Goal: Transaction & Acquisition: Purchase product/service

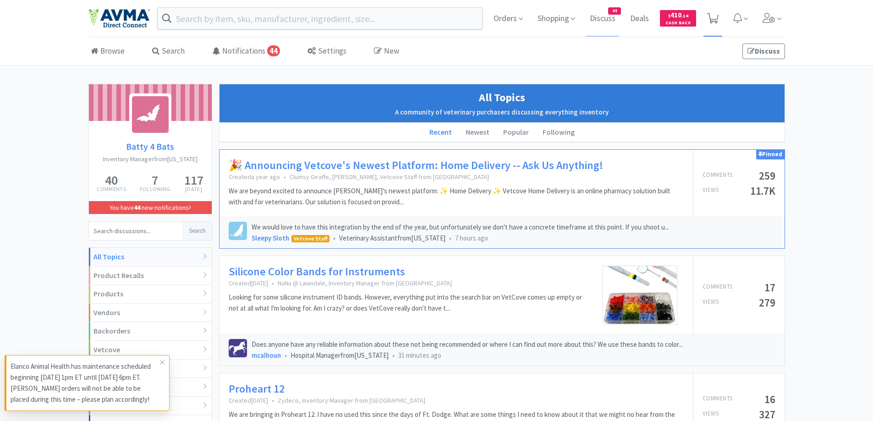
click at [719, 13] on span at bounding box center [712, 18] width 19 height 37
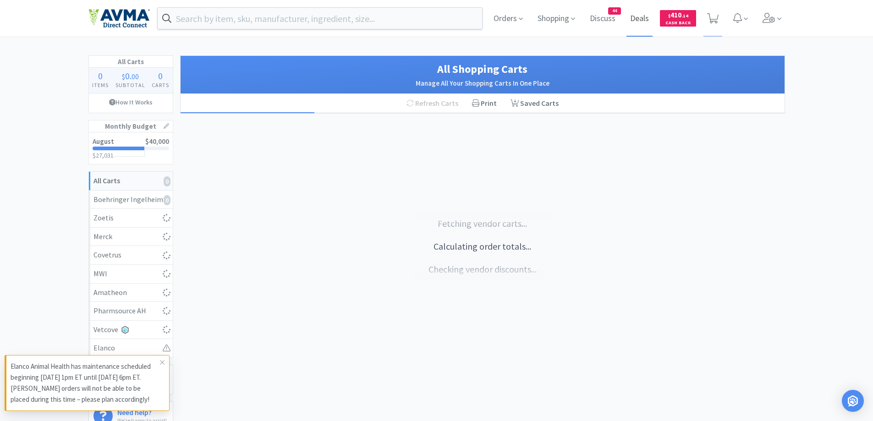
select select "2"
select select "1"
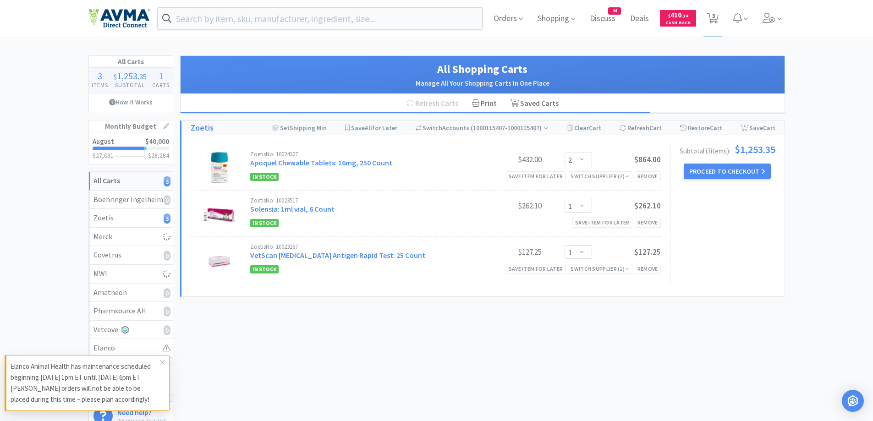
click at [24, 52] on div "Orders Shopping Discuss Discuss 44 Deals Deals $ 410 . 14 Cash Back 3 3 All Car…" at bounding box center [436, 219] width 873 height 438
select select "1"
select select "4"
select select "1"
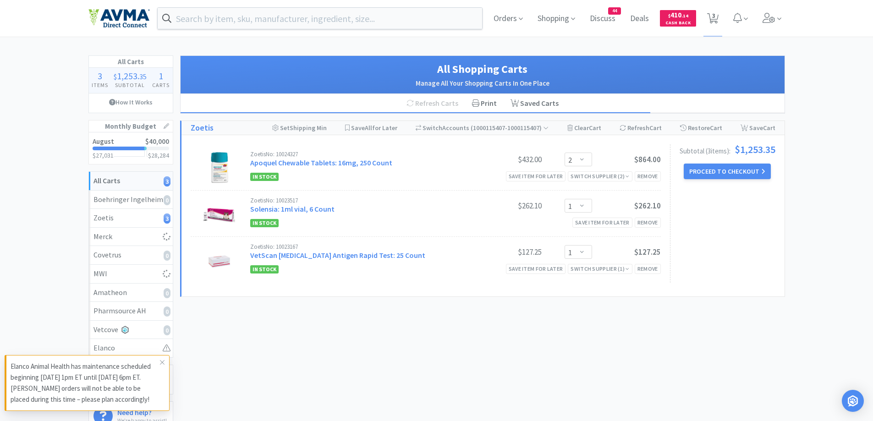
select select "1"
select select "2"
select select "1"
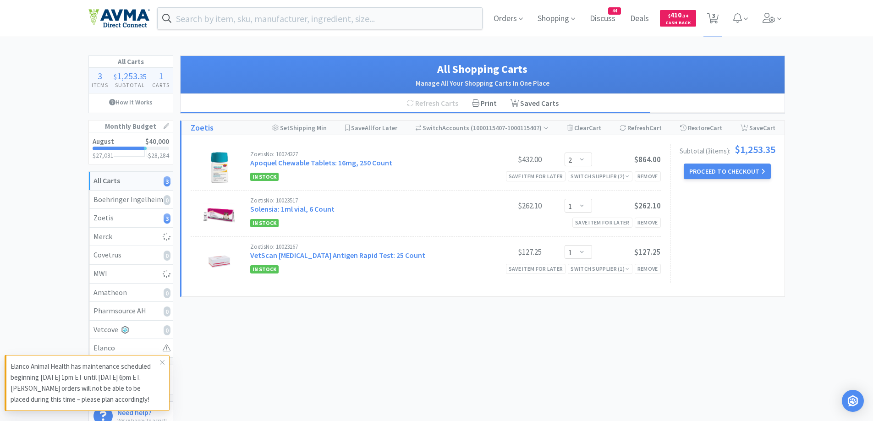
select select "1"
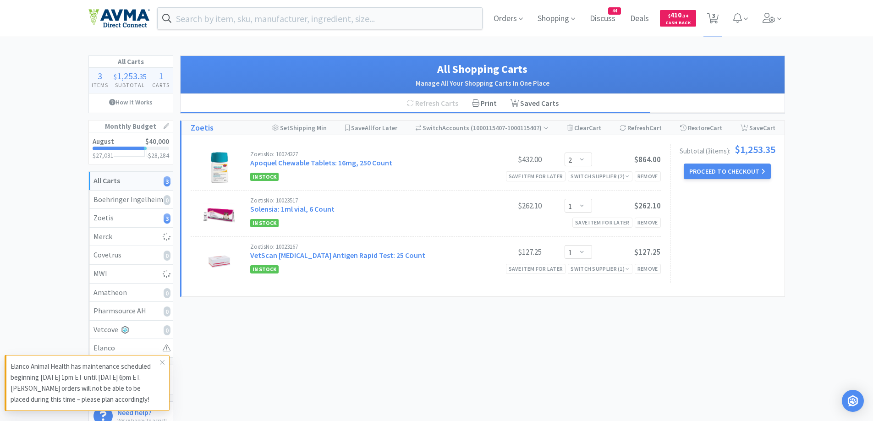
select select "5"
select select "1"
select select "3"
select select "2"
select select "1"
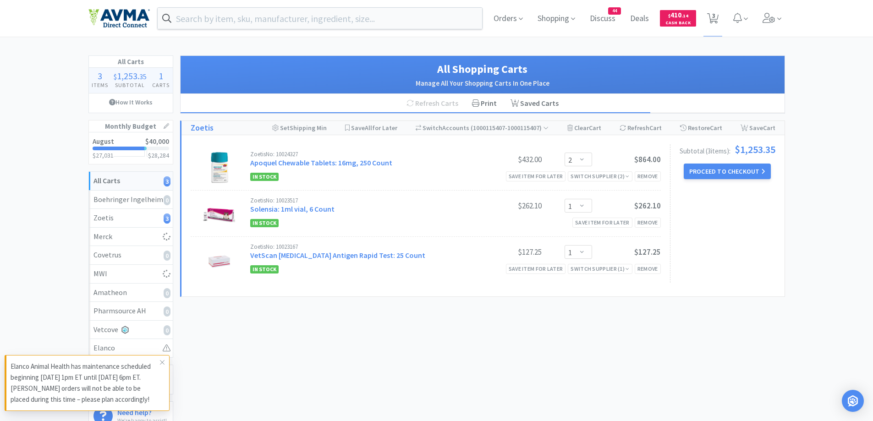
select select "1"
select select "12"
select select "1"
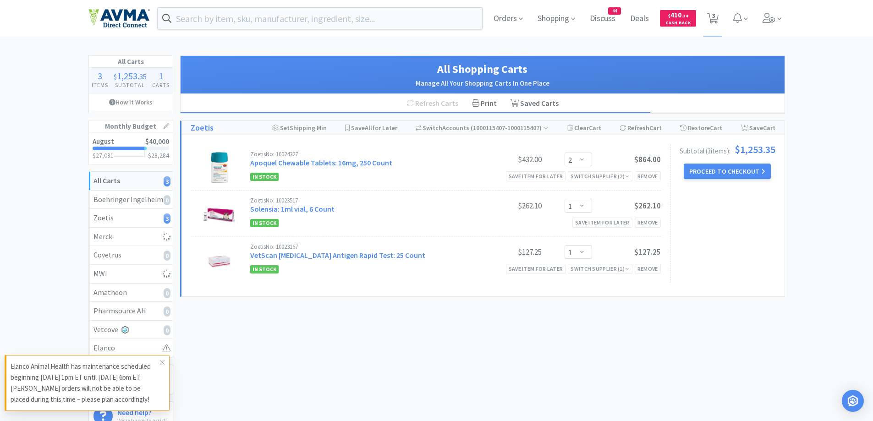
select select "1"
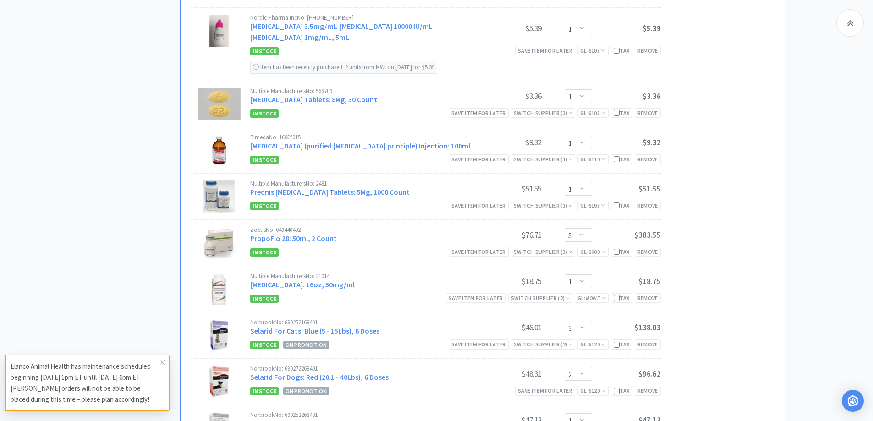
scroll to position [733, 0]
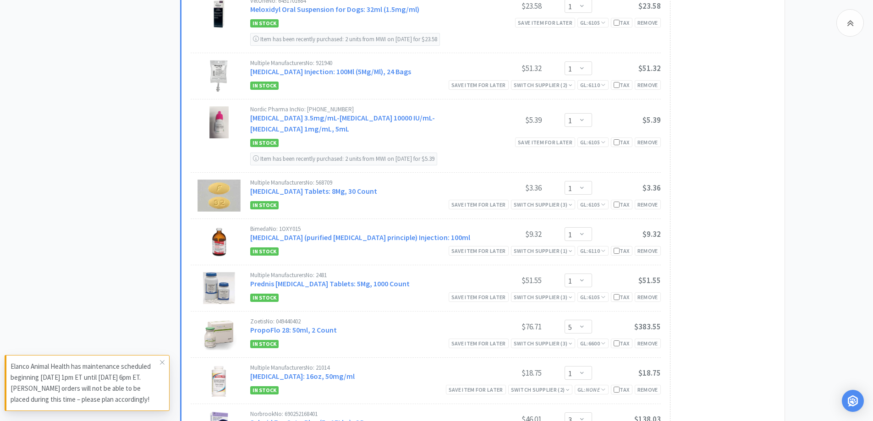
click at [827, 218] on div "All Carts 29 Items $ 2,605 . 54 Subtotal 2 Carts How It Works Monthly Budget Au…" at bounding box center [436, 219] width 873 height 1795
click at [645, 343] on div "Remove" at bounding box center [648, 344] width 26 height 10
select select "1"
select select "3"
select select "2"
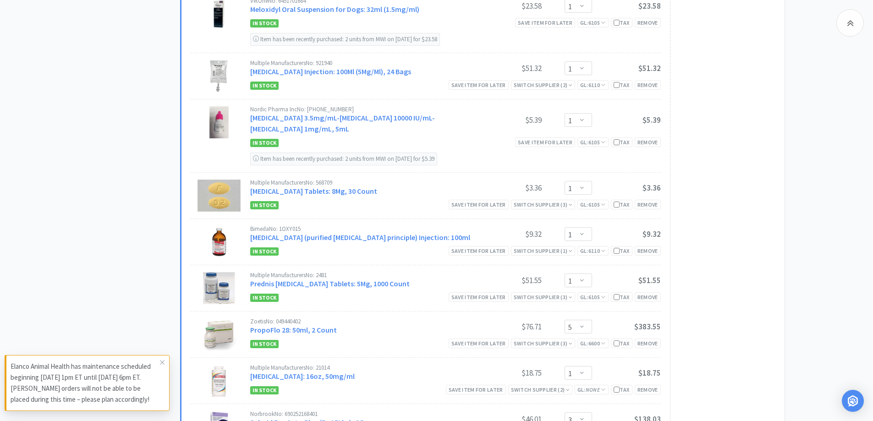
select select "1"
select select "12"
select select "1"
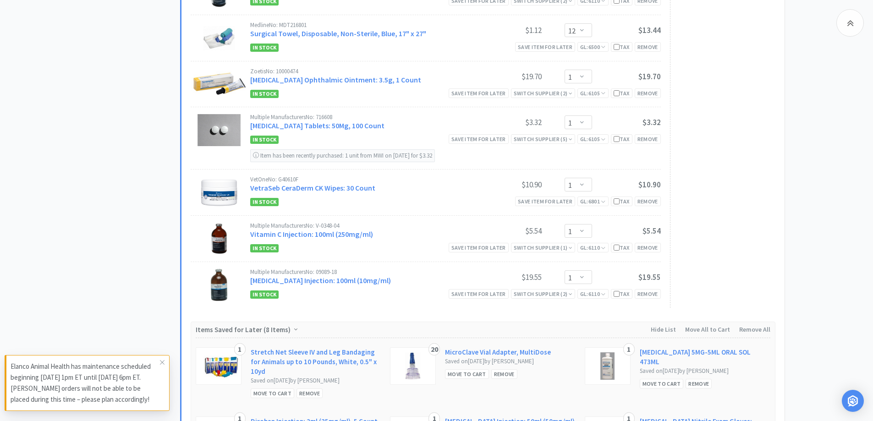
scroll to position [1283, 0]
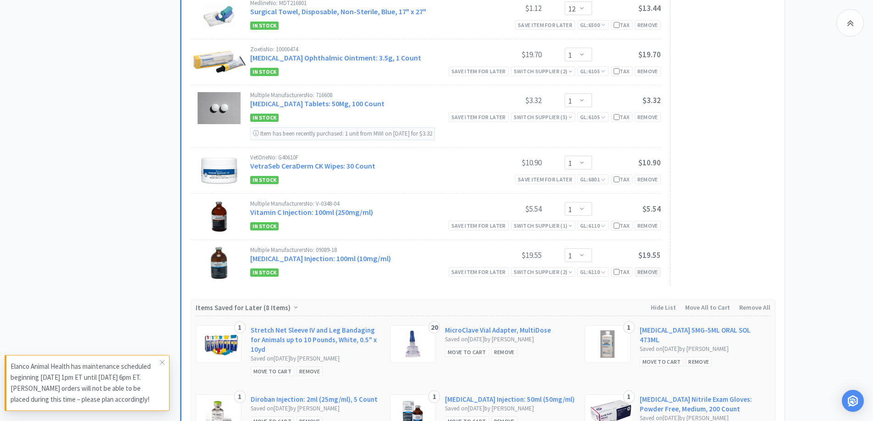
click at [645, 274] on div "Remove" at bounding box center [648, 272] width 26 height 10
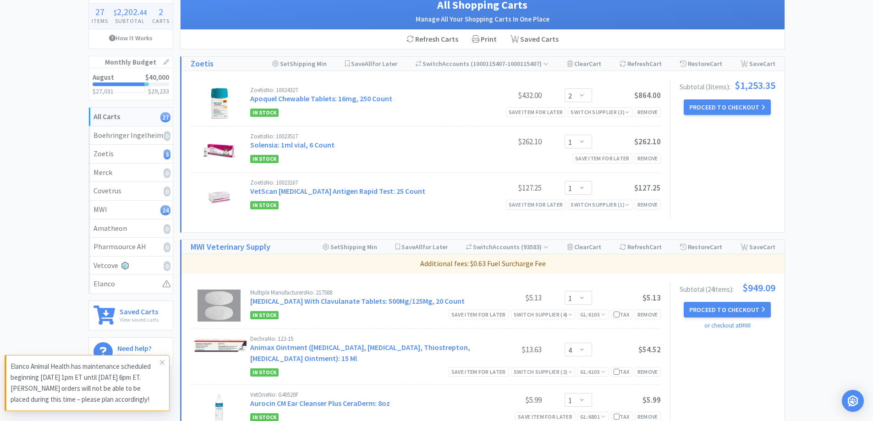
scroll to position [0, 0]
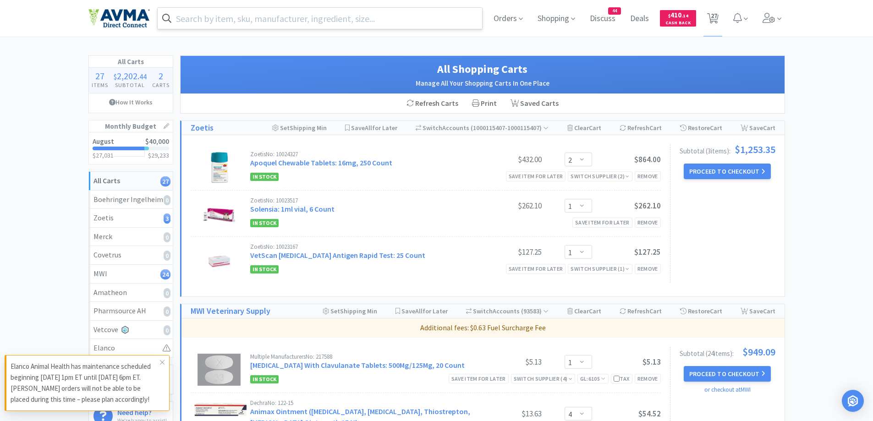
click at [271, 18] on input "text" at bounding box center [320, 18] width 325 height 21
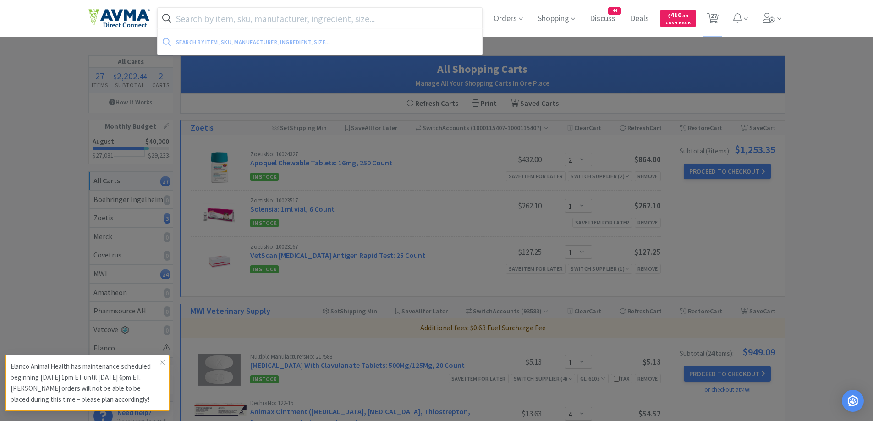
paste input "Gloves"
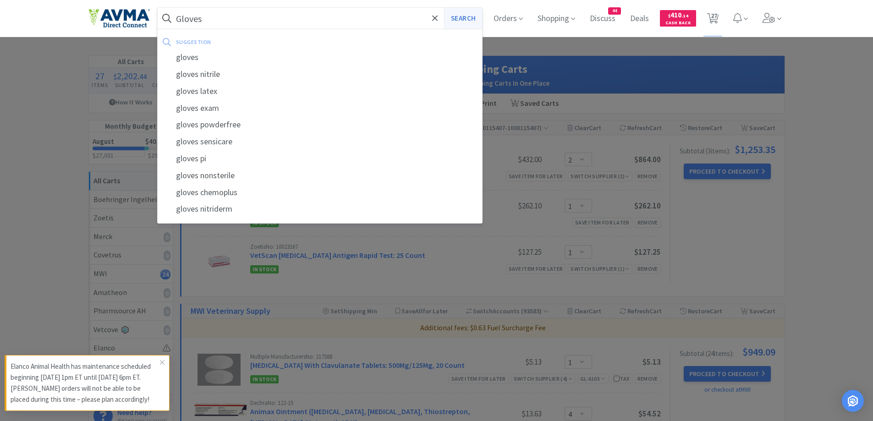
type input "Gloves"
click at [467, 21] on button "Search" at bounding box center [463, 18] width 38 height 21
select select "1"
select select "4"
select select "1"
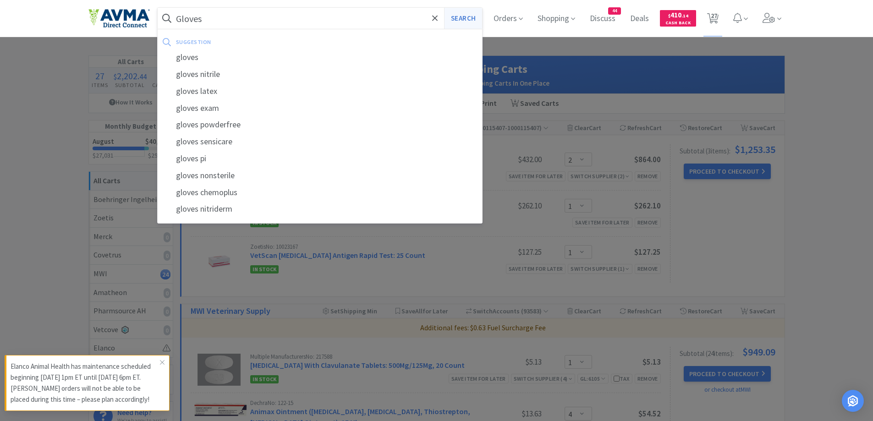
select select "1"
select select "2"
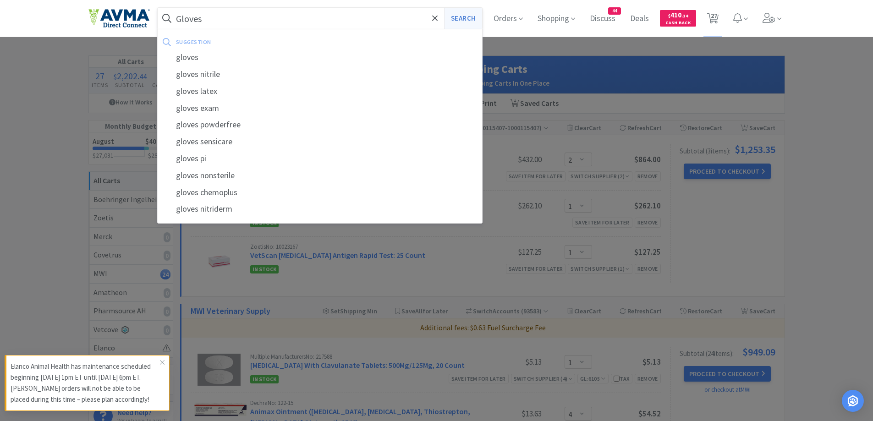
select select "1"
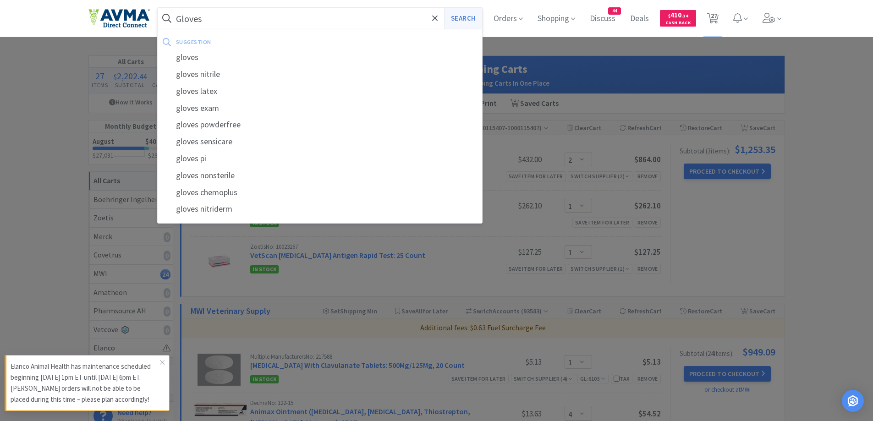
select select "1"
select select "3"
select select "2"
select select "1"
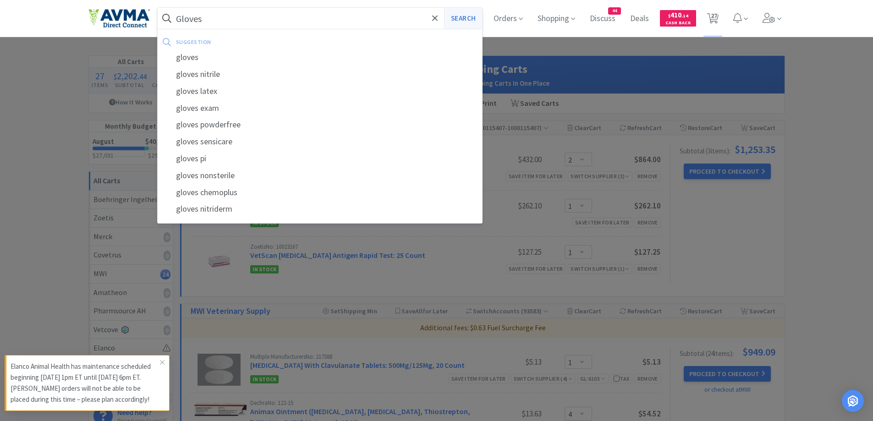
select select "1"
select select "12"
select select "1"
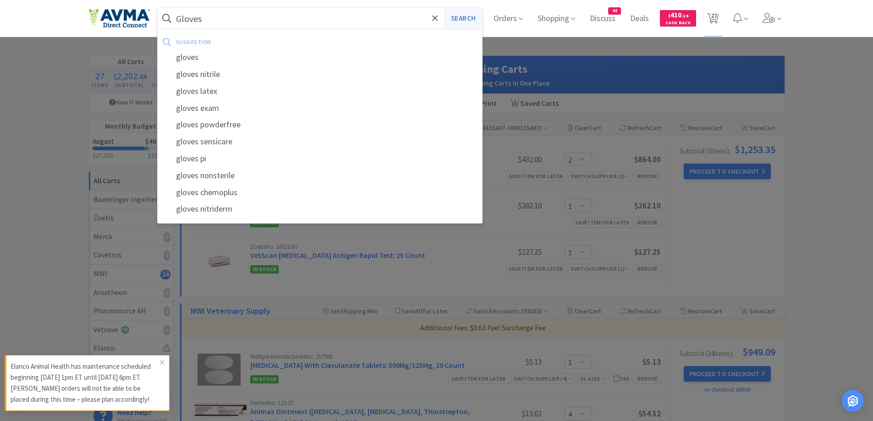
select select "1"
select select "2"
select select "1"
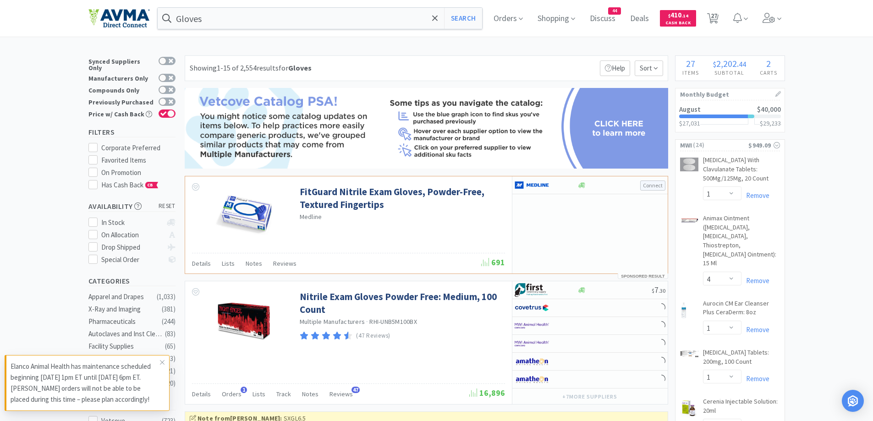
click at [435, 64] on div "Showing 1-15 of 2,554 results for Gloves Filters Help Sort" at bounding box center [426, 68] width 483 height 26
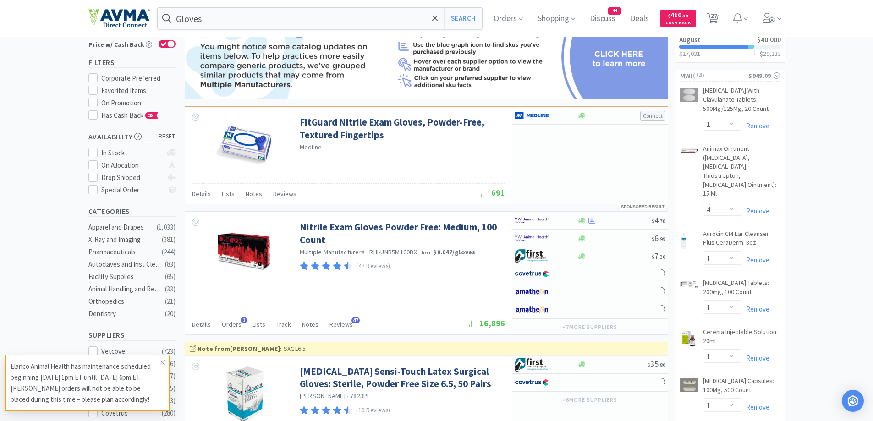
scroll to position [92, 0]
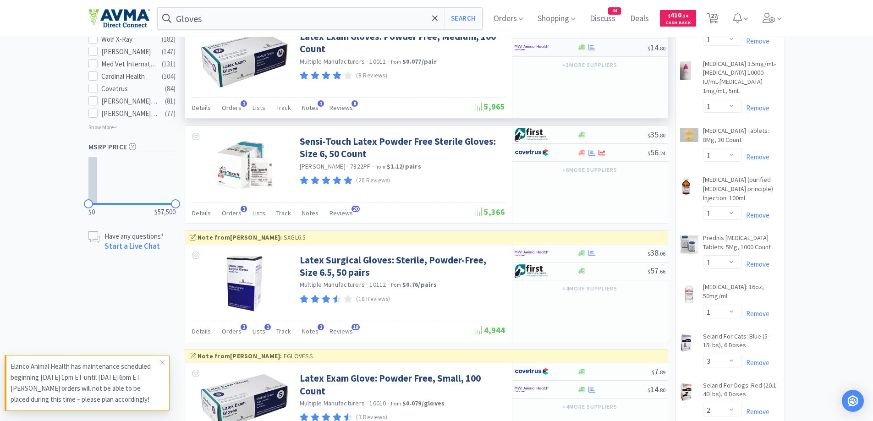
scroll to position [825, 0]
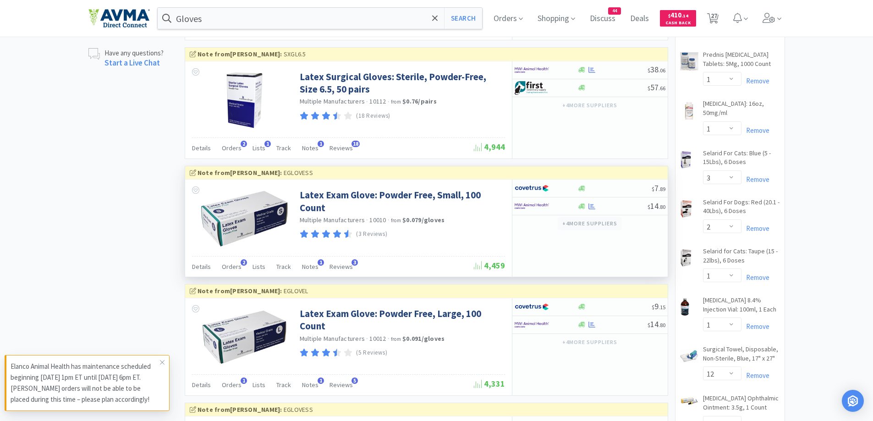
drag, startPoint x: 558, startPoint y: 232, endPoint x: 562, endPoint y: 221, distance: 11.6
click at [558, 233] on div "$ 7 . 89 $ 14 . 80 + 4 more supplier s" at bounding box center [590, 228] width 156 height 97
click at [559, 207] on div at bounding box center [540, 206] width 50 height 16
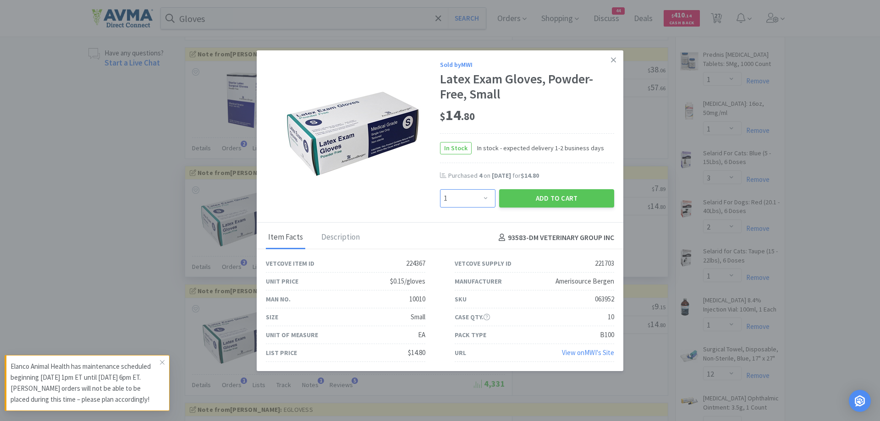
click at [463, 192] on select "Enter Quantity 1 2 3 4 5 6 7 8 9 10 11 12 13 14 15 16 17 18 19 20 Enter Quantity" at bounding box center [467, 198] width 55 height 18
select select "4"
click at [440, 189] on select "Enter Quantity 1 2 3 4 5 6 7 8 9 10 11 12 13 14 15 16 17 18 19 20 Enter Quantity" at bounding box center [467, 198] width 55 height 18
click at [533, 196] on button "Add to Cart" at bounding box center [556, 198] width 115 height 18
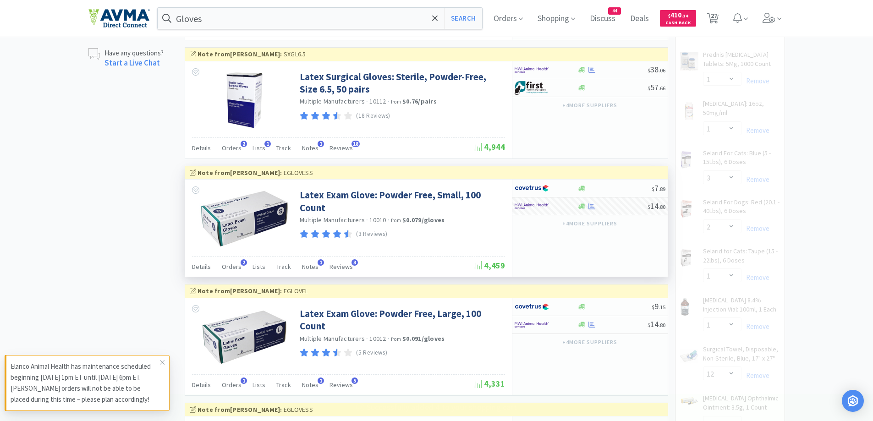
select select "4"
select select "2"
select select "1"
select select "3"
select select "2"
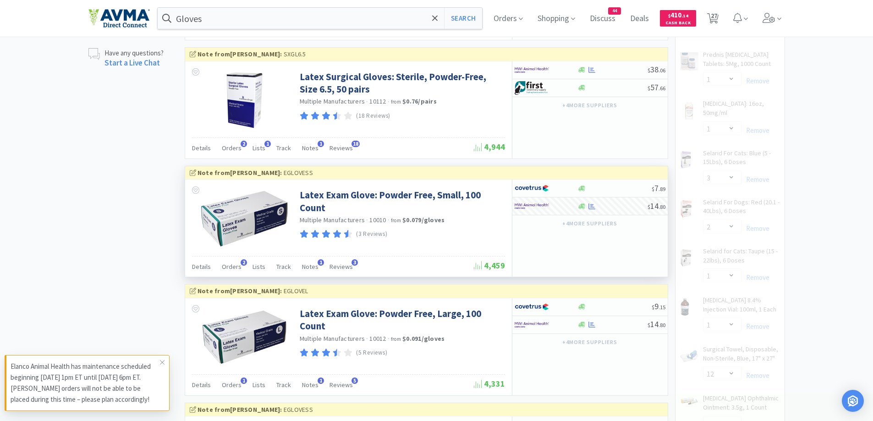
select select "12"
select select "1"
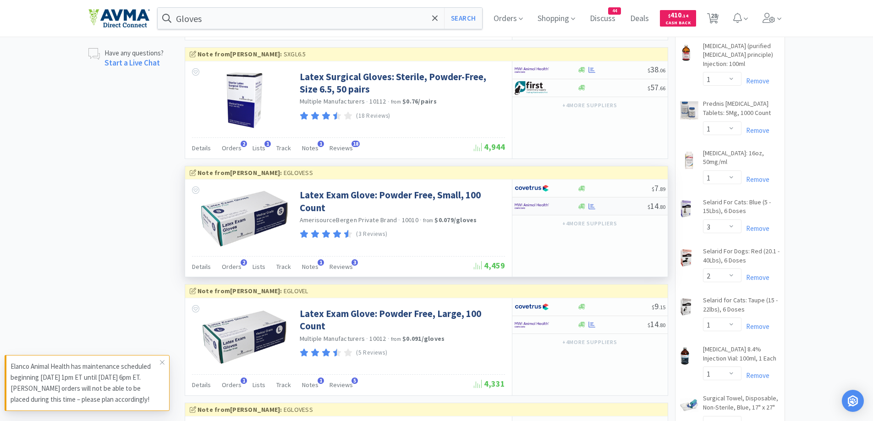
click at [564, 205] on div at bounding box center [540, 206] width 50 height 16
select select "1"
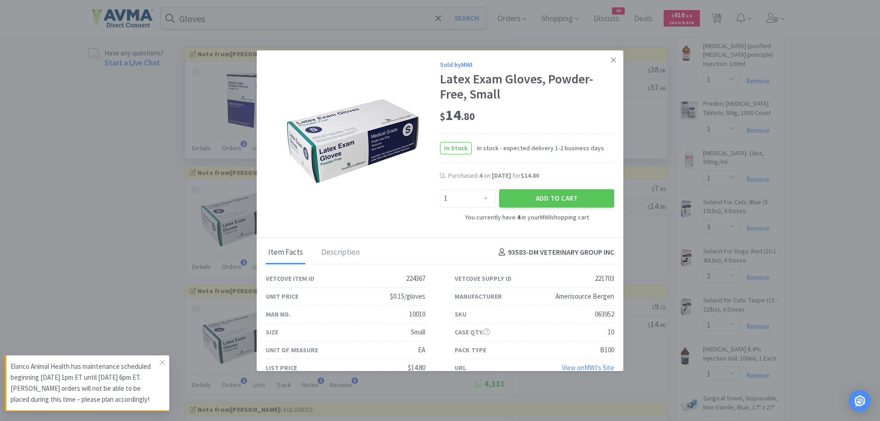
click at [611, 63] on icon at bounding box center [613, 60] width 5 height 8
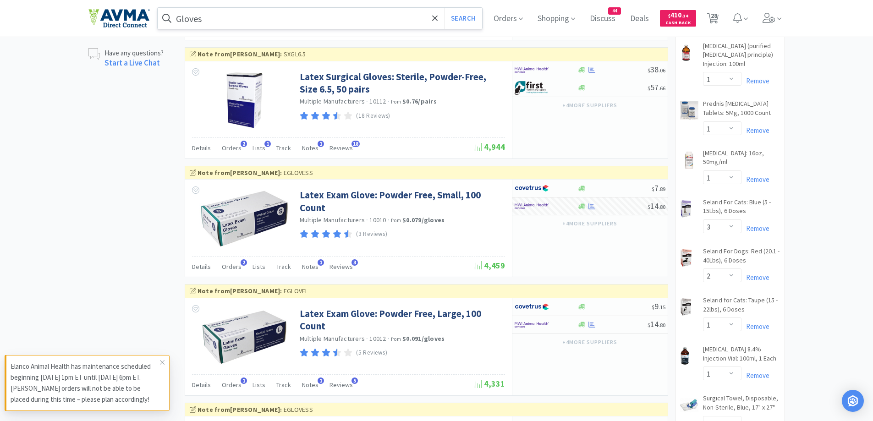
click at [322, 22] on input "Gloves" at bounding box center [320, 18] width 325 height 21
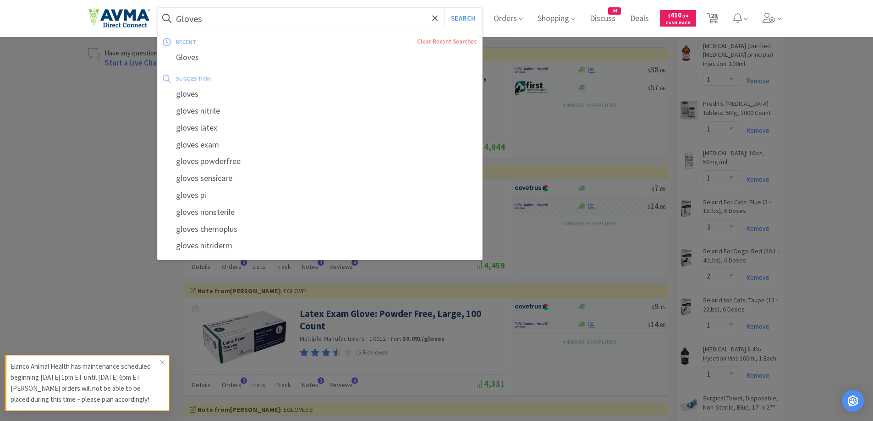
paste input "[MEDICAL_DATA] Scrub 2%"
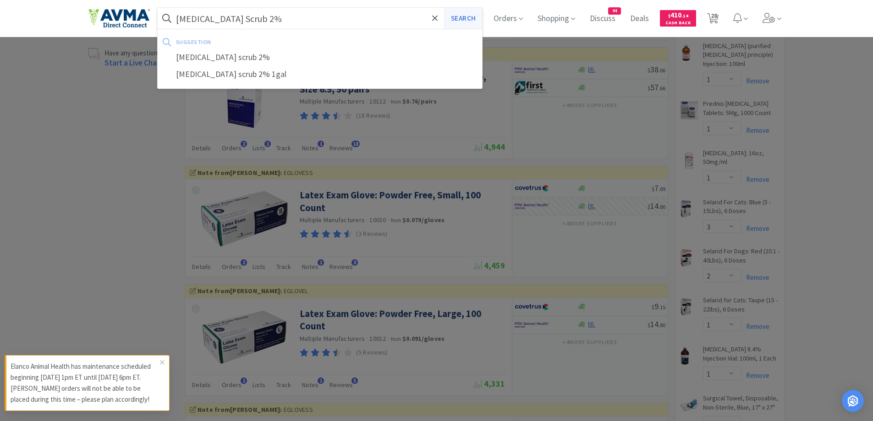
type input "[MEDICAL_DATA] Scrub 2%"
click at [481, 20] on button "Search" at bounding box center [463, 18] width 38 height 21
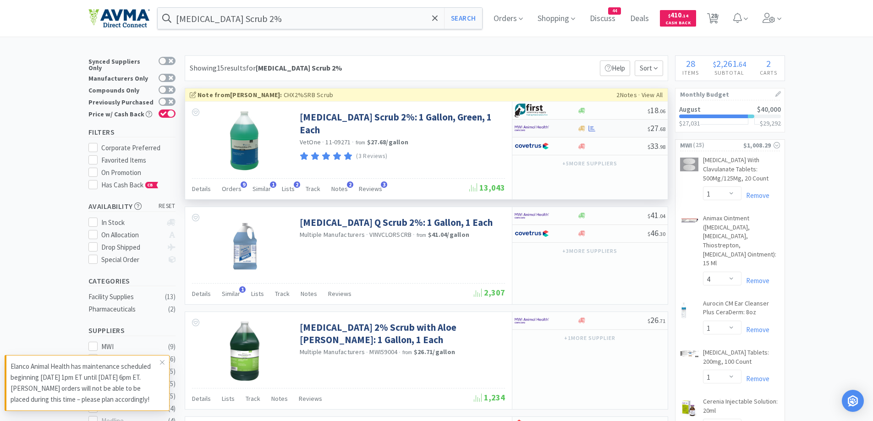
click at [574, 124] on div at bounding box center [546, 129] width 63 height 16
select select "1"
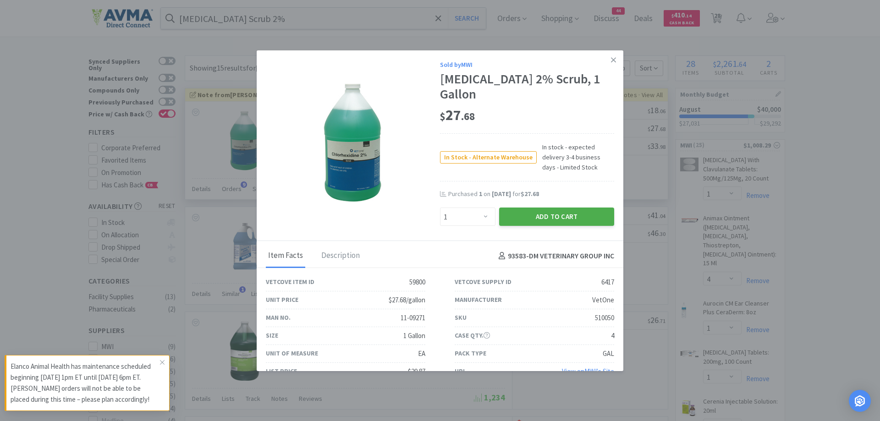
click at [573, 216] on button "Add to Cart" at bounding box center [556, 217] width 115 height 18
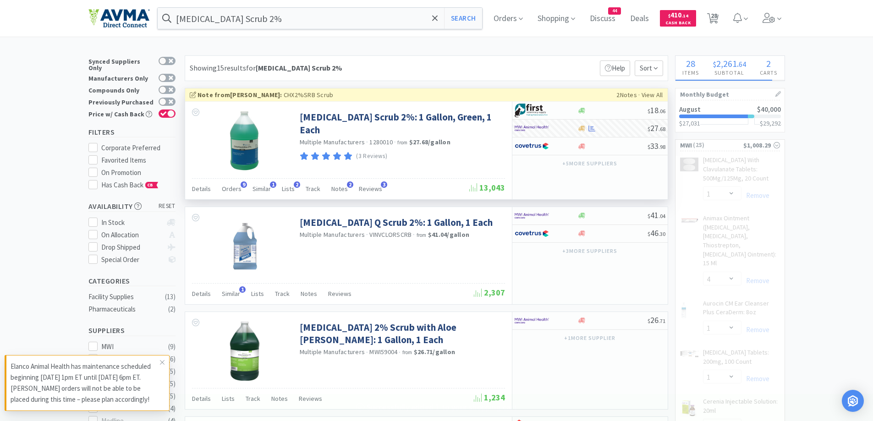
select select "1"
select select "4"
select select "2"
select select "1"
select select "3"
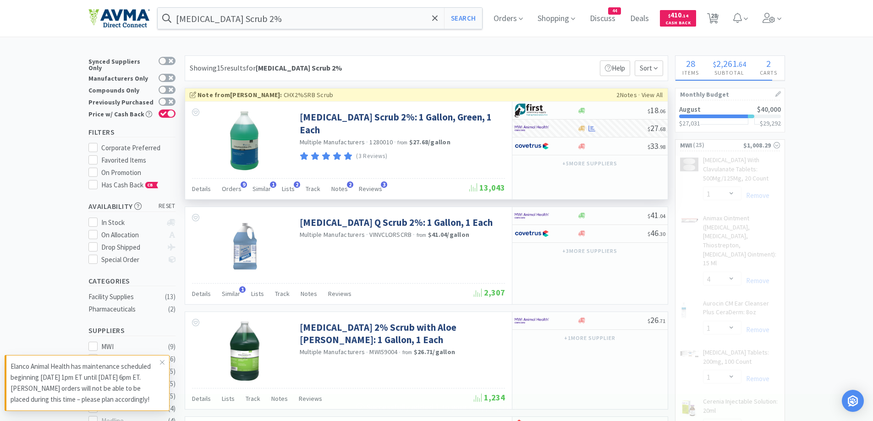
select select "2"
select select "12"
select select "1"
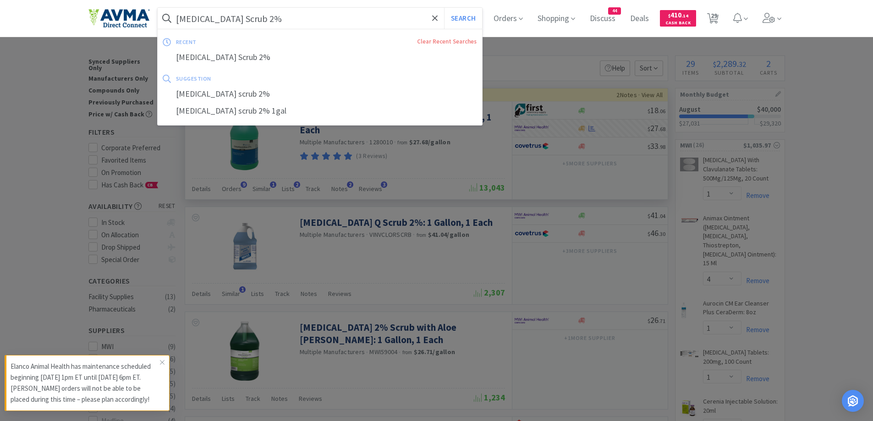
click at [301, 18] on input "[MEDICAL_DATA] Scrub 2%" at bounding box center [320, 18] width 325 height 21
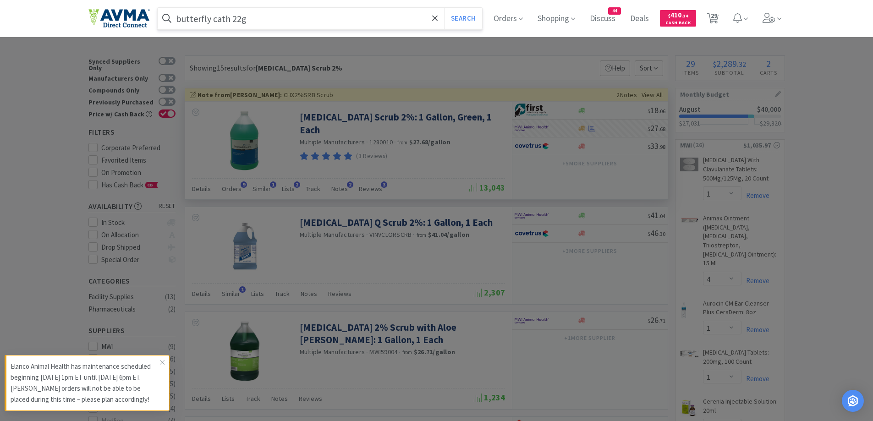
type input "butterfly cath 22g"
click at [444, 8] on button "Search" at bounding box center [463, 18] width 38 height 21
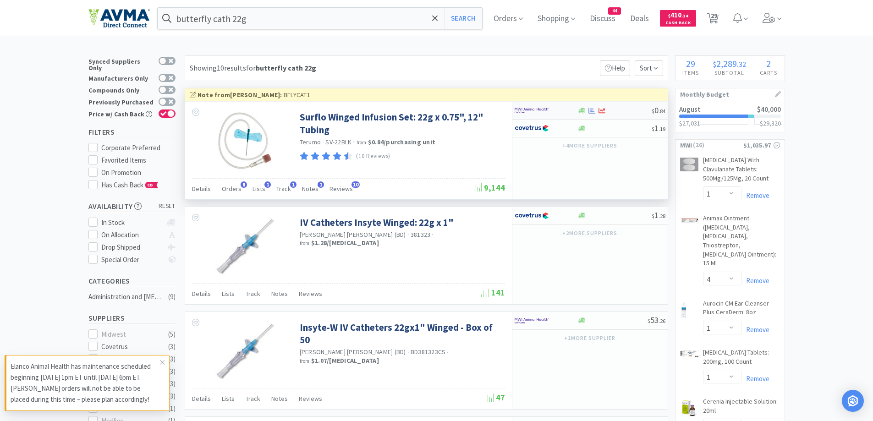
click at [556, 114] on div at bounding box center [540, 111] width 50 height 16
select select "50"
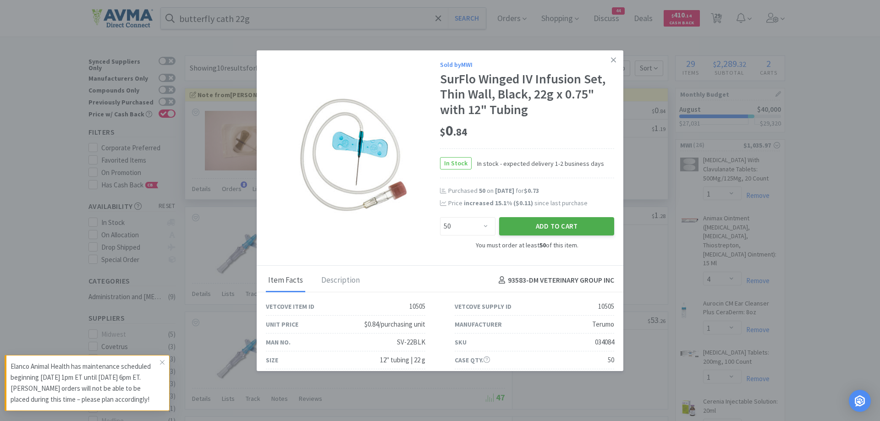
click at [553, 219] on button "Add to Cart" at bounding box center [556, 226] width 115 height 18
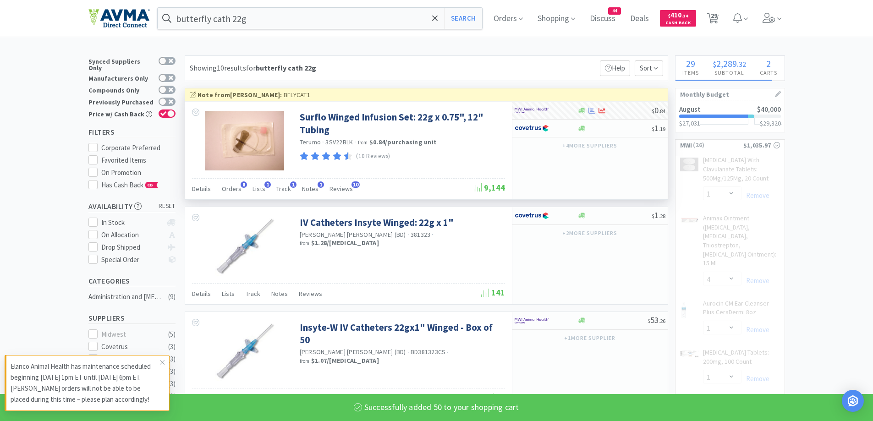
select select "12"
select select "50"
select select "1"
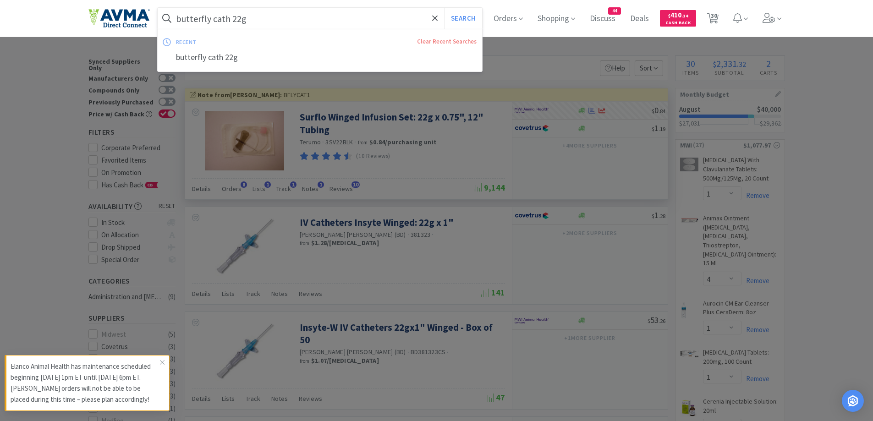
click at [273, 14] on input "butterfly cath 22g" at bounding box center [320, 18] width 325 height 21
paste input "Syringe 60ml"
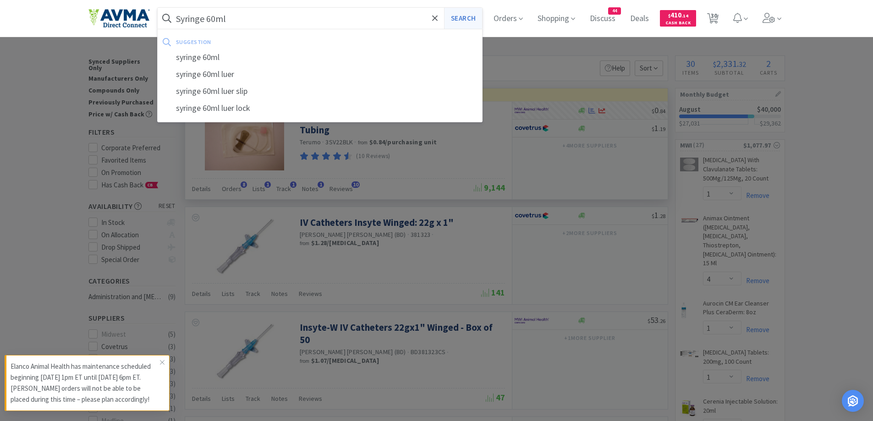
type input "Syringe 60ml"
click at [458, 17] on button "Search" at bounding box center [463, 18] width 38 height 21
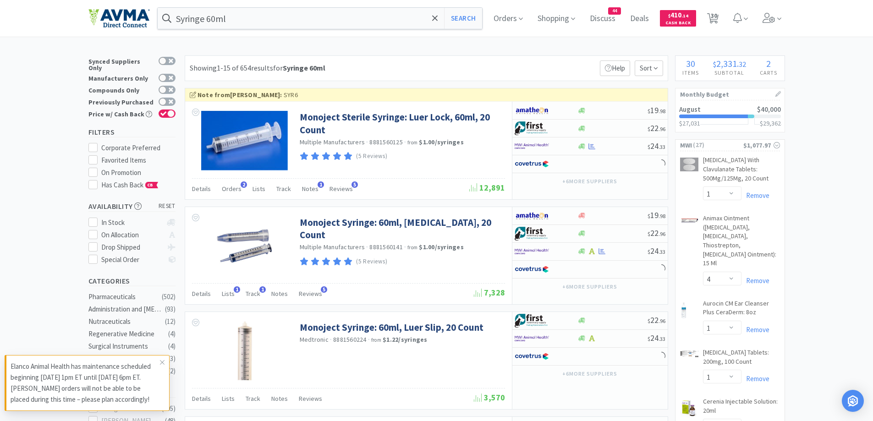
click at [428, 69] on div "Showing 1-15 of 654 results for Syringe 60ml Filters Help Sort" at bounding box center [426, 68] width 483 height 26
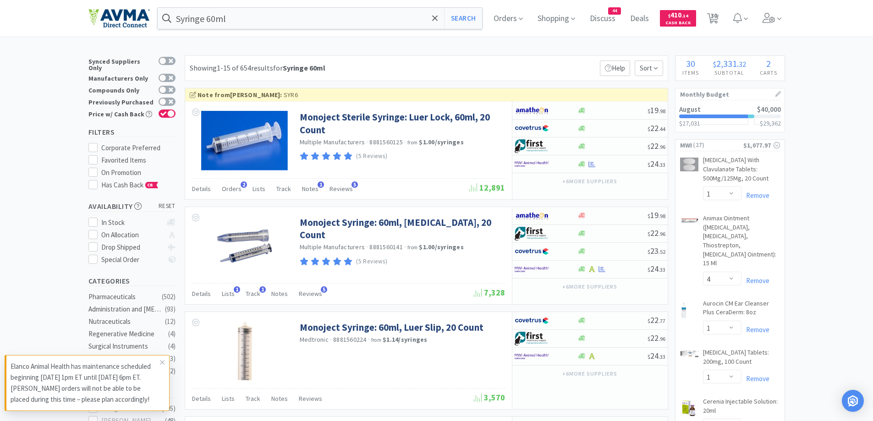
click at [444, 72] on div "Showing 1-15 of 654 results for Syringe 60ml Filters Help Sort" at bounding box center [426, 68] width 483 height 26
click at [571, 160] on div at bounding box center [546, 164] width 63 height 16
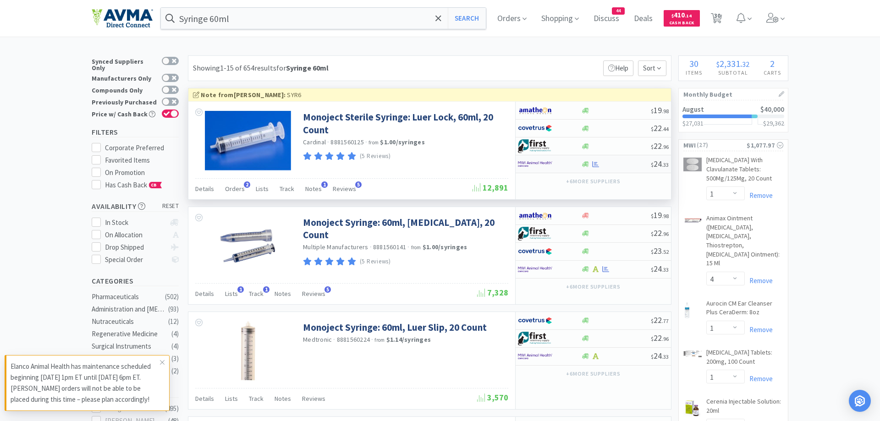
select select "1"
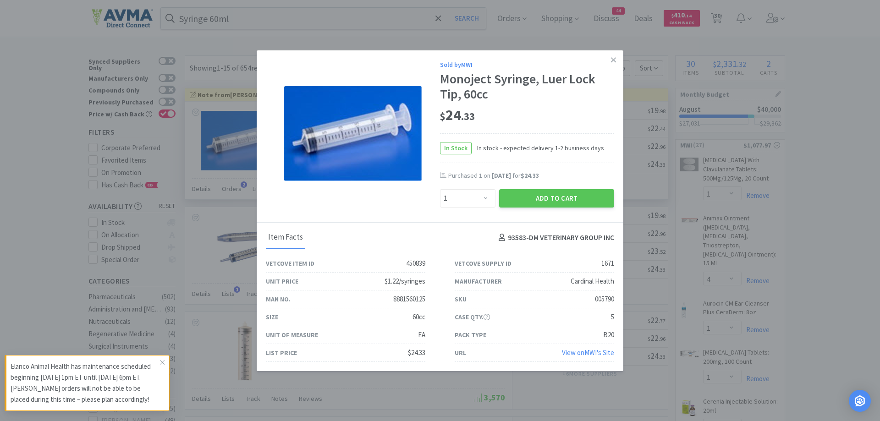
click at [586, 111] on div "$ 24 . 33" at bounding box center [527, 115] width 174 height 19
click at [592, 125] on div "$ 24 . 33" at bounding box center [527, 117] width 174 height 31
click at [546, 198] on button "Add to Cart" at bounding box center [556, 198] width 115 height 18
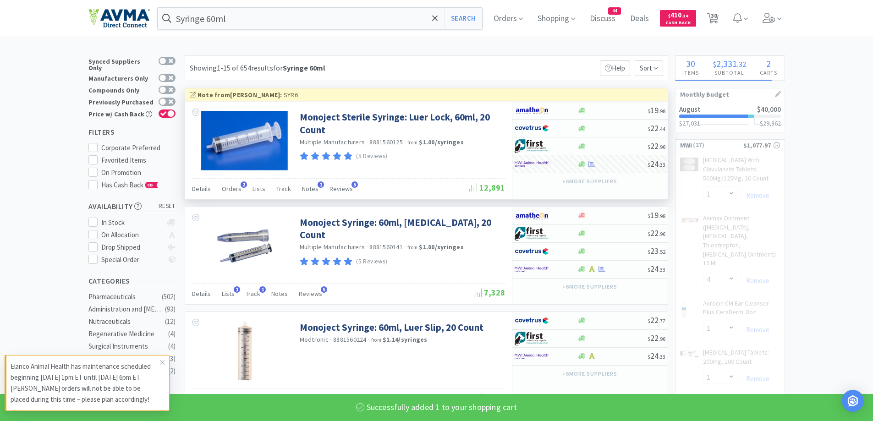
select select "1"
select select "3"
select select "2"
select select "12"
select select "1"
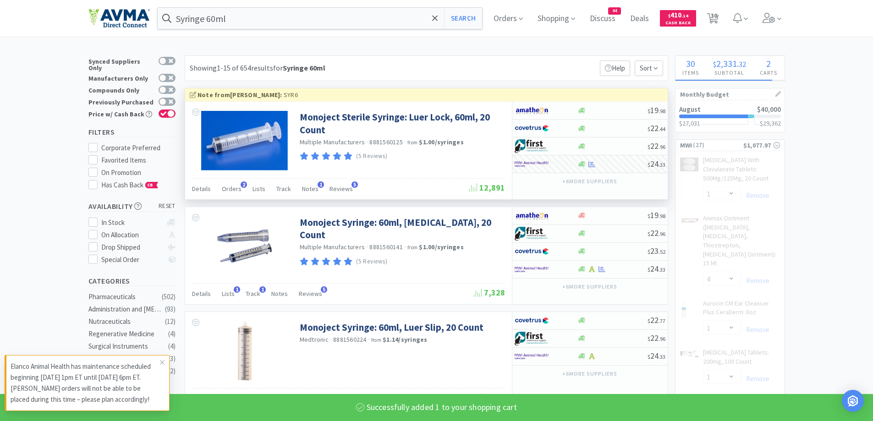
select select "50"
select select "1"
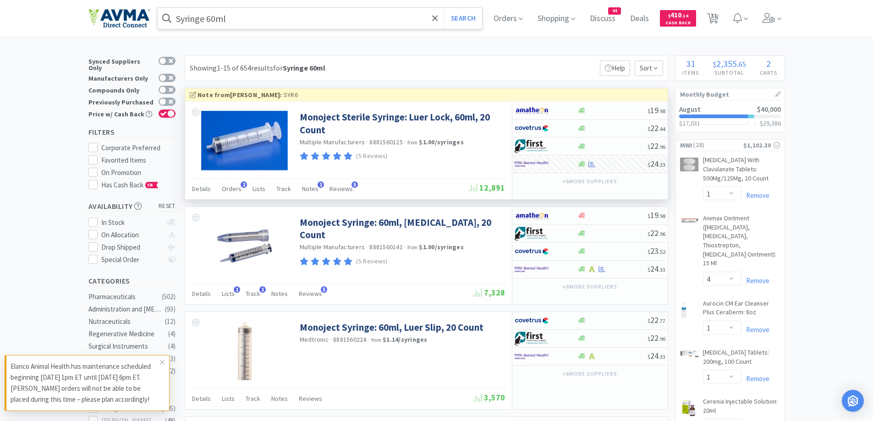
click at [254, 13] on input "Syringe 60ml" at bounding box center [320, 18] width 325 height 21
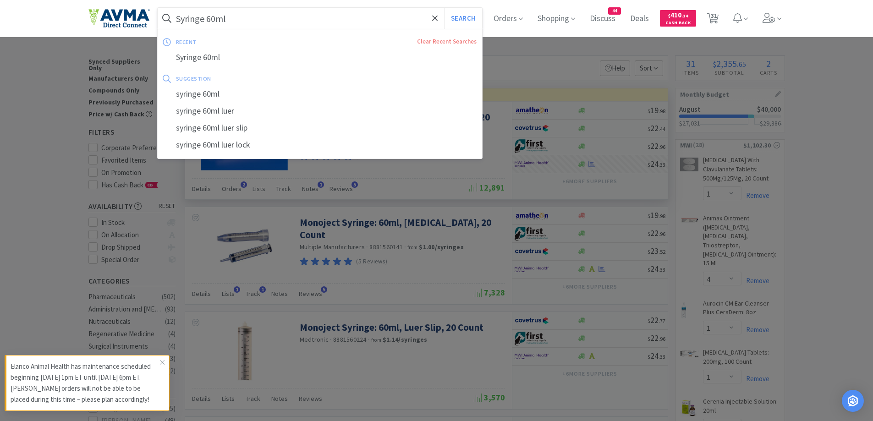
paste input "12ml"
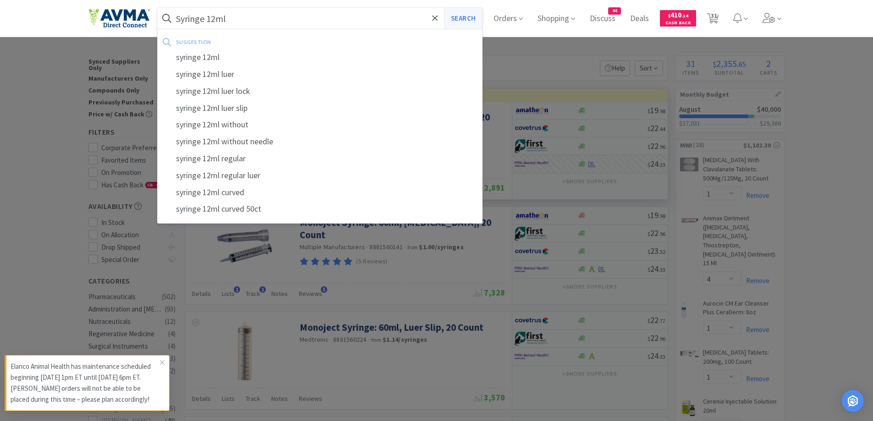
type input "Syringe 12ml"
click at [454, 24] on button "Search" at bounding box center [463, 18] width 38 height 21
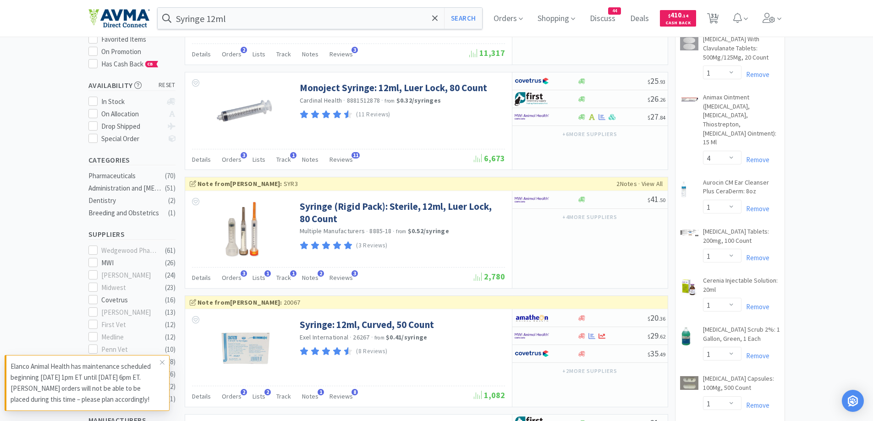
scroll to position [183, 0]
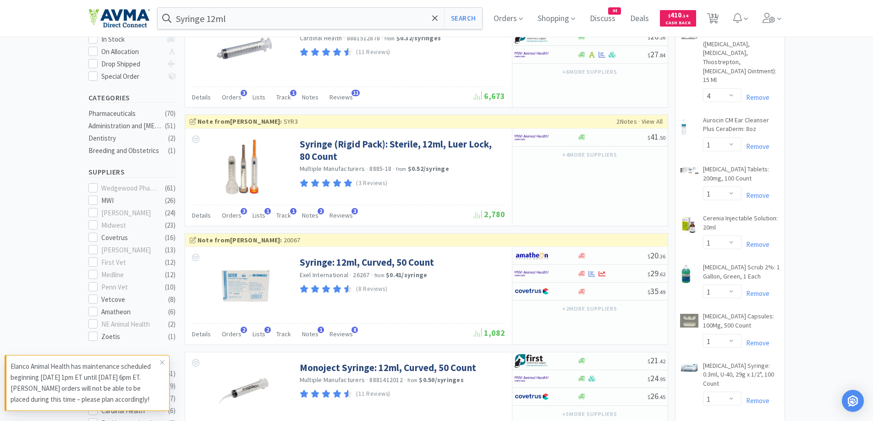
click at [579, 129] on div "$ 41 . 50" at bounding box center [589, 138] width 155 height 18
select select "1"
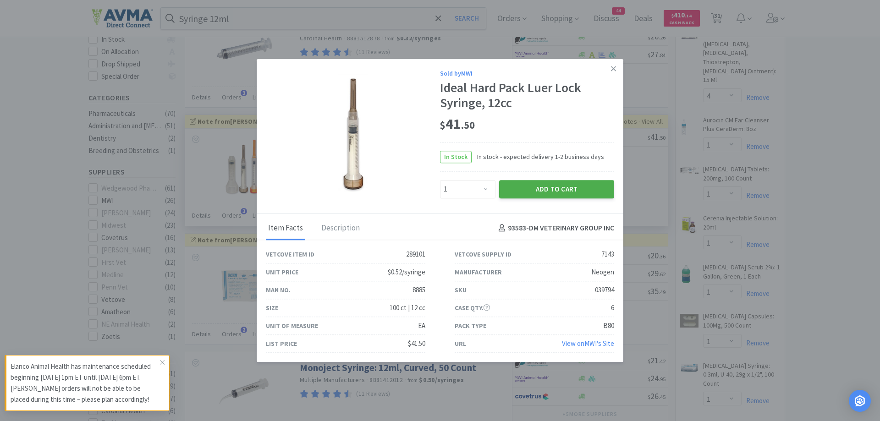
click at [566, 190] on button "Add to Cart" at bounding box center [556, 189] width 115 height 18
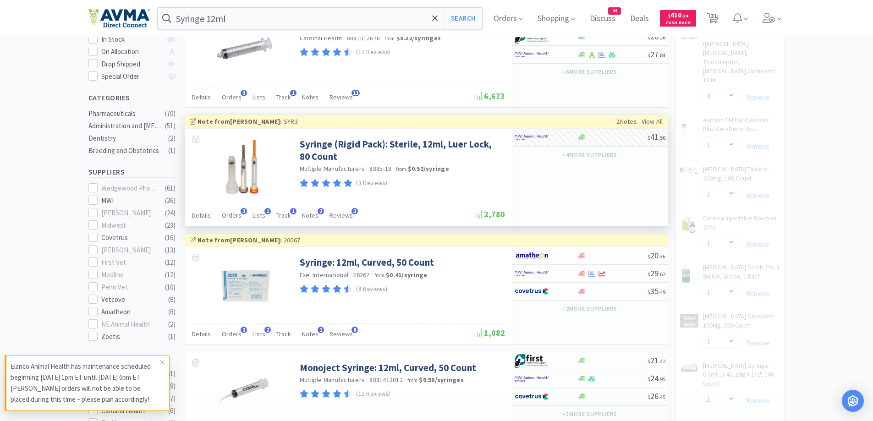
select select "1"
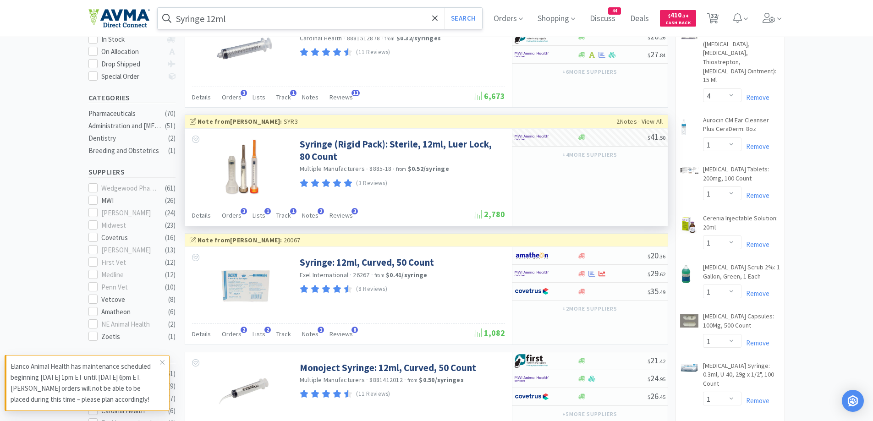
click at [296, 17] on input "Syringe 12ml" at bounding box center [320, 18] width 325 height 21
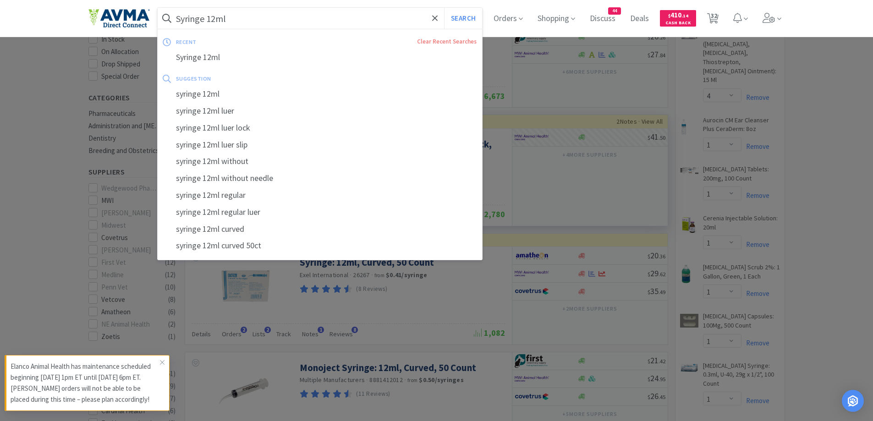
paste input "6ml"
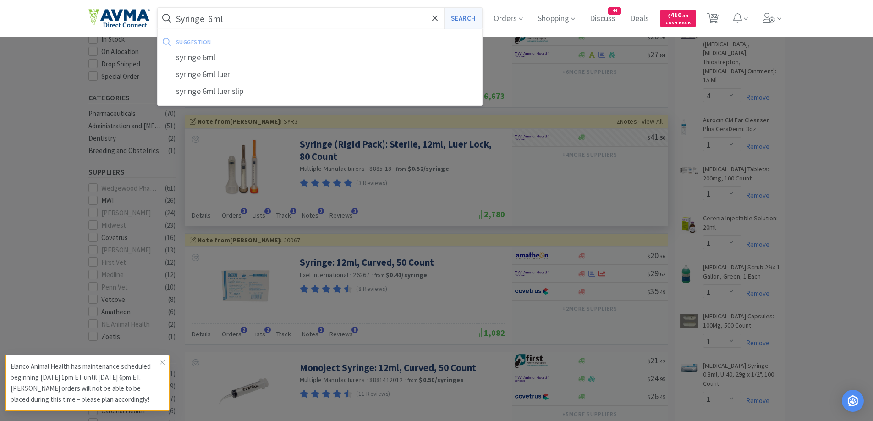
type input "Syringe 6ml"
click at [466, 22] on button "Search" at bounding box center [463, 18] width 38 height 21
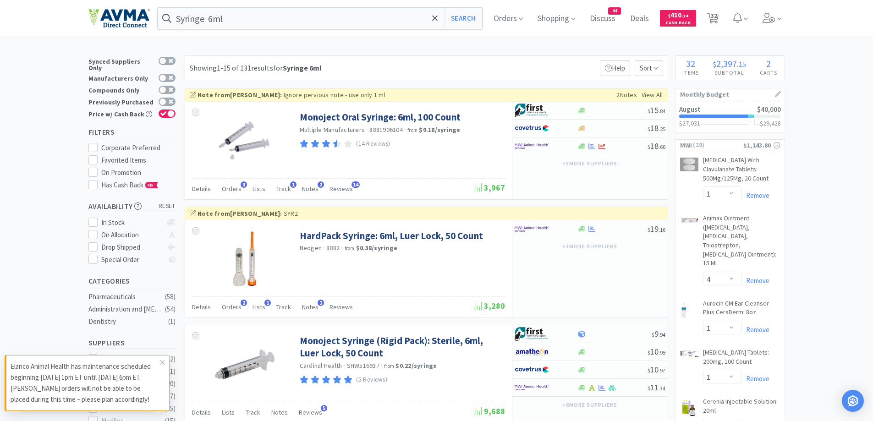
click at [433, 58] on div "Showing 1-15 of 131 results for Syringe 6ml Filters Help Sort" at bounding box center [426, 68] width 483 height 26
click at [363, 66] on div "Showing 1-15 of 131 results for Syringe 6ml Filters Help Sort" at bounding box center [426, 68] width 483 height 26
click at [560, 231] on div at bounding box center [540, 229] width 50 height 16
select select "1"
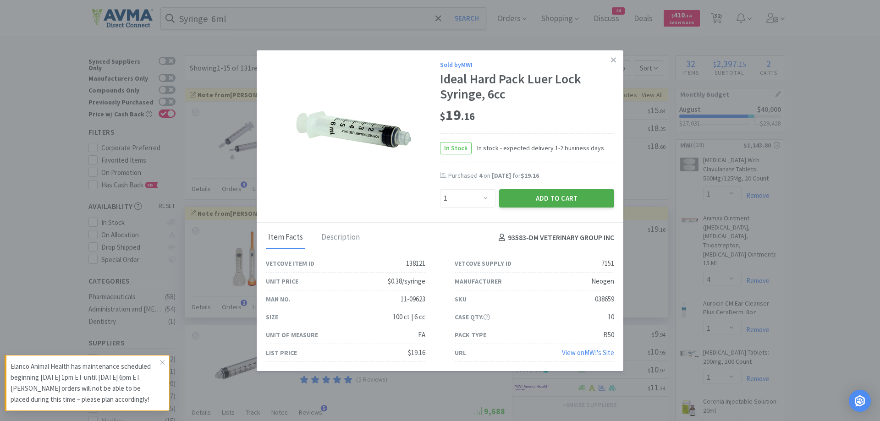
click at [580, 203] on button "Add to Cart" at bounding box center [556, 198] width 115 height 18
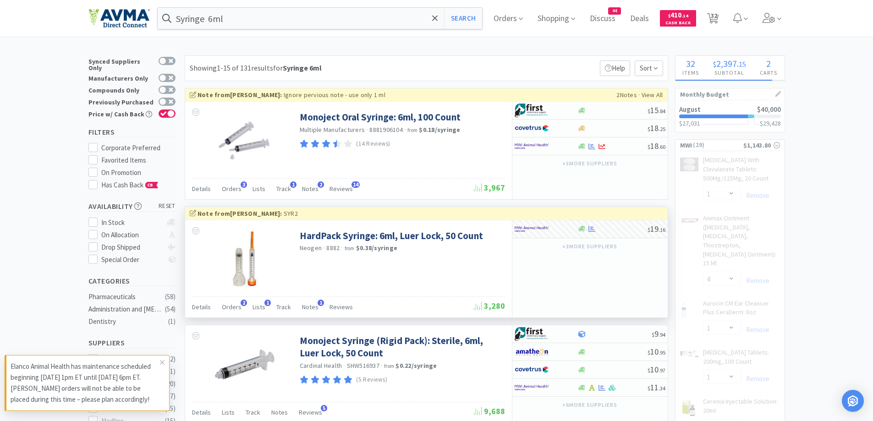
select select "1"
select select "4"
select select "2"
select select "1"
select select "3"
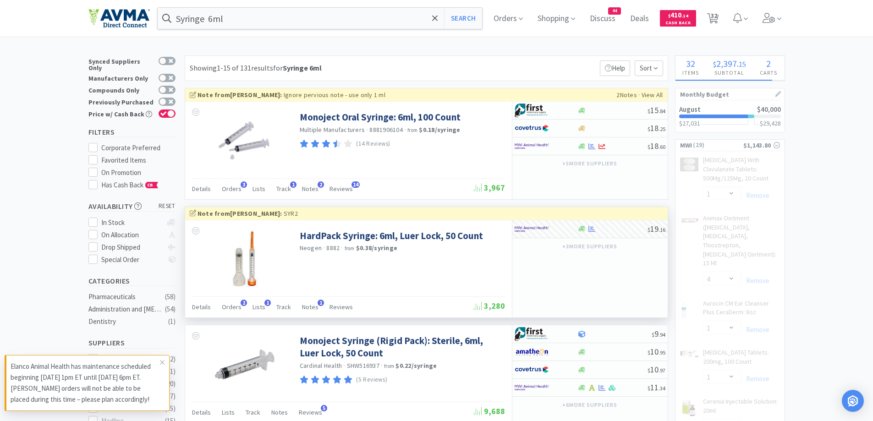
select select "2"
select select "12"
select select "1"
select select "50"
select select "1"
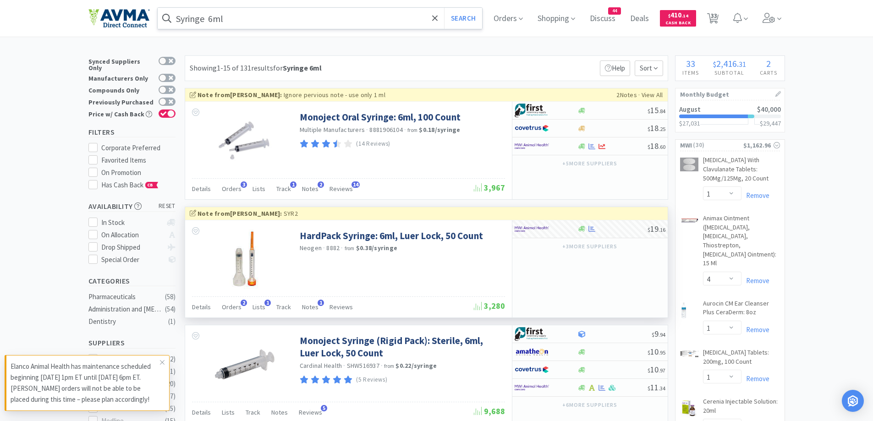
click at [251, 21] on input "Syringe 6ml" at bounding box center [320, 18] width 325 height 21
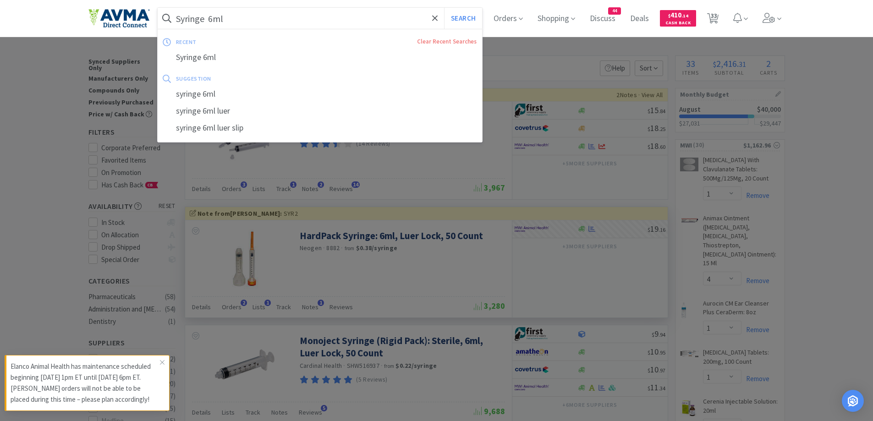
paste input "OneCRYL"
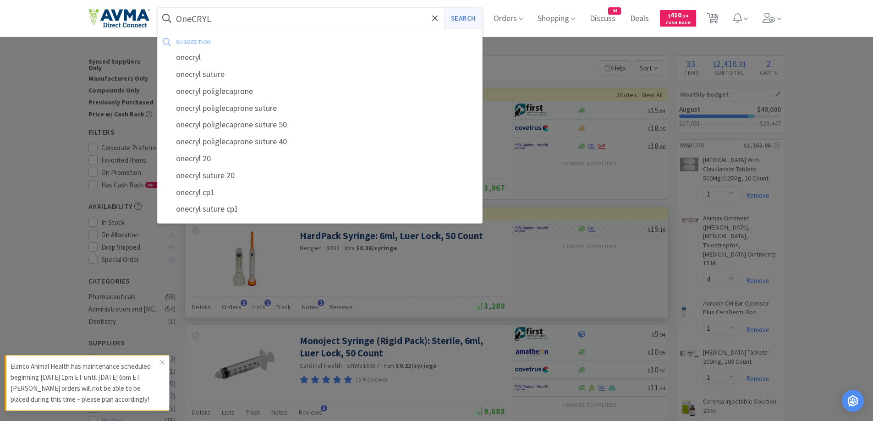
type input "OneCRYL"
click at [479, 22] on button "Search" at bounding box center [463, 18] width 38 height 21
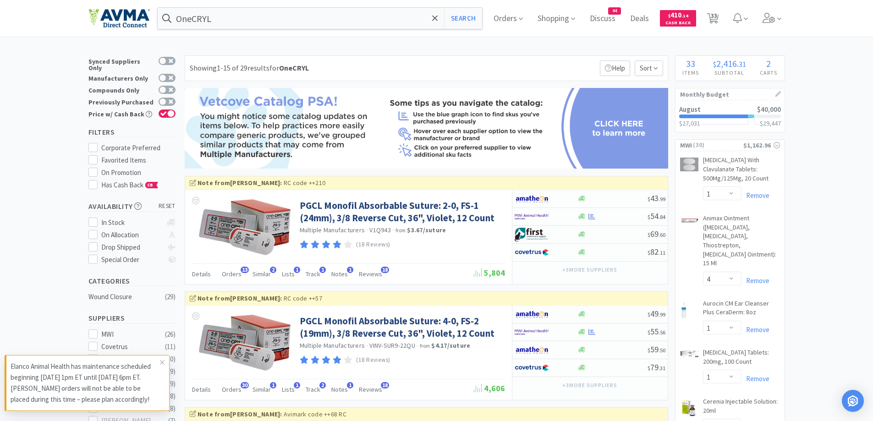
click at [378, 65] on div "Showing 1-15 of 29 results for OneCRYL Filters Help Sort" at bounding box center [426, 68] width 483 height 26
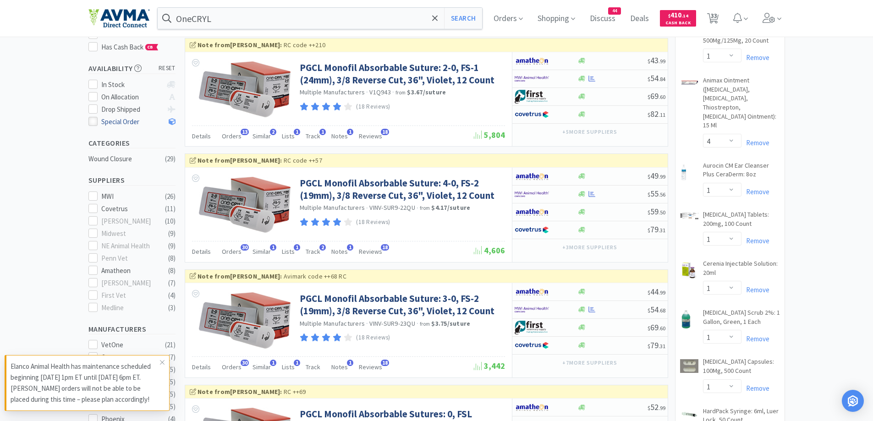
scroll to position [183, 0]
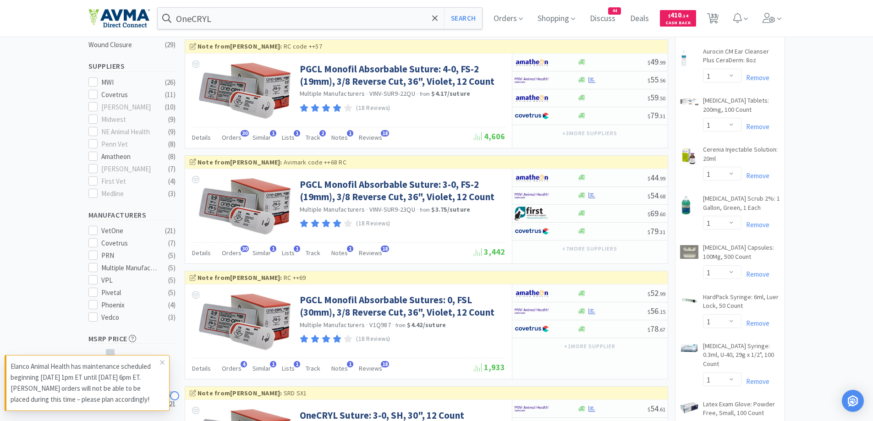
scroll to position [275, 0]
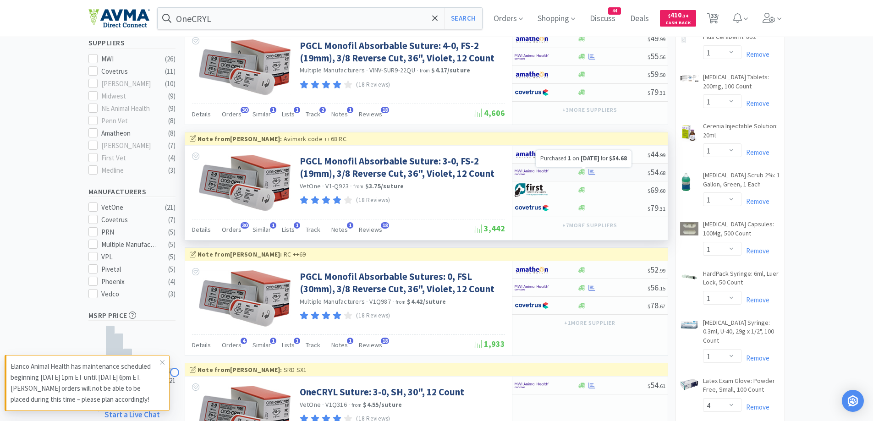
click at [592, 172] on icon at bounding box center [591, 172] width 7 height 6
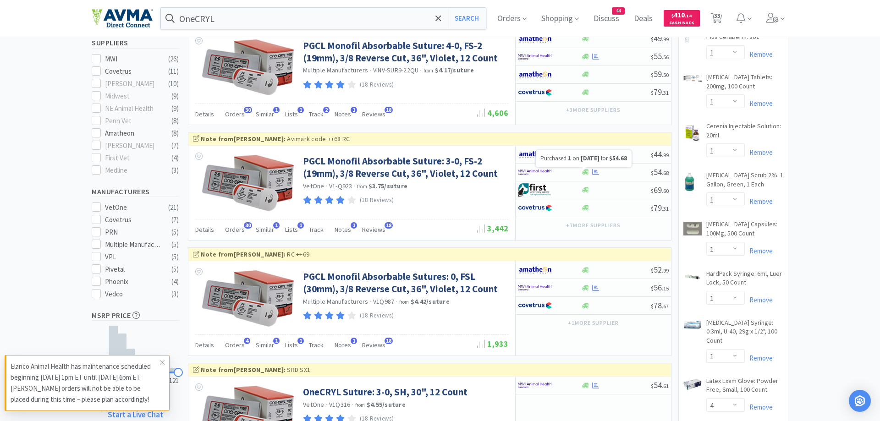
select select "1"
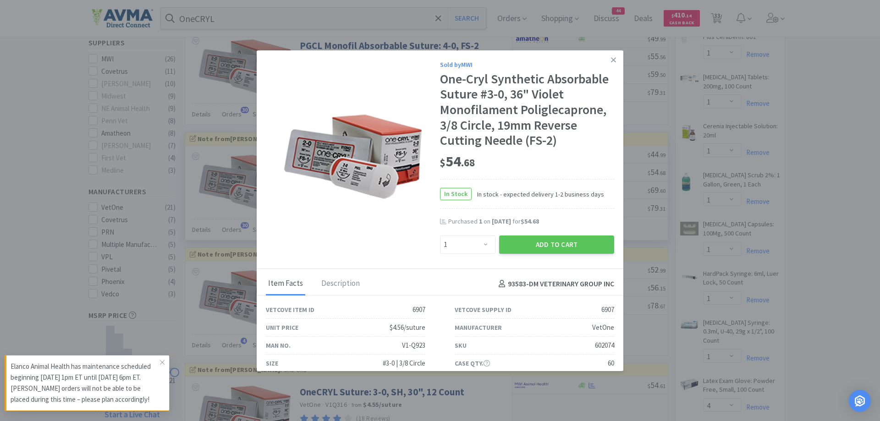
click at [520, 167] on div "$ 54 . 68" at bounding box center [527, 161] width 174 height 19
drag, startPoint x: 516, startPoint y: 241, endPoint x: 515, endPoint y: 234, distance: 6.9
click at [516, 241] on button "Add to Cart" at bounding box center [556, 245] width 115 height 18
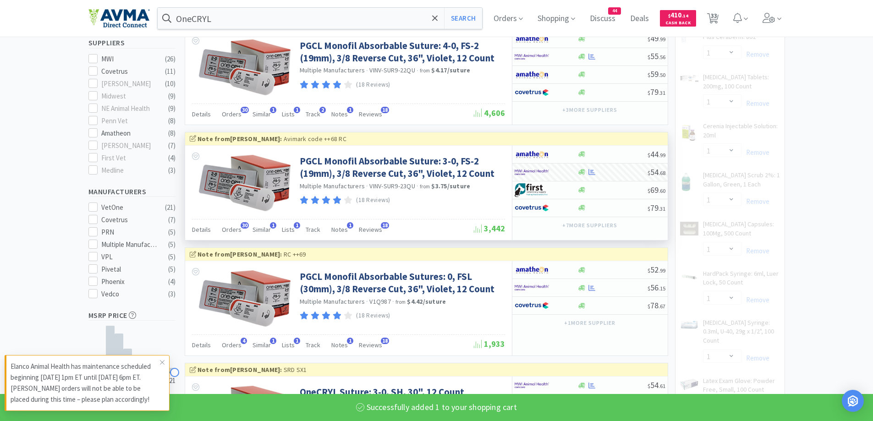
select select "1"
select select "3"
select select "2"
select select "12"
select select "1"
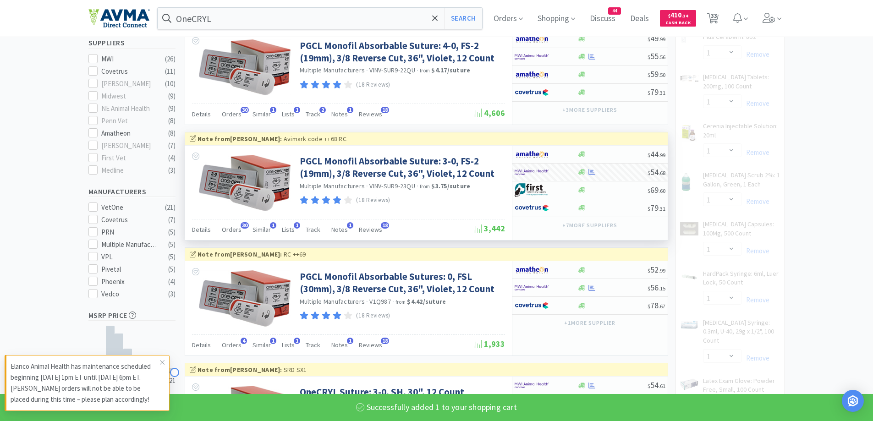
select select "50"
select select "1"
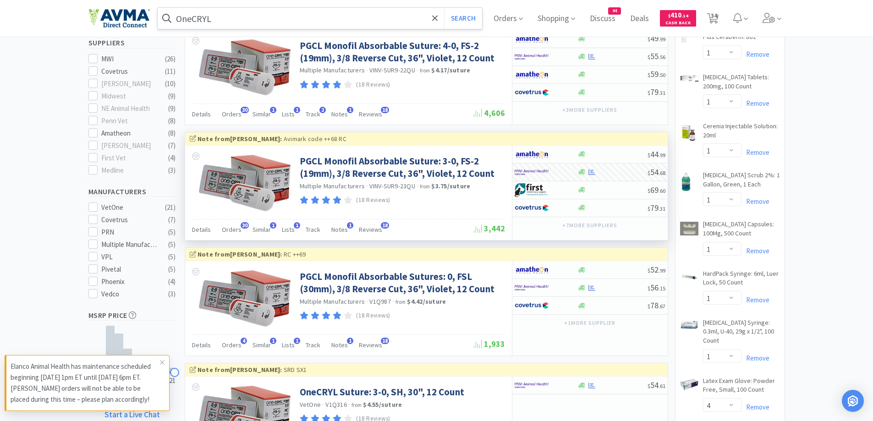
click at [250, 23] on input "OneCRYL" at bounding box center [320, 18] width 325 height 21
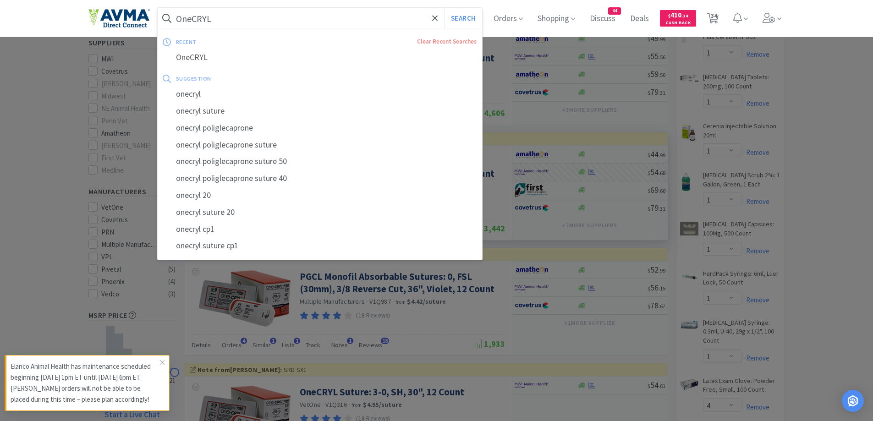
paste input "LON"
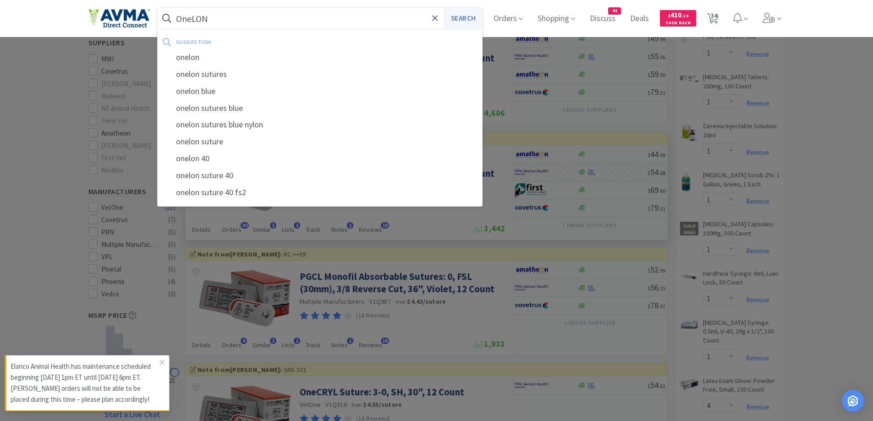
type input "OneLON"
click at [482, 22] on button "Search" at bounding box center [463, 18] width 38 height 21
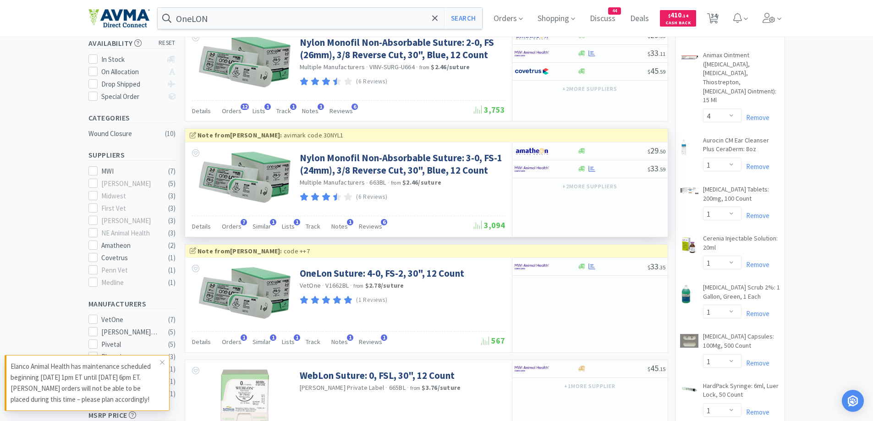
scroll to position [183, 0]
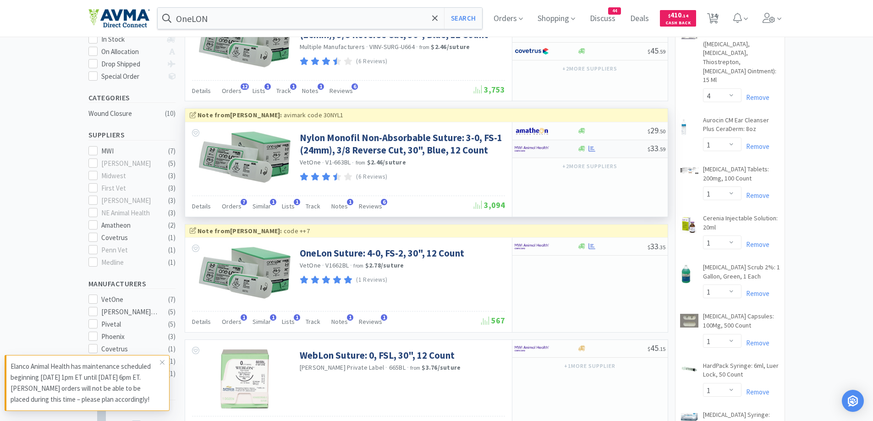
click at [551, 148] on div at bounding box center [540, 149] width 50 height 16
select select "1"
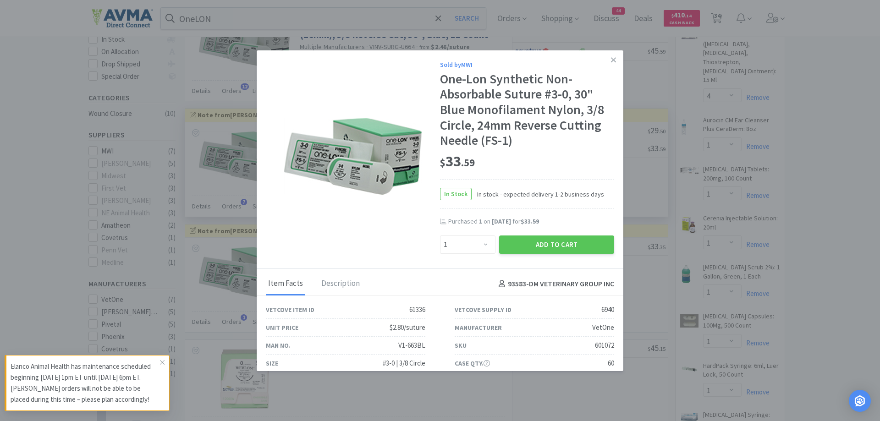
click at [537, 167] on div "$ 33 . 59" at bounding box center [527, 161] width 174 height 19
drag, startPoint x: 548, startPoint y: 249, endPoint x: 548, endPoint y: 224, distance: 24.7
click at [548, 249] on button "Add to Cart" at bounding box center [556, 245] width 115 height 18
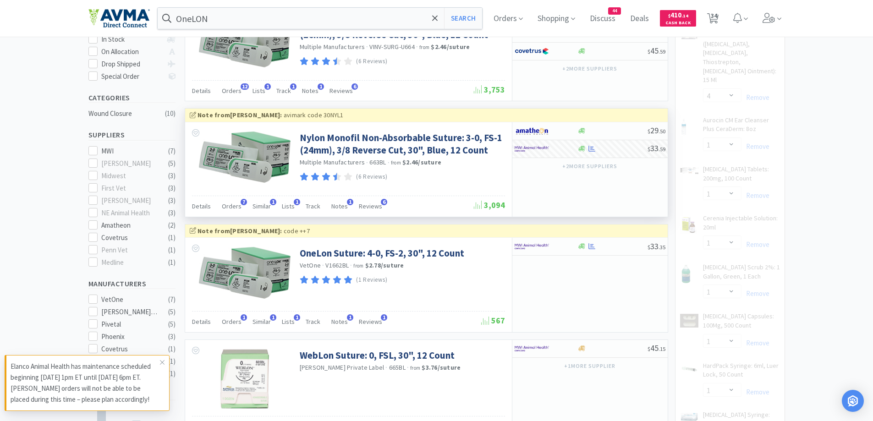
select select "1"
select select "3"
select select "2"
select select "12"
select select "1"
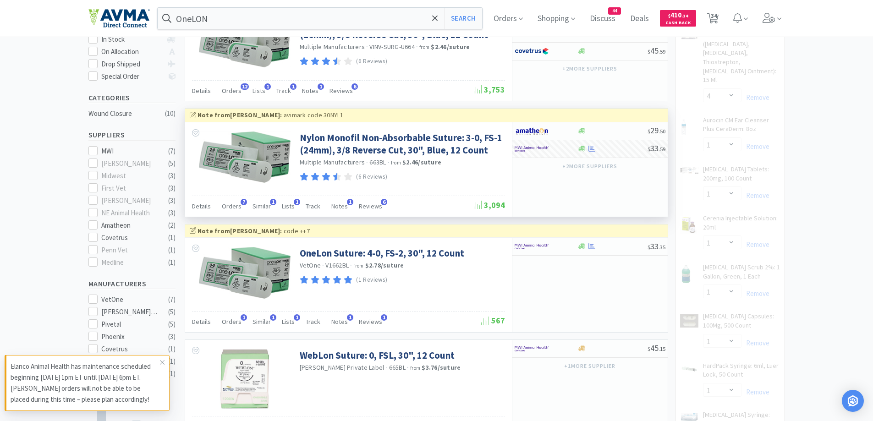
select select "50"
select select "1"
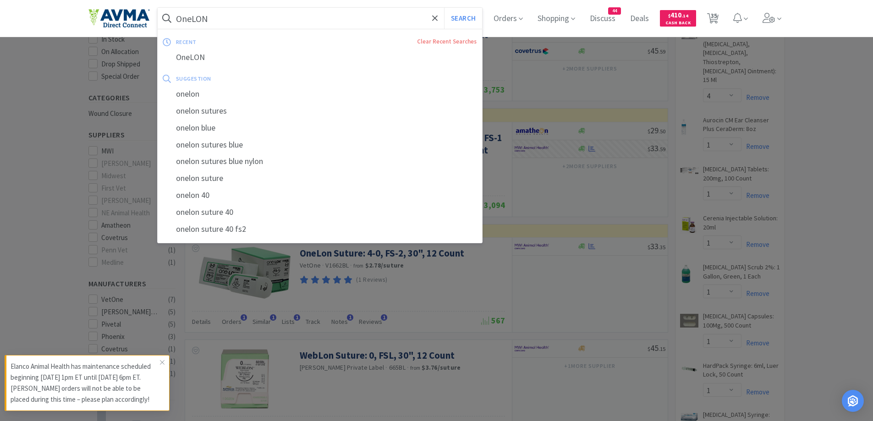
click at [221, 16] on input "OneLON" at bounding box center [320, 18] width 325 height 21
paste input "[MEDICAL_DATA]"
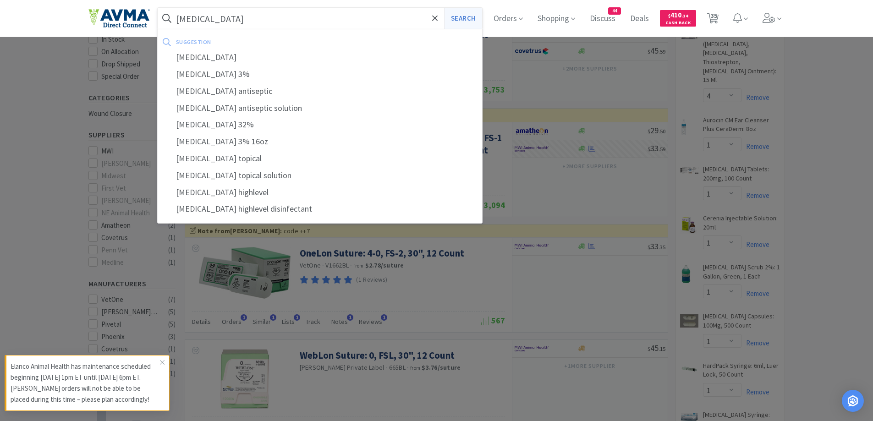
type input "[MEDICAL_DATA]"
click at [472, 22] on button "Search" at bounding box center [463, 18] width 38 height 21
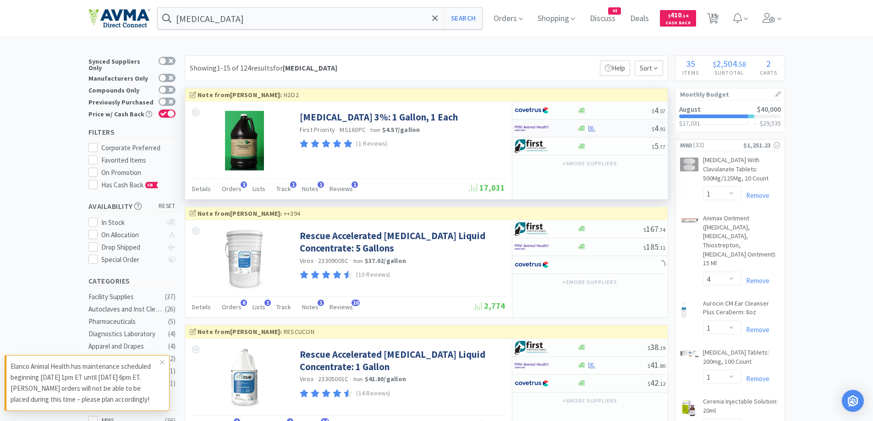
click at [577, 129] on div at bounding box center [581, 128] width 9 height 7
select select "1"
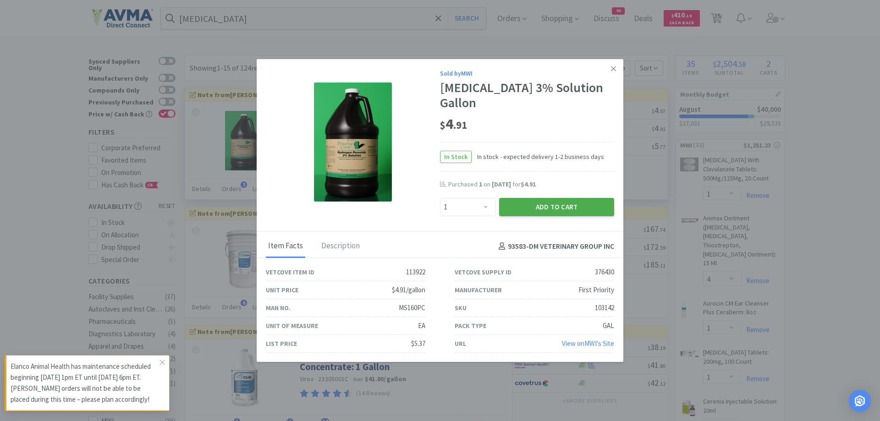
click at [550, 203] on button "Add to Cart" at bounding box center [556, 207] width 115 height 18
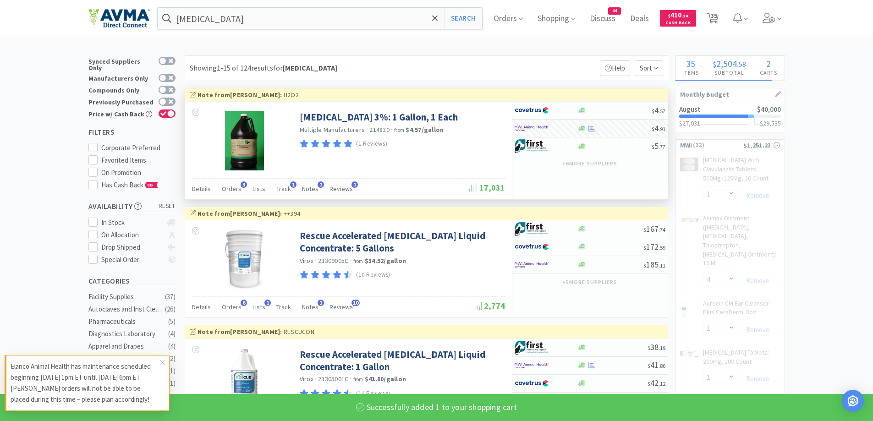
select select "1"
select select "4"
select select "2"
select select "1"
select select "3"
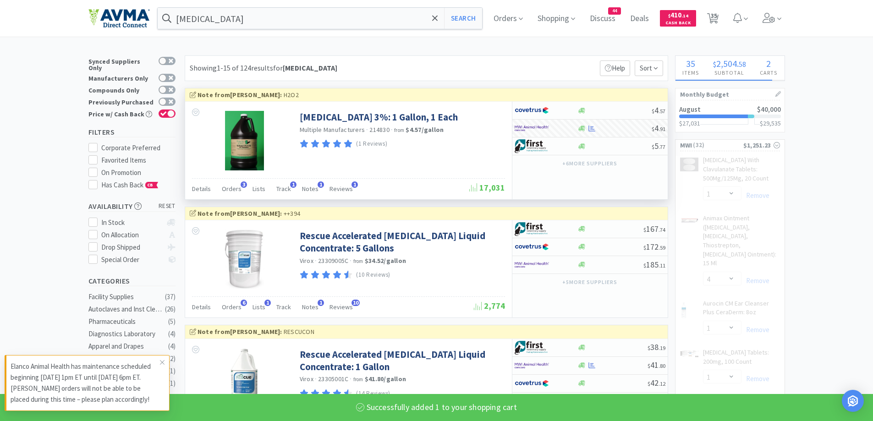
select select "2"
select select "12"
select select "1"
select select "50"
select select "1"
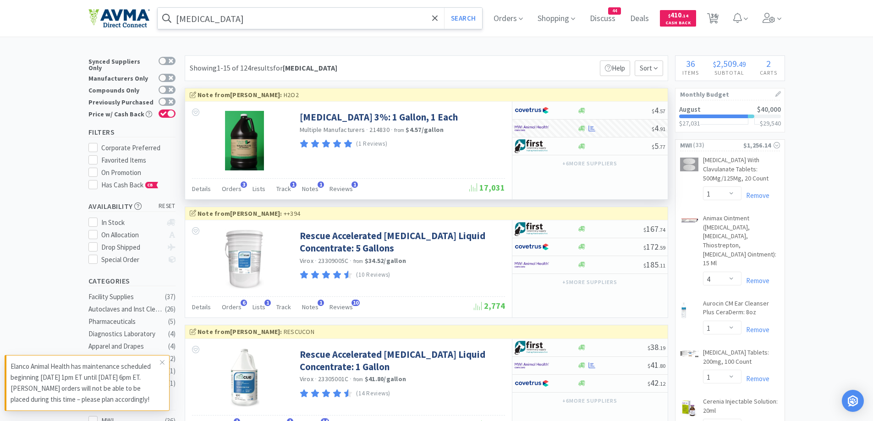
click at [291, 16] on input "[MEDICAL_DATA]" at bounding box center [320, 18] width 325 height 21
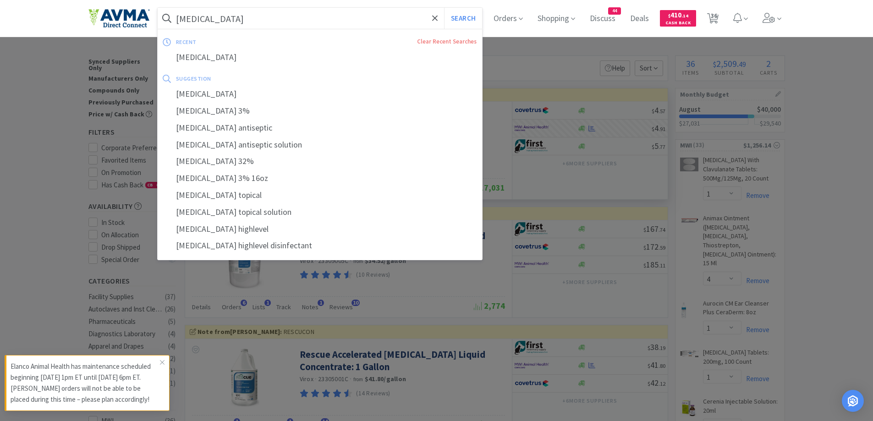
paste input "CET Oral Hygiene Kit"
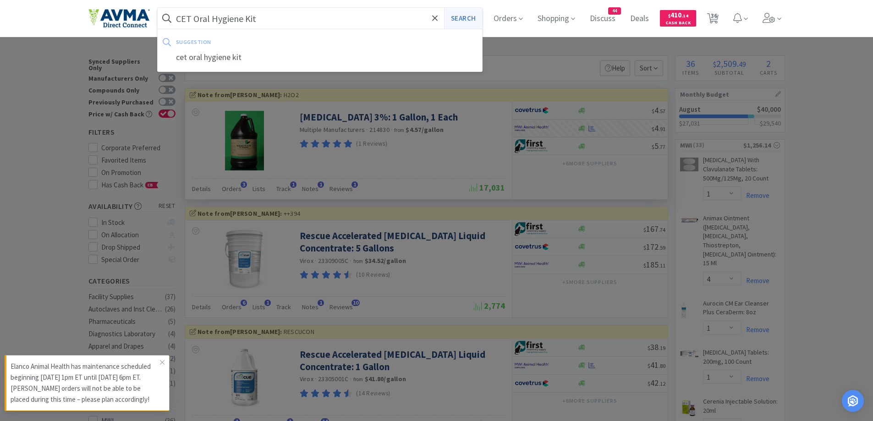
type input "CET Oral Hygiene Kit"
click at [476, 19] on button "Search" at bounding box center [463, 18] width 38 height 21
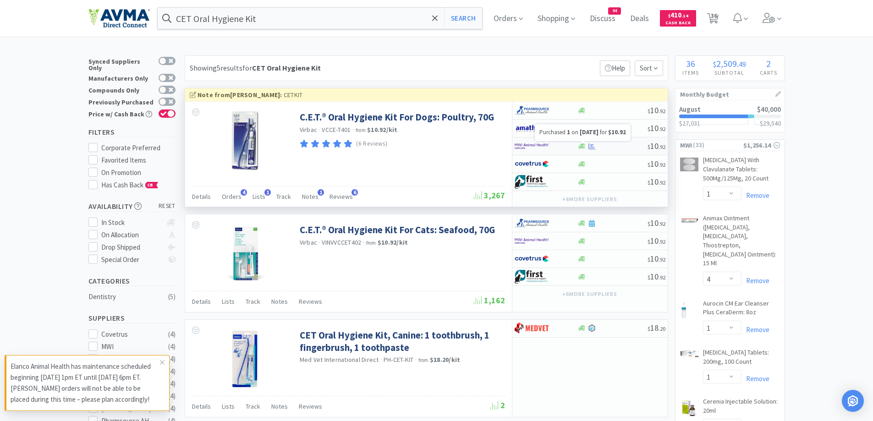
click at [587, 146] on div at bounding box center [591, 146] width 9 height 7
select select "1"
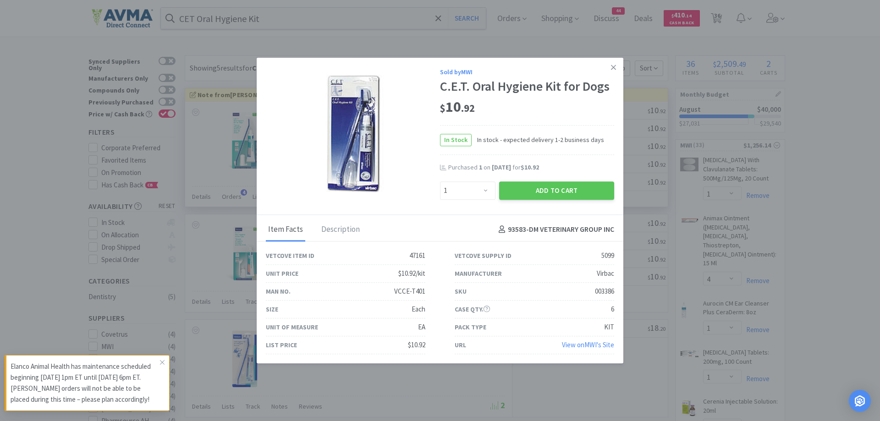
click at [528, 126] on div "In Stock In stock - expected delivery 1-2 business days" at bounding box center [527, 140] width 174 height 30
click at [544, 176] on div "Purchased 1 on [DATE] for $10.92" at bounding box center [527, 172] width 174 height 18
click at [545, 193] on button "Add to Cart" at bounding box center [556, 190] width 115 height 18
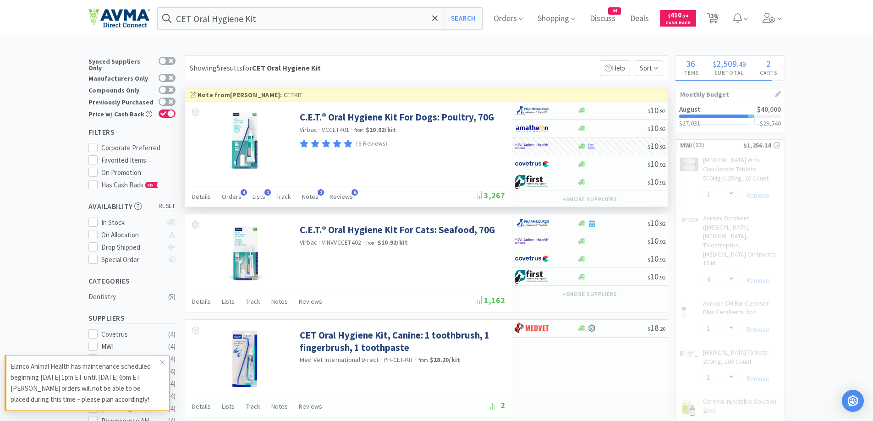
select select "1"
select select "4"
select select "2"
select select "1"
select select "3"
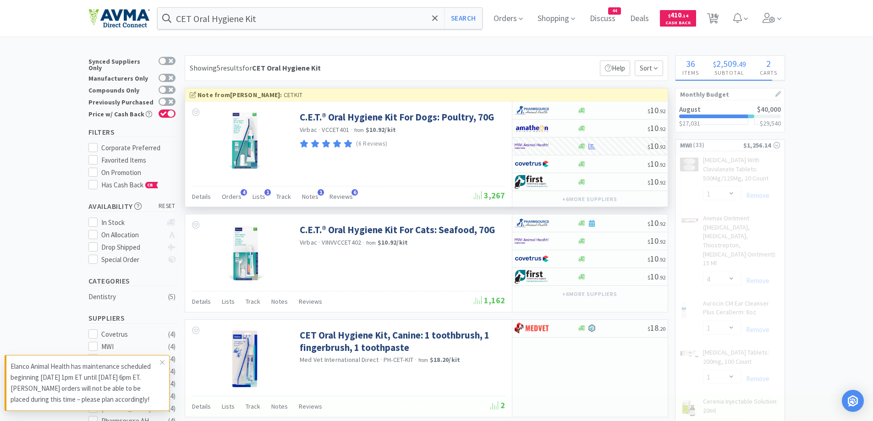
select select "2"
select select "12"
select select "1"
select select "50"
select select "1"
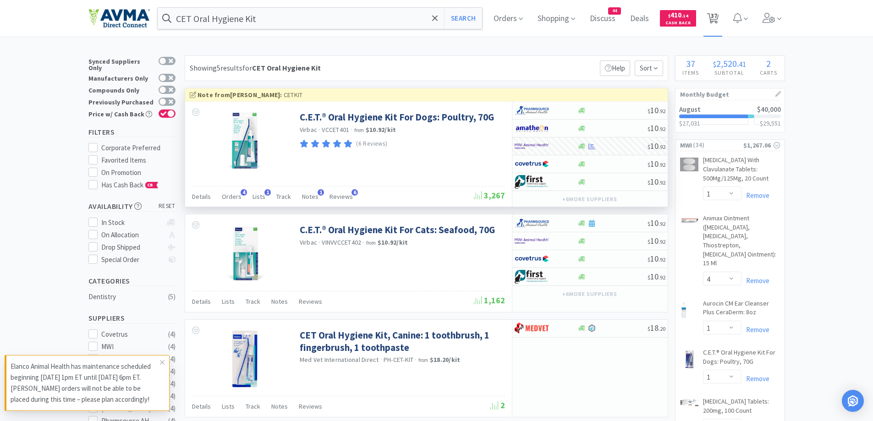
click at [722, 14] on span "37" at bounding box center [712, 18] width 19 height 37
select select "2"
select select "1"
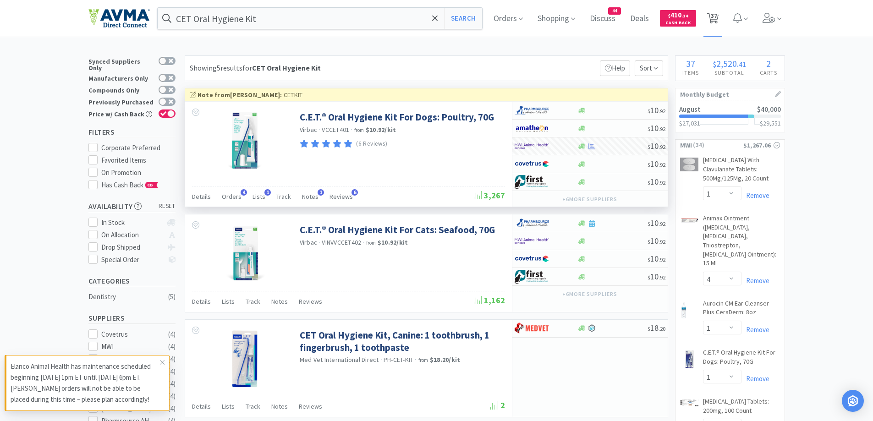
select select "4"
select select "1"
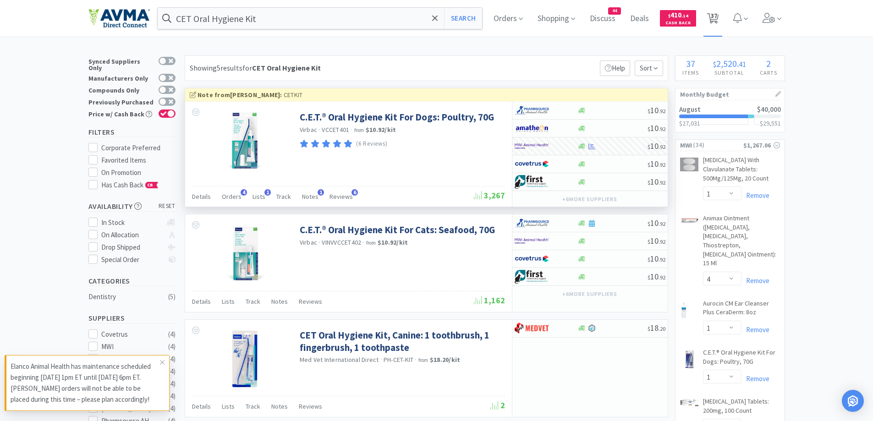
select select "1"
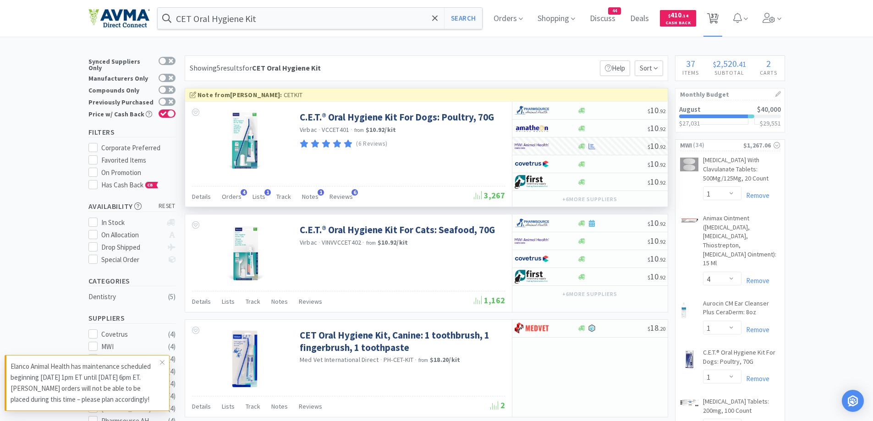
select select "4"
select select "2"
select select "1"
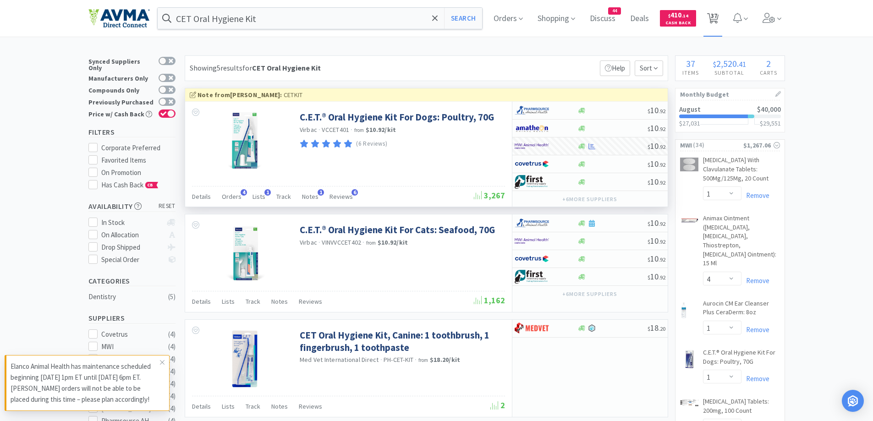
select select "1"
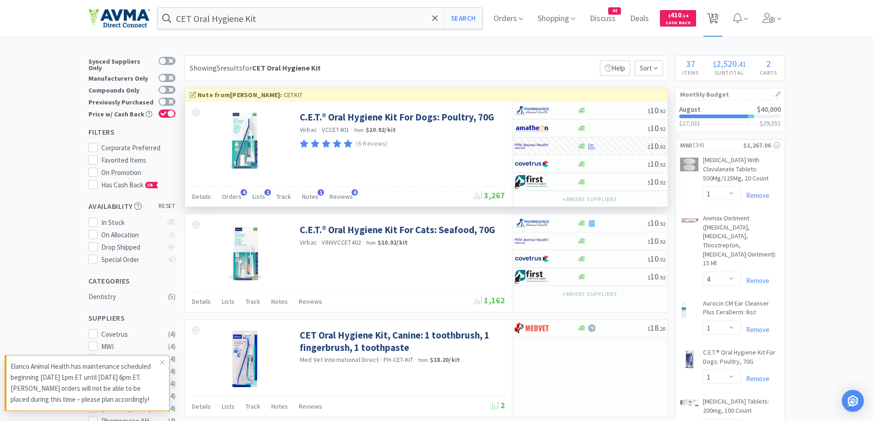
select select "1"
select select "3"
select select "2"
select select "1"
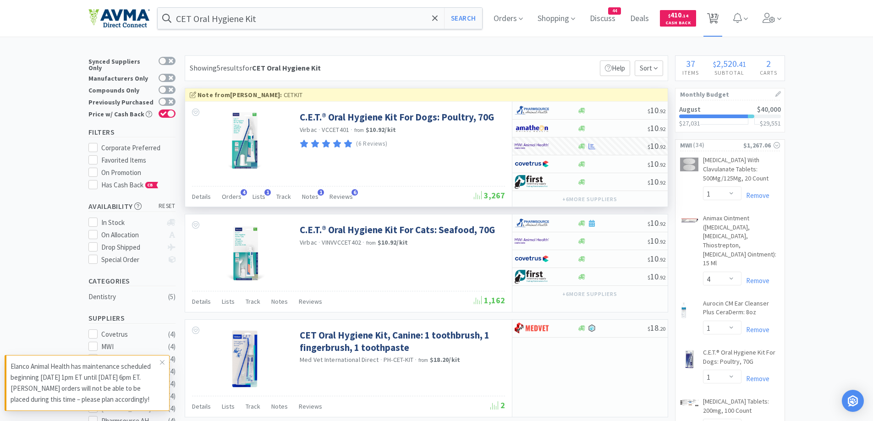
select select "1"
select select "50"
select select "12"
select select "1"
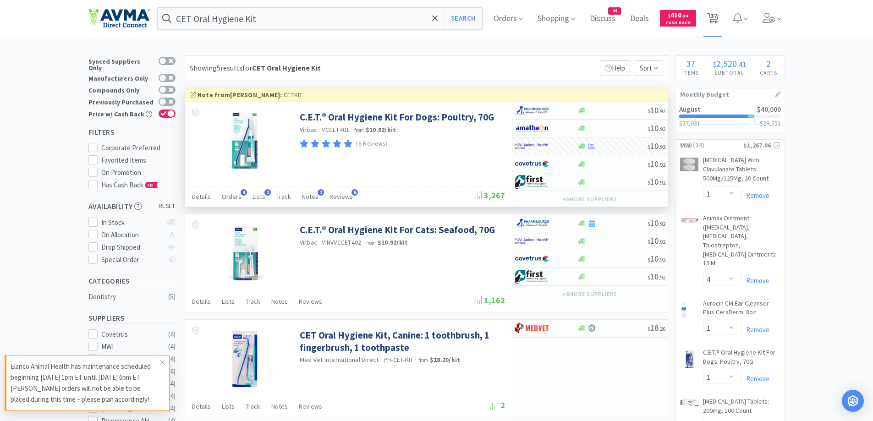
select select "1"
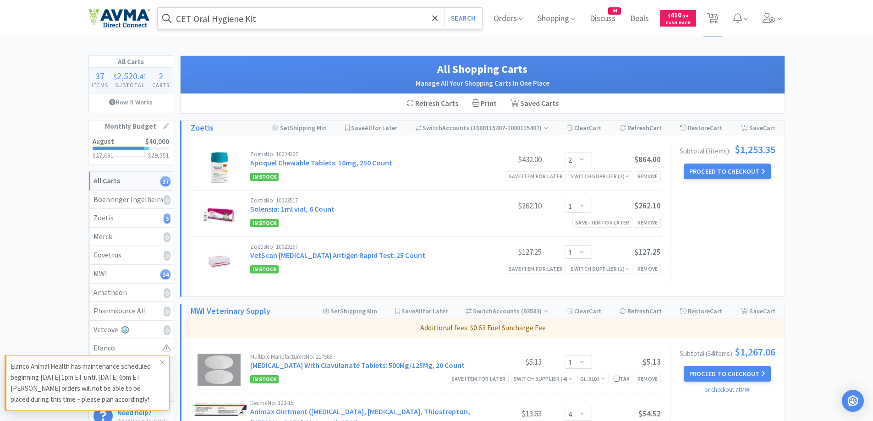
click at [287, 26] on input "CET Oral Hygiene Kit" at bounding box center [320, 18] width 325 height 21
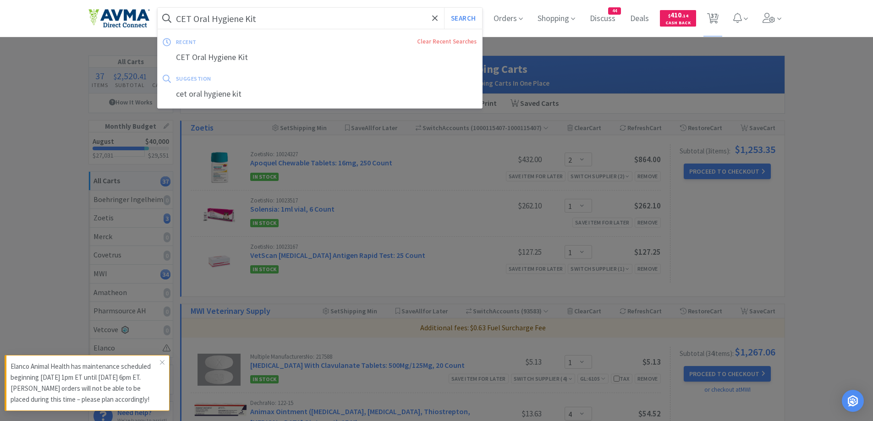
paste input "[MEDICAL_DATA]"
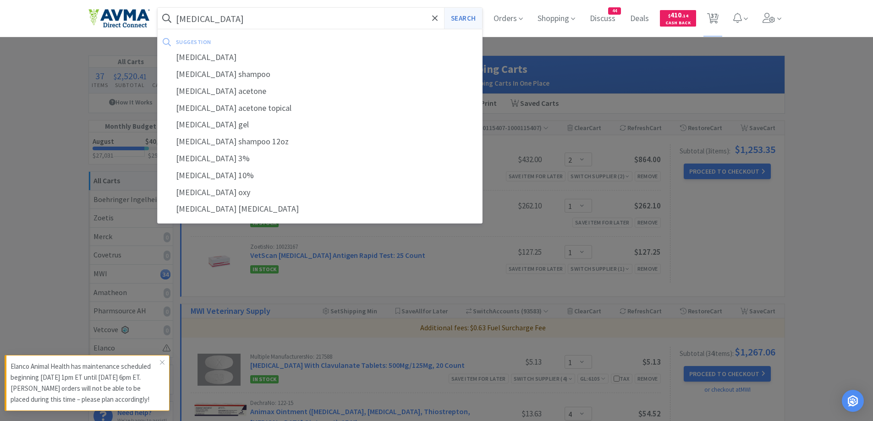
type input "[MEDICAL_DATA]"
click at [455, 16] on button "Search" at bounding box center [463, 18] width 38 height 21
select select "1"
select select "4"
select select "1"
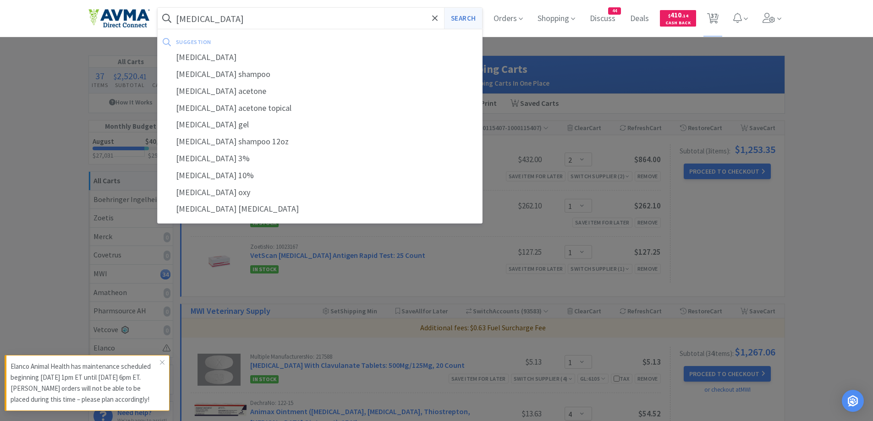
select select "1"
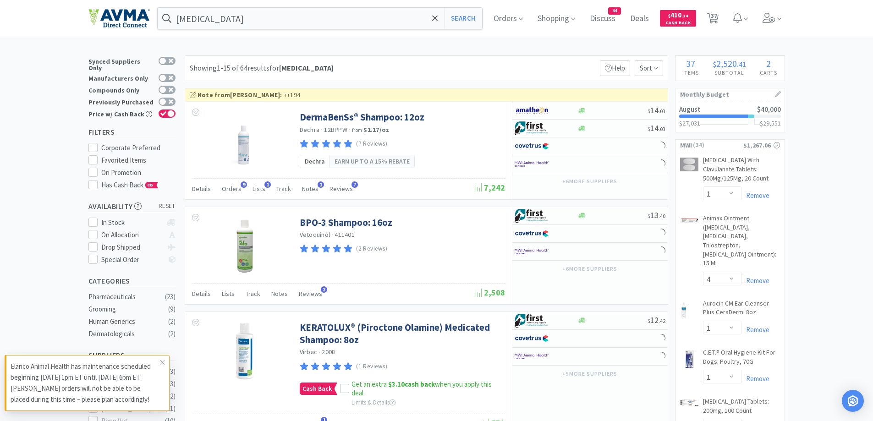
click at [402, 60] on div "Showing 1-15 of 64 results for [MEDICAL_DATA] Filters Help Sort" at bounding box center [426, 68] width 483 height 26
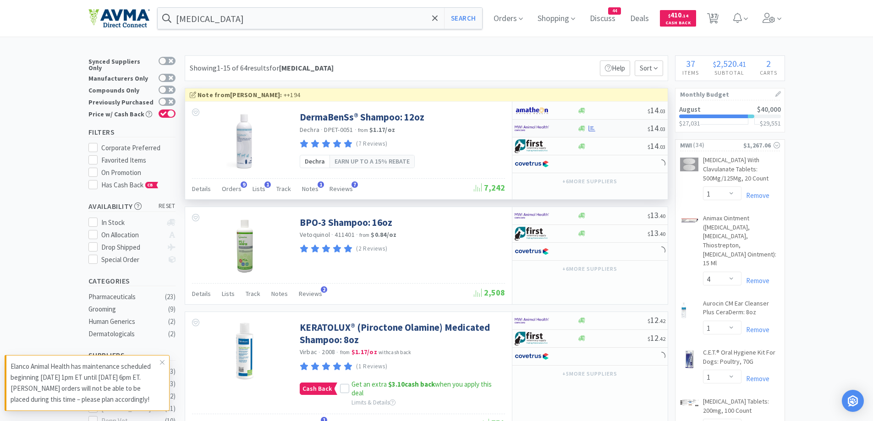
click at [586, 130] on div at bounding box center [581, 128] width 9 height 7
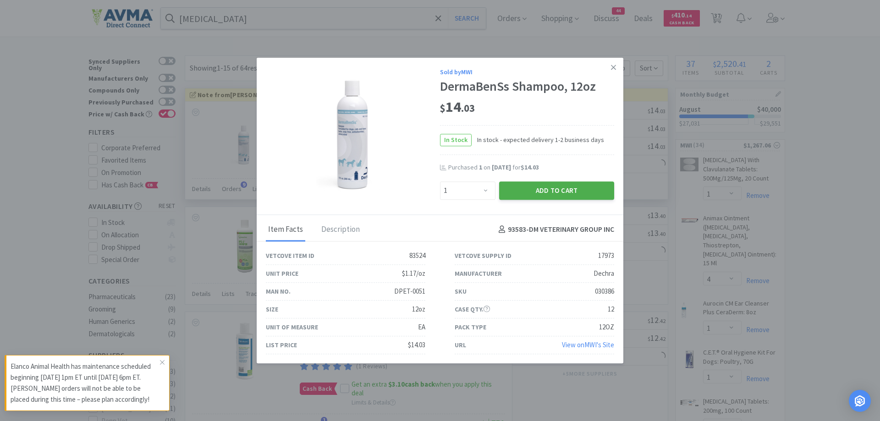
click at [578, 193] on button "Add to Cart" at bounding box center [556, 190] width 115 height 18
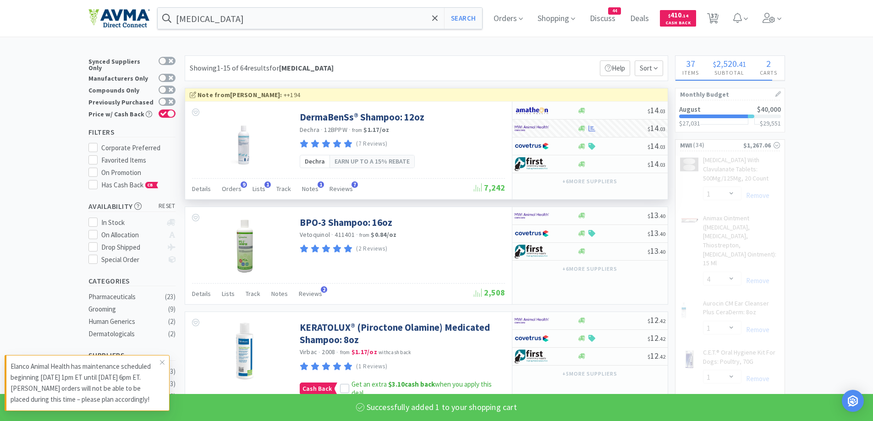
click at [477, 67] on div "Showing 1-15 of 64 results for [MEDICAL_DATA] Filters Help Sort" at bounding box center [426, 68] width 483 height 26
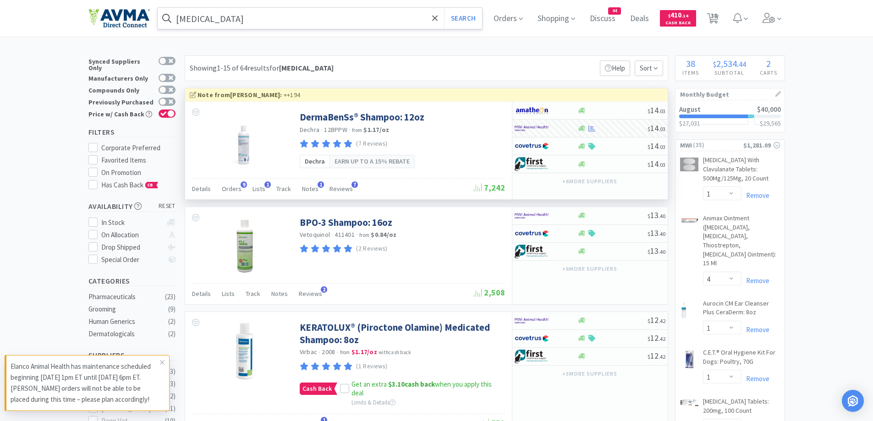
click at [309, 24] on input "[MEDICAL_DATA]" at bounding box center [320, 18] width 325 height 21
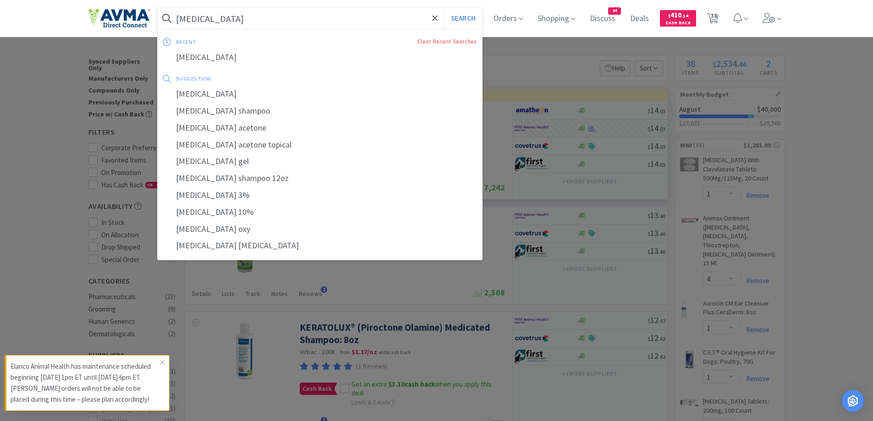
paste input "[MEDICAL_DATA]"
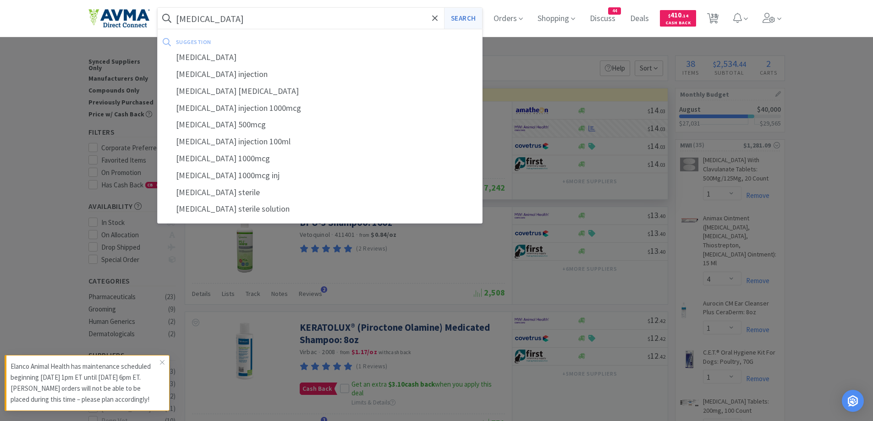
click at [481, 18] on button "Search" at bounding box center [463, 18] width 38 height 21
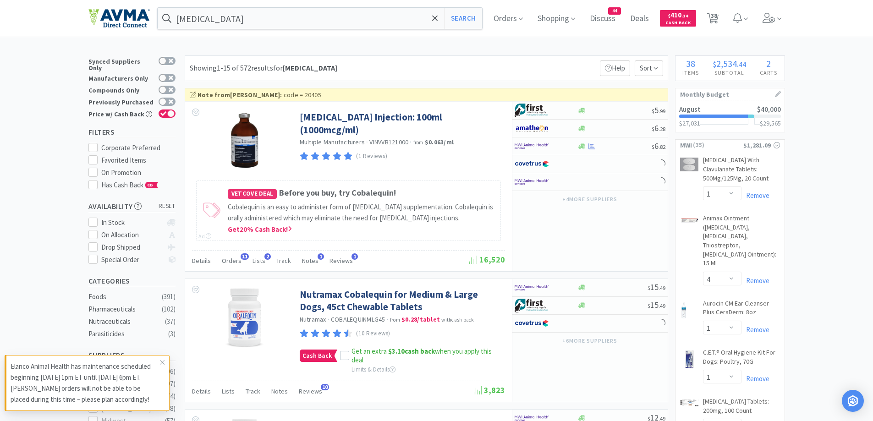
click at [430, 72] on div "Showing 1-15 of 572 results for [MEDICAL_DATA] Filters Help Sort" at bounding box center [426, 68] width 483 height 26
click at [167, 362] on span at bounding box center [162, 362] width 13 height 15
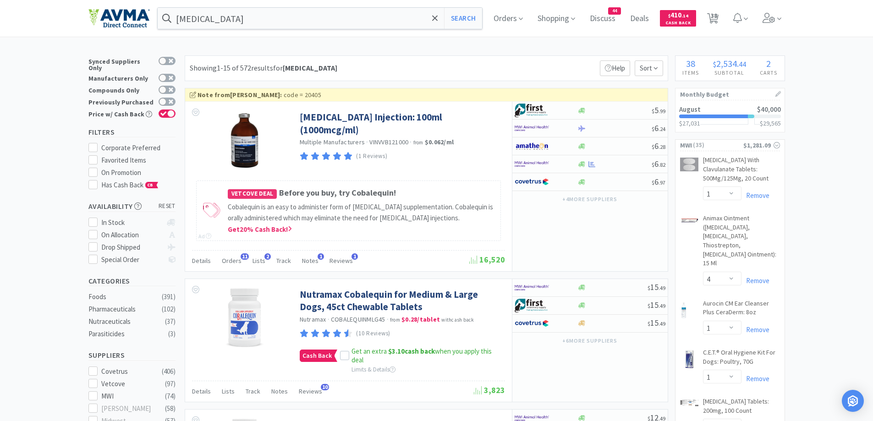
click at [453, 66] on div "Showing 1-15 of 572 results for [MEDICAL_DATA] Filters Help Sort" at bounding box center [426, 68] width 483 height 26
click at [576, 163] on div at bounding box center [546, 164] width 63 height 16
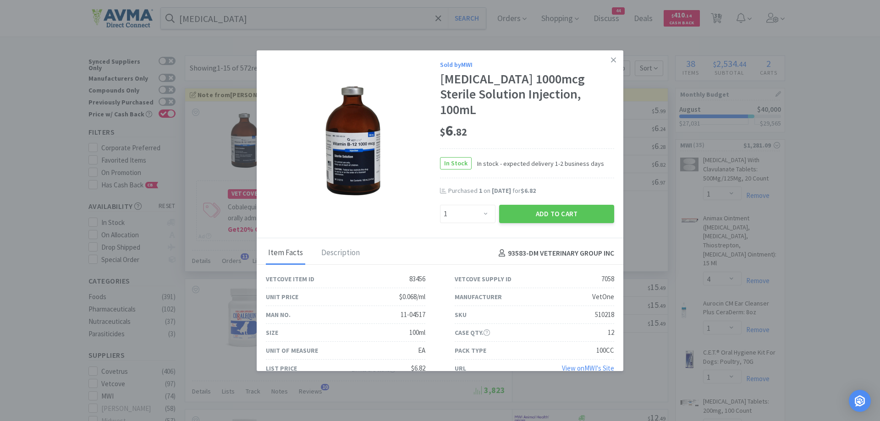
click at [507, 121] on div "$ 6 . 82" at bounding box center [527, 130] width 174 height 19
click at [504, 121] on div "$ 6 . 82" at bounding box center [527, 130] width 174 height 19
click at [512, 205] on button "Add to Cart" at bounding box center [556, 214] width 115 height 18
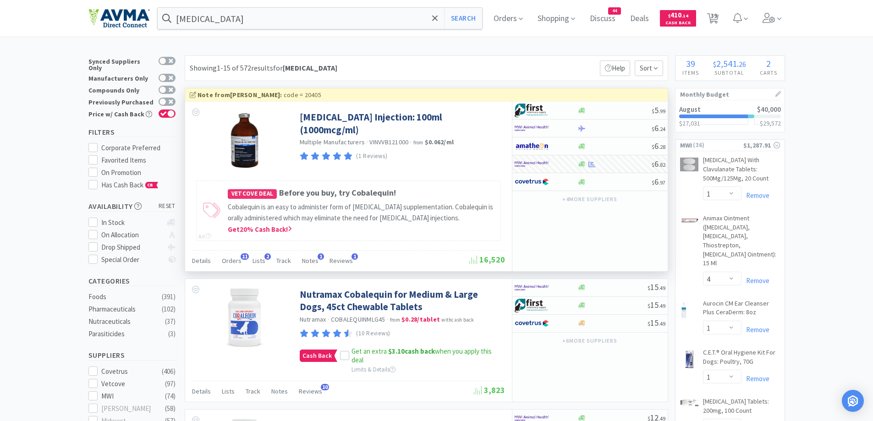
click at [713, 18] on span "39" at bounding box center [714, 15] width 6 height 37
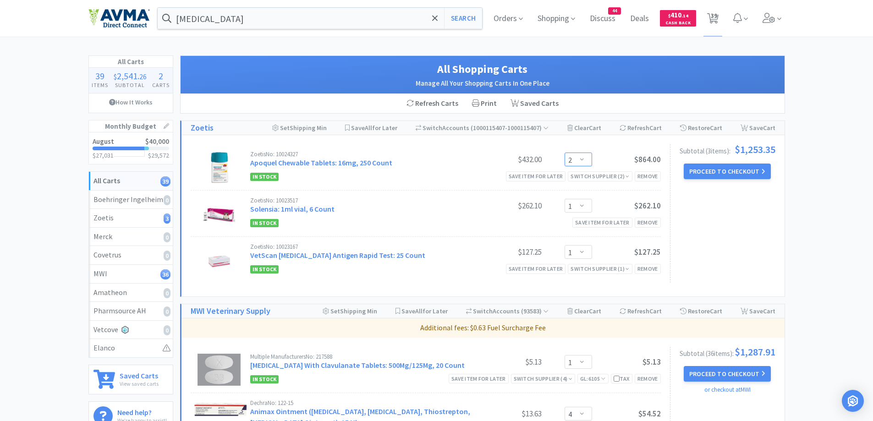
click at [587, 163] on select "Enter Quantity 1 2 3 4 5 6 7 8 9 10 11 12 13 14 15 16 17 18 19 20 Enter Quantity" at bounding box center [577, 160] width 27 height 14
click at [564, 153] on select "Enter Quantity 1 2 3 4 5 6 7 8 9 10 11 12 13 14 15 16 17 18 19 20 Enter Quantity" at bounding box center [577, 160] width 27 height 14
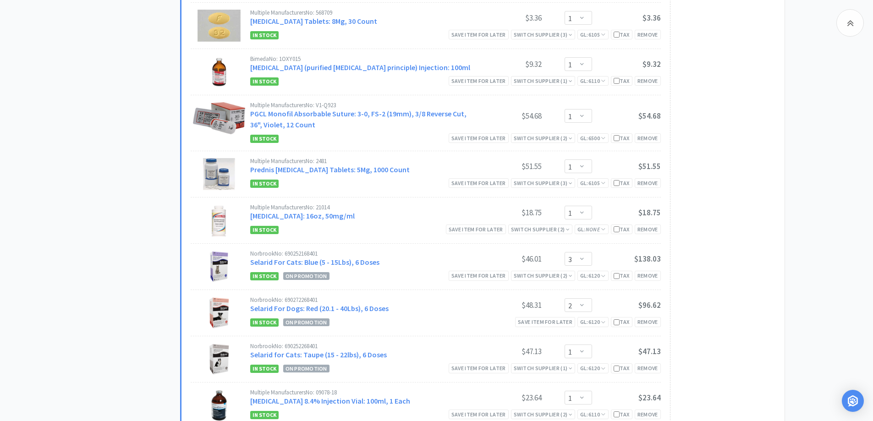
scroll to position [1375, 0]
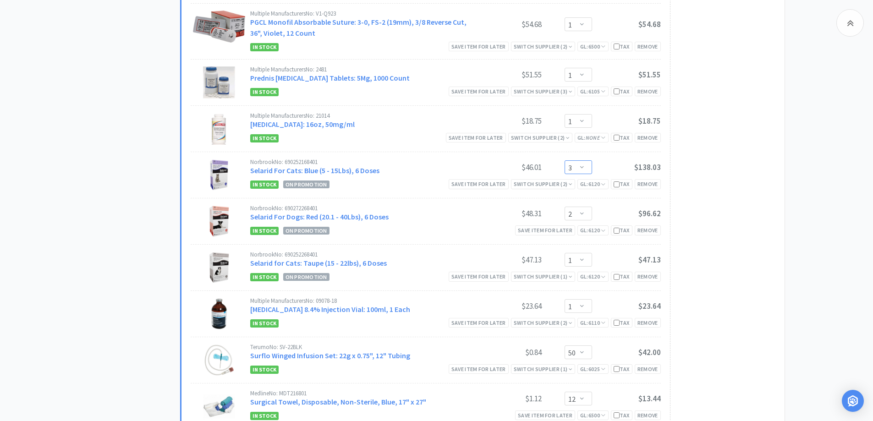
click at [572, 166] on select "Enter Quantity 1 2 3 4 5 6 7 8 9 10 11 12 13 14 15 16 17 18 19 20 Enter Quantity" at bounding box center [577, 167] width 27 height 14
click at [564, 160] on select "Enter Quantity 1 2 3 4 5 6 7 8 9 10 11 12 13 14 15 16 17 18 19 20 Enter Quantity" at bounding box center [577, 167] width 27 height 14
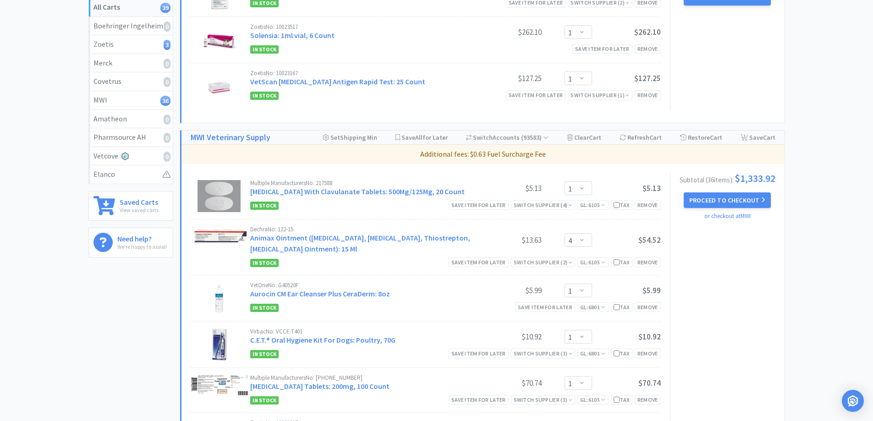
scroll to position [183, 0]
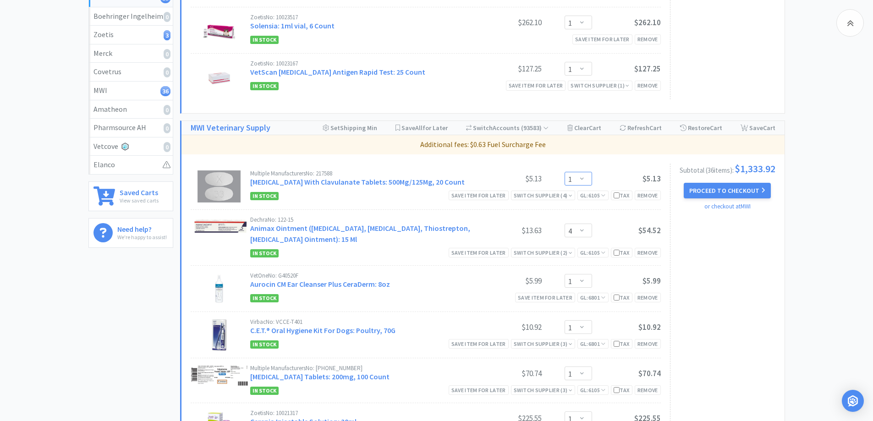
click at [585, 174] on select "Enter Quantity 1 2 3 4 5 6 7 8 9 10 11 12 13 14 15 16 17 18 19 20 Enter Quantity" at bounding box center [577, 179] width 27 height 14
click at [564, 172] on select "Enter Quantity 1 2 3 4 5 6 7 8 9 10 11 12 13 14 15 16 17 18 19 20 Enter Quantity" at bounding box center [577, 179] width 27 height 14
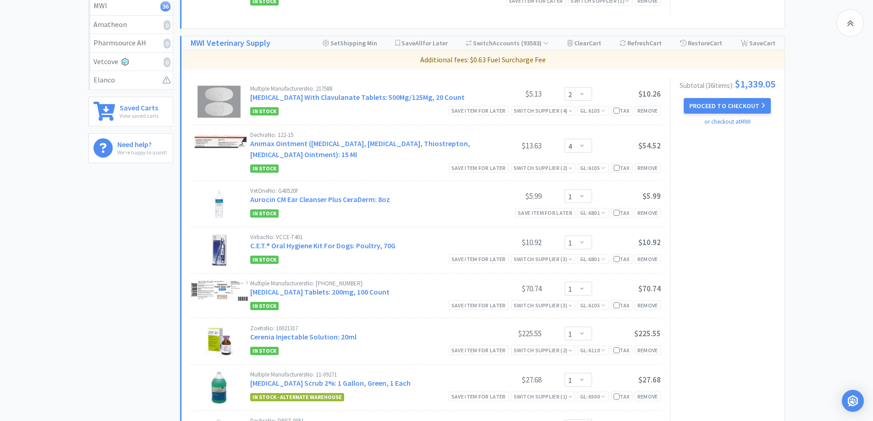
scroll to position [367, 0]
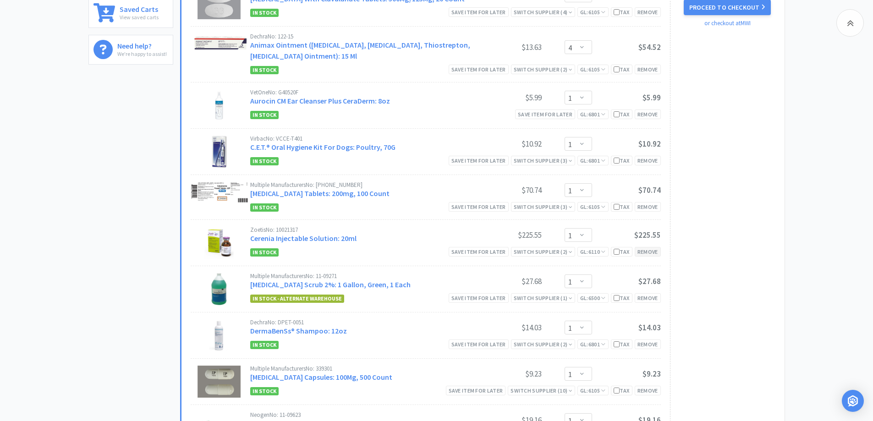
click at [641, 253] on div "Remove" at bounding box center [648, 252] width 26 height 10
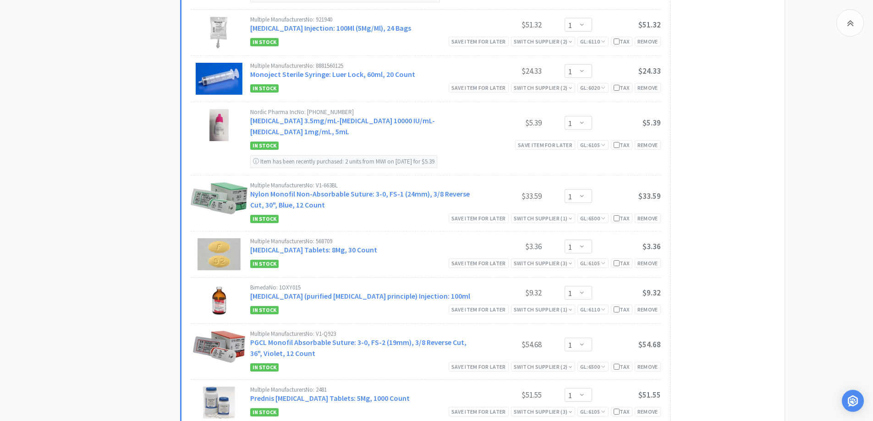
scroll to position [916, 0]
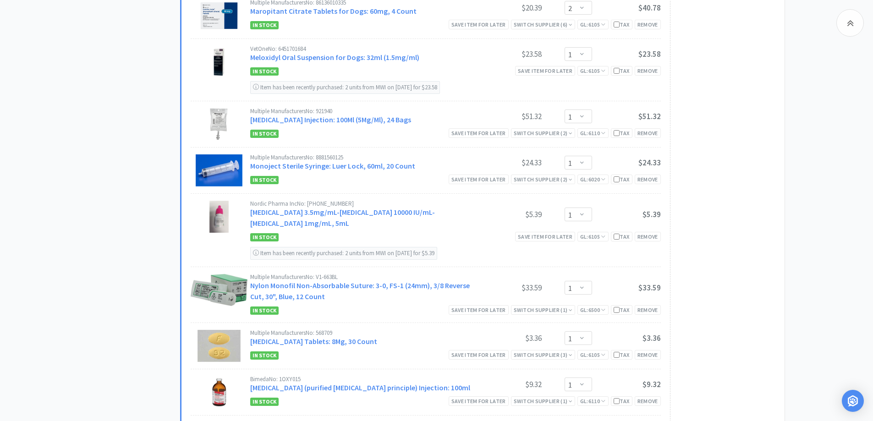
click at [103, 141] on div "All Carts 38 Items $ 2,798 . 85 Subtotal 2 Carts How It Works Monthly Budget Au…" at bounding box center [134, 262] width 92 height 2246
click at [652, 137] on div "Remove" at bounding box center [648, 133] width 26 height 10
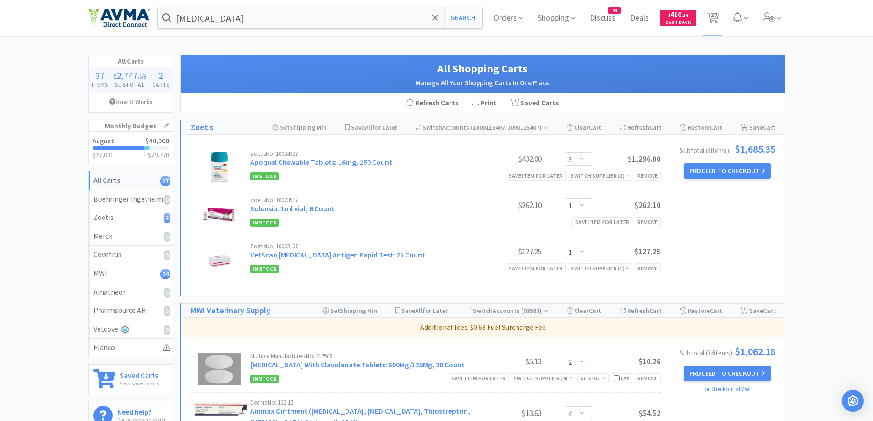
scroll to position [0, 0]
click at [782, 236] on div "Zoetis No: 10024327 Apoquel Chewable Tablets: 16mg, 250 Count $432.00 Enter Qua…" at bounding box center [482, 215] width 603 height 161
click at [263, 28] on div "[MEDICAL_DATA] Search" at bounding box center [320, 18] width 326 height 22
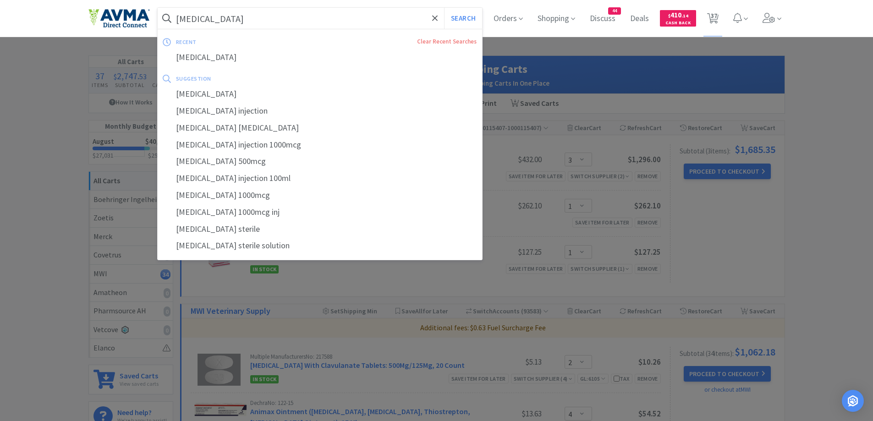
click at [265, 23] on input "[MEDICAL_DATA]" at bounding box center [320, 18] width 325 height 21
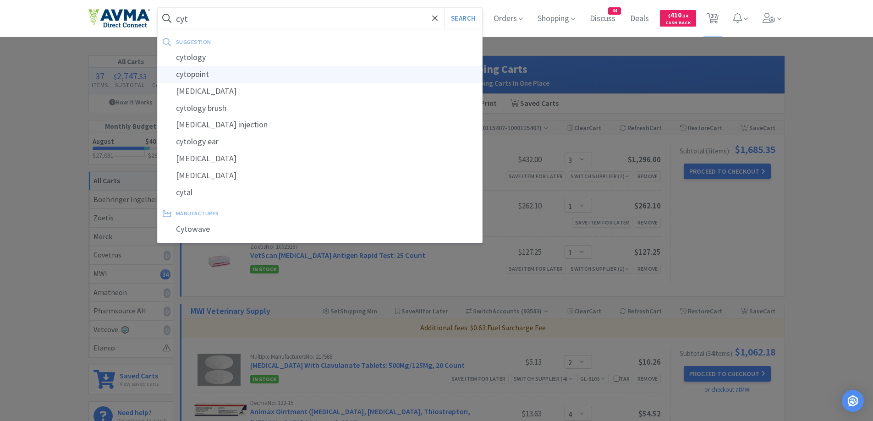
click at [210, 77] on div "cytopoint" at bounding box center [320, 74] width 325 height 17
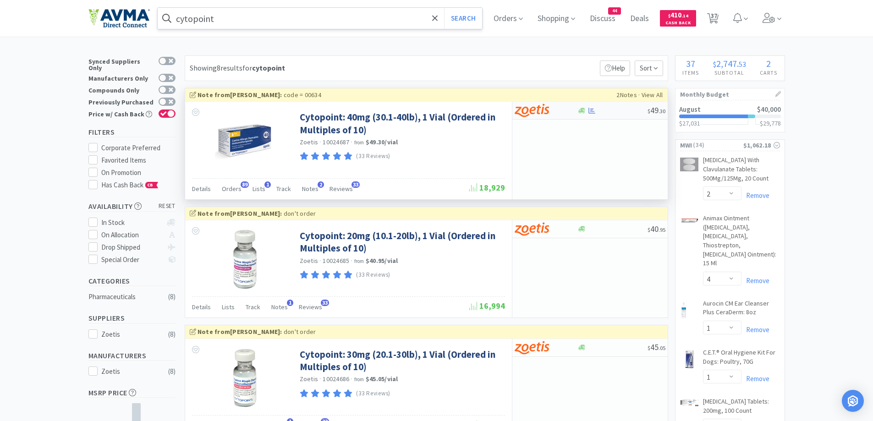
click at [544, 114] on img at bounding box center [532, 111] width 34 height 14
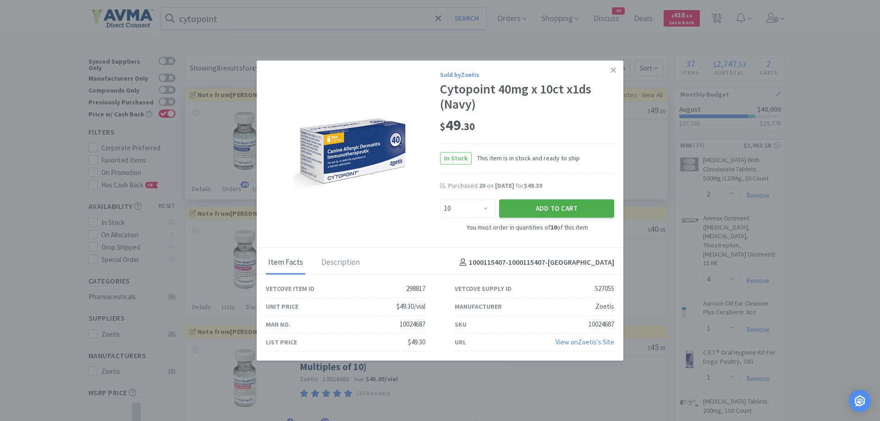
click at [504, 210] on button "Add to Cart" at bounding box center [556, 209] width 115 height 18
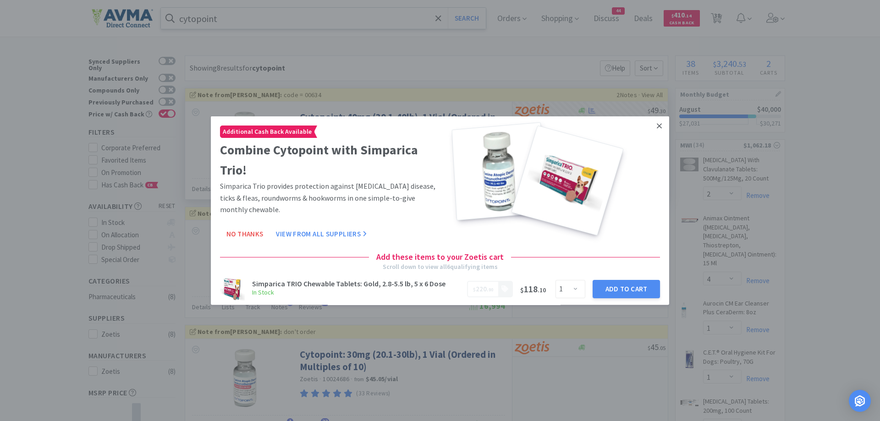
click at [657, 126] on icon at bounding box center [659, 125] width 5 height 5
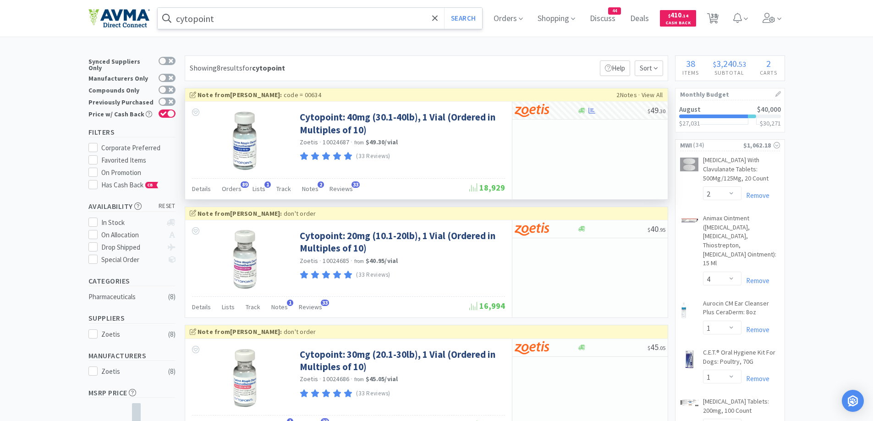
drag, startPoint x: 717, startPoint y: 22, endPoint x: 673, endPoint y: 49, distance: 51.0
click at [717, 22] on span "38" at bounding box center [714, 15] width 6 height 37
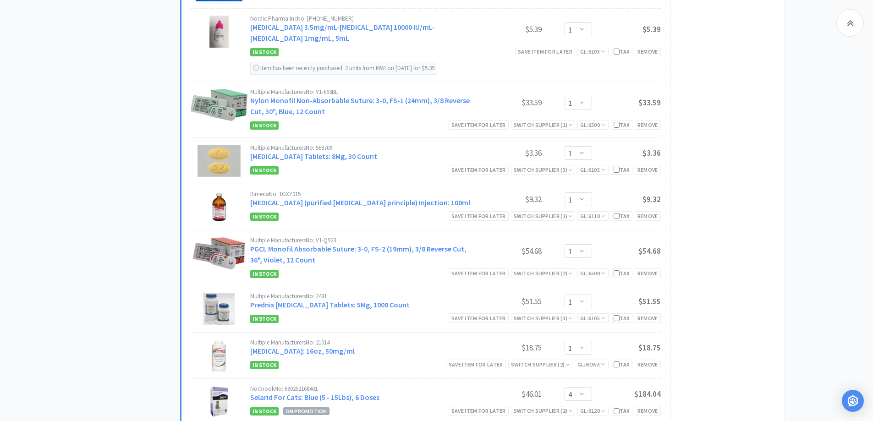
scroll to position [1191, 0]
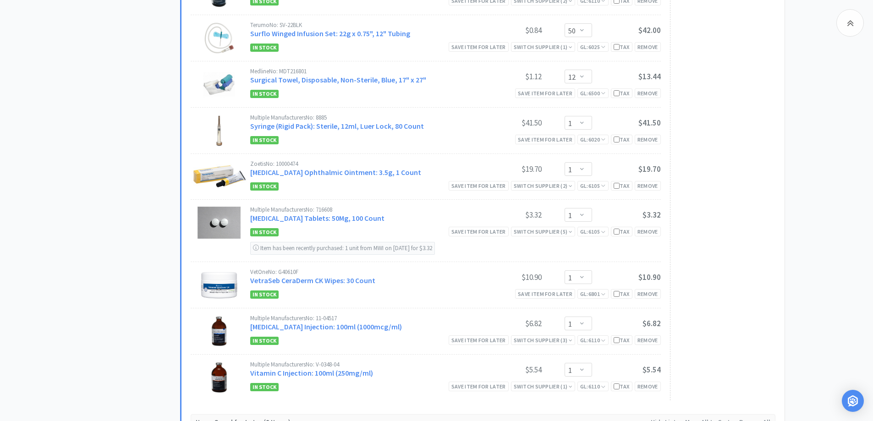
scroll to position [1741, 0]
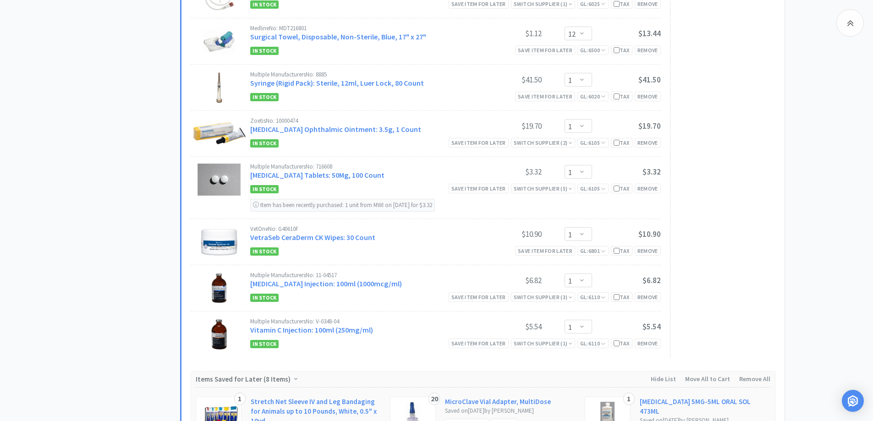
scroll to position [1558, 0]
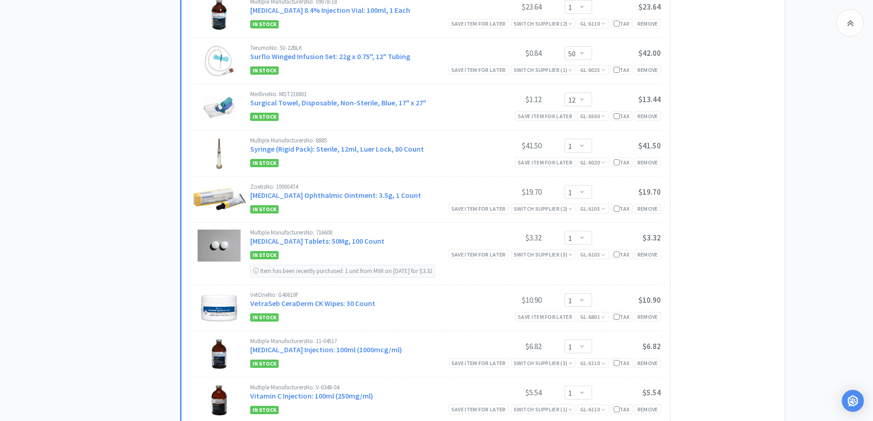
scroll to position [1649, 0]
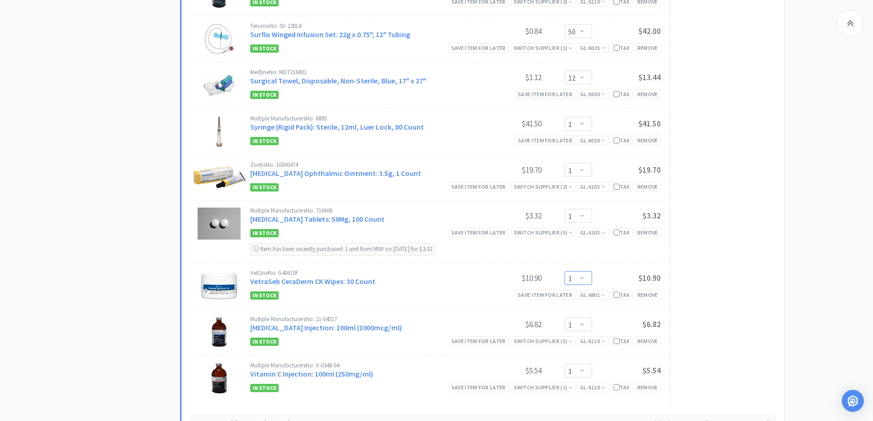
click at [572, 279] on select "Enter Quantity 1 2 3 4 5 6 7 8 9 10 11 12 13 14 15 16 17 18 19 20 Enter Quantity" at bounding box center [577, 278] width 27 height 14
click at [564, 271] on select "Enter Quantity 1 2 3 4 5 6 7 8 9 10 11 12 13 14 15 16 17 18 19 20 Enter Quantity" at bounding box center [577, 278] width 27 height 14
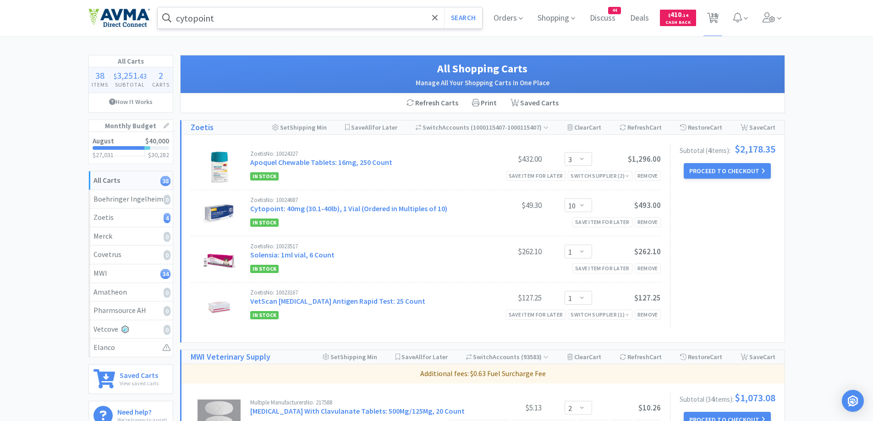
scroll to position [0, 0]
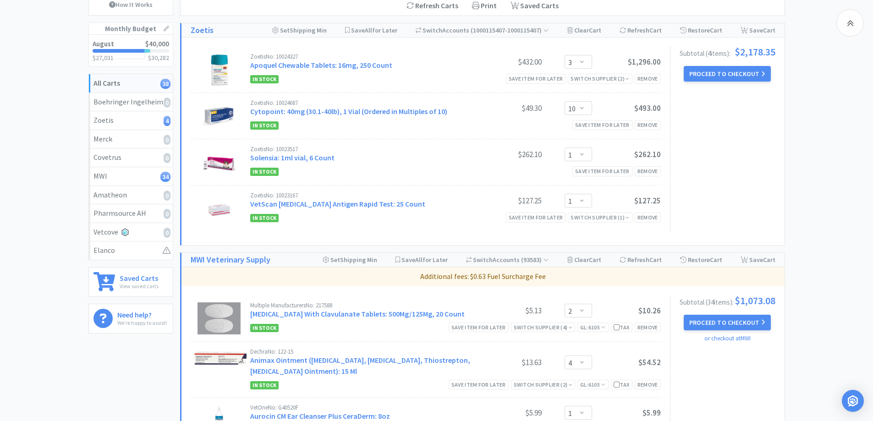
scroll to position [92, 0]
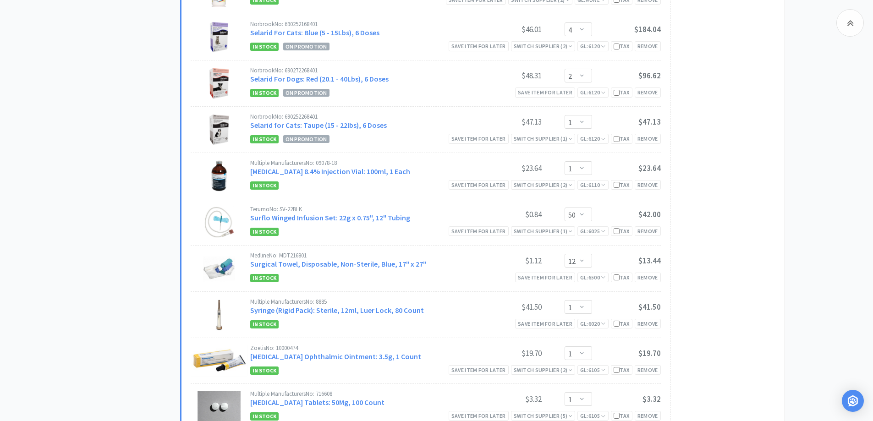
scroll to position [1558, 0]
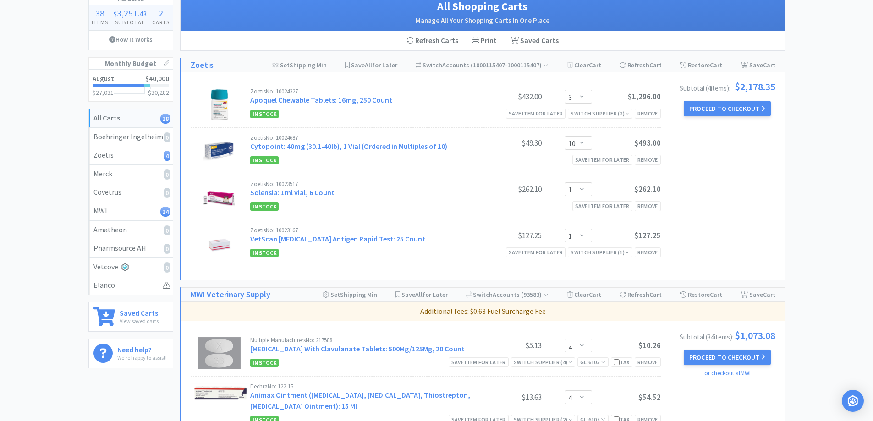
scroll to position [0, 0]
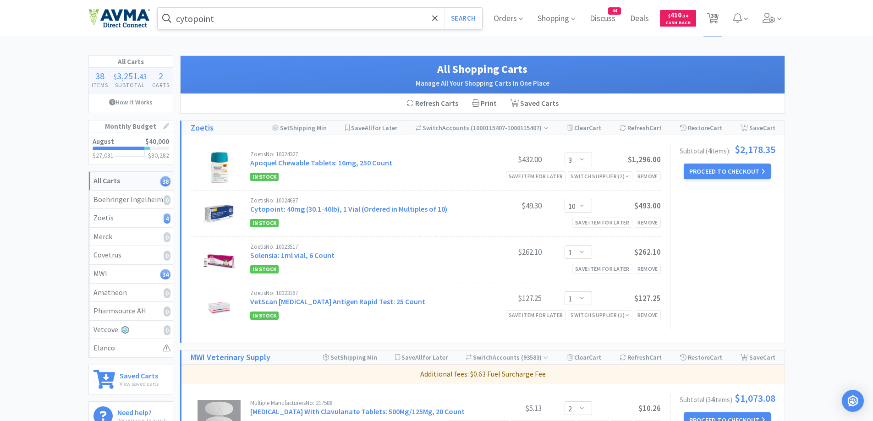
click at [707, 173] on button "Proceed to Checkout" at bounding box center [727, 172] width 87 height 16
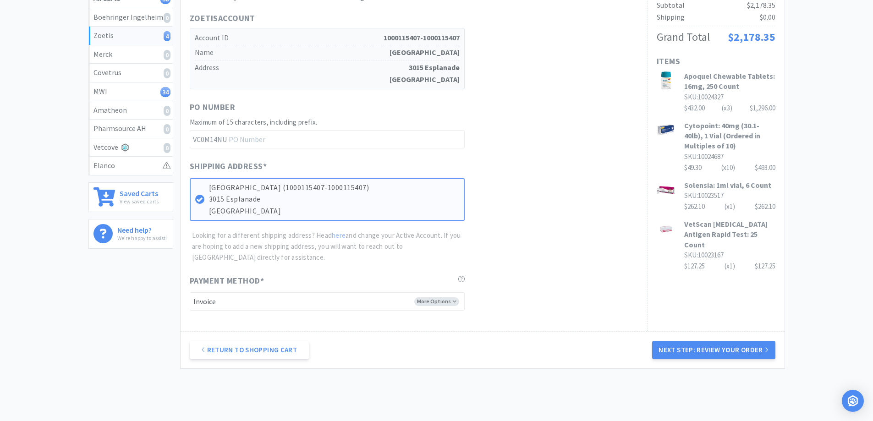
scroll to position [183, 0]
click at [826, 142] on div "Zoetis 4 Items $ 2,178 . 35 Subtotal 1 Carts How It Works Monthly Budget August…" at bounding box center [436, 128] width 873 height 512
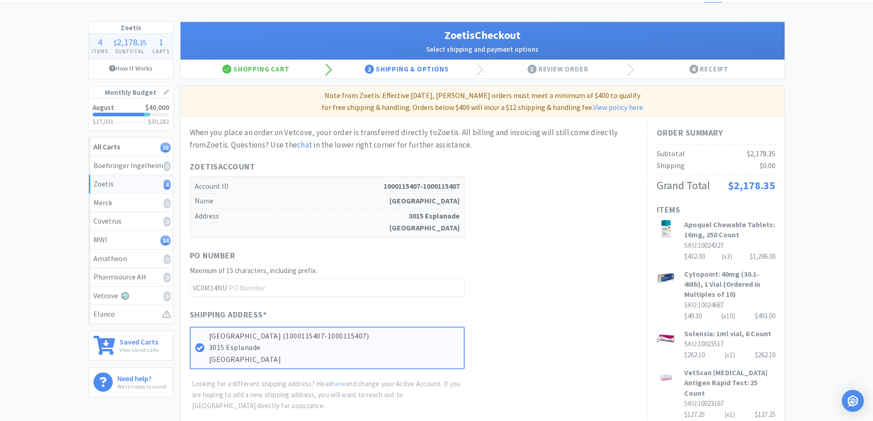
scroll to position [0, 0]
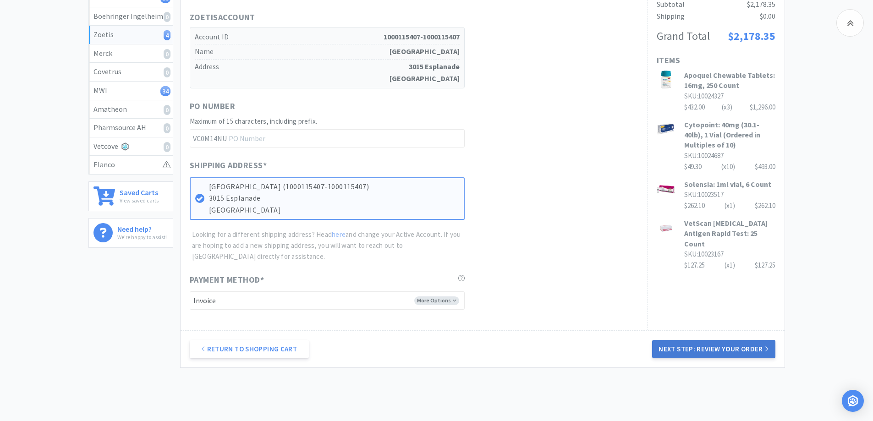
click at [698, 341] on button "Next Step: Review Your Order" at bounding box center [713, 349] width 123 height 18
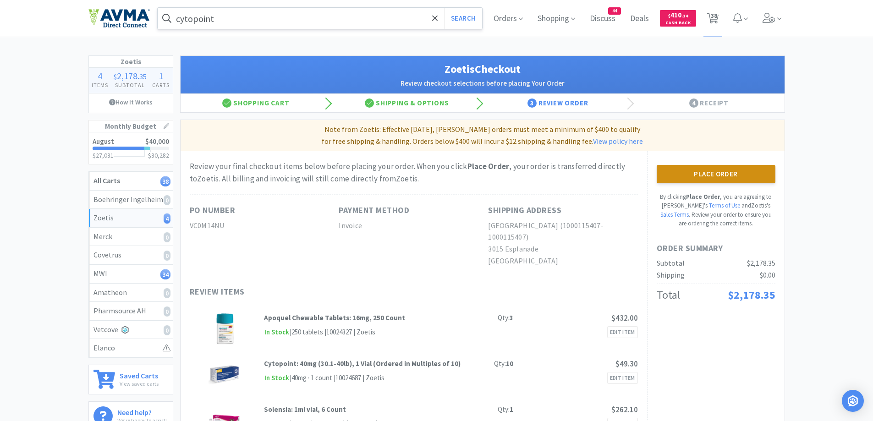
click at [721, 177] on button "Place Order" at bounding box center [716, 174] width 119 height 18
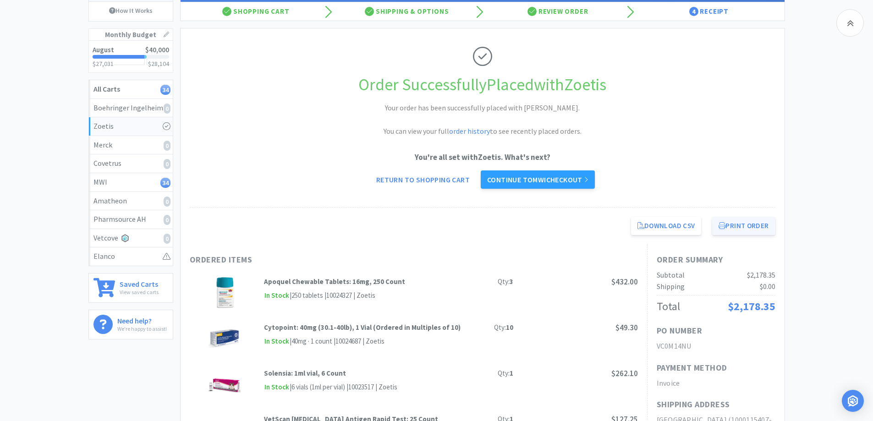
scroll to position [183, 0]
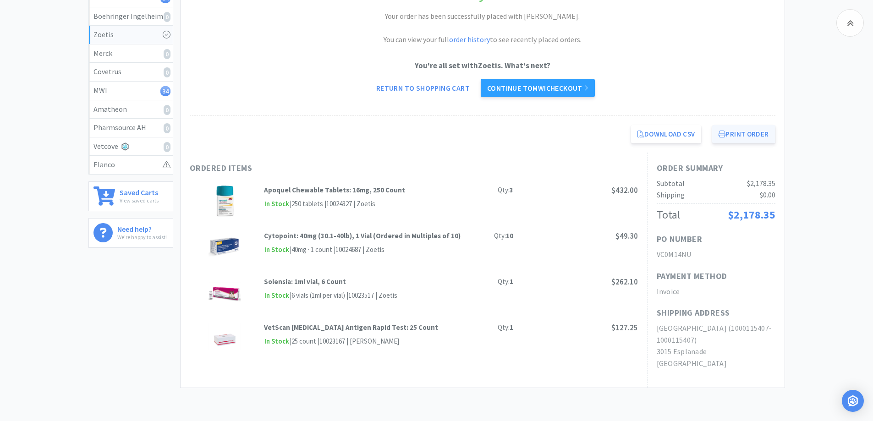
click at [748, 137] on button "Print Order" at bounding box center [743, 134] width 63 height 18
click at [301, 230] on div "Cytopoint: 40mg (30.1-40lb), 1 Vial (Ordered in Multiples of 10)" at bounding box center [379, 235] width 230 height 11
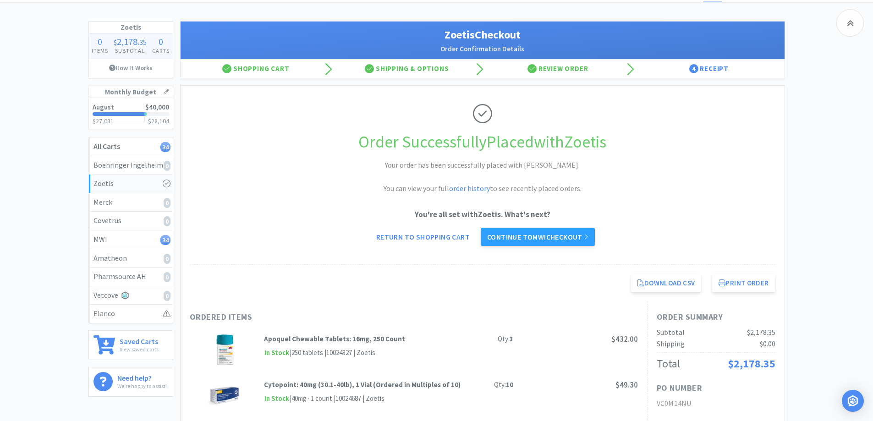
scroll to position [0, 0]
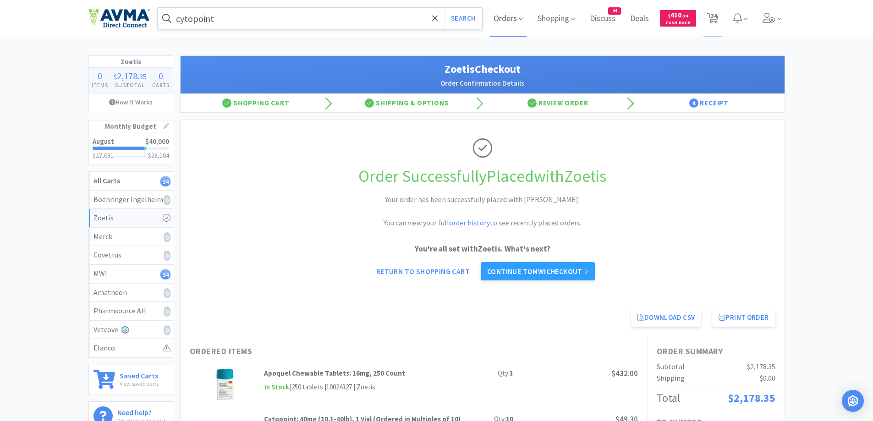
click at [494, 24] on span "Orders" at bounding box center [508, 18] width 37 height 37
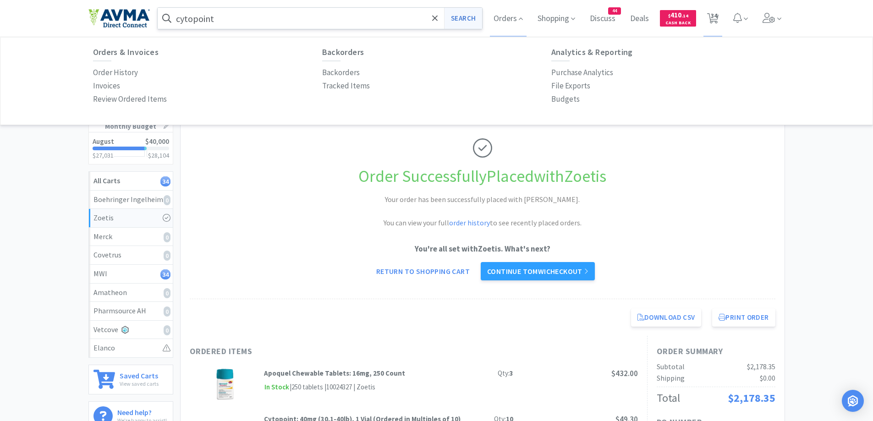
click at [477, 20] on button "Search" at bounding box center [463, 18] width 38 height 21
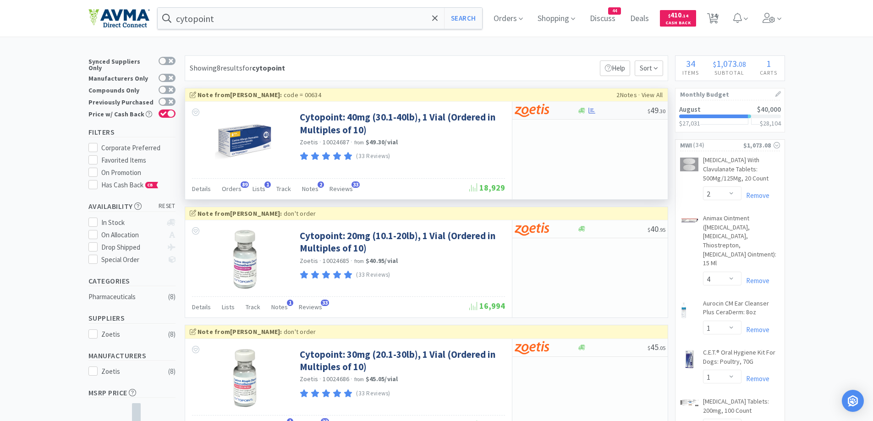
click at [560, 108] on div at bounding box center [540, 111] width 50 height 16
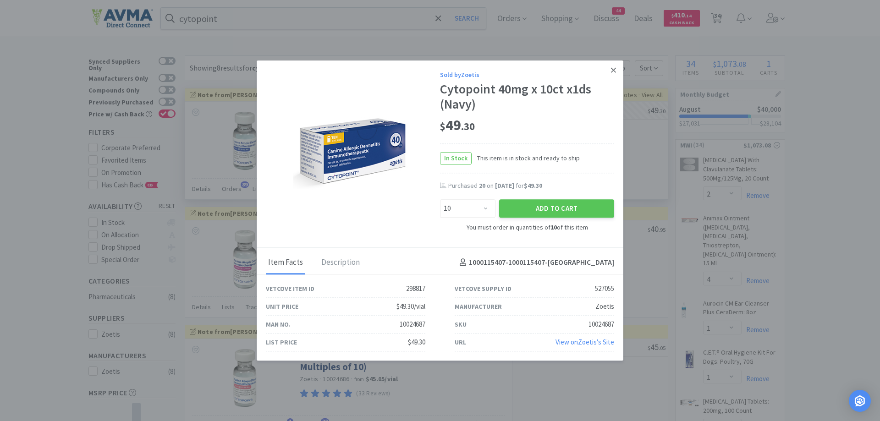
click at [611, 67] on icon at bounding box center [613, 70] width 5 height 8
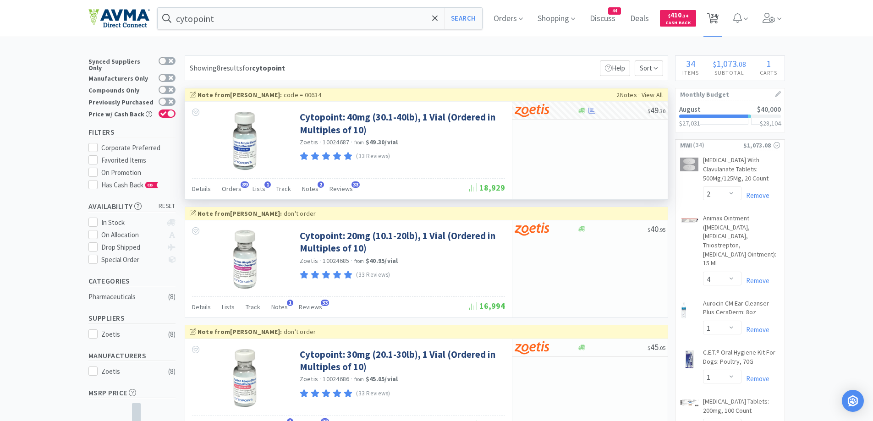
click at [713, 18] on icon at bounding box center [712, 18] width 11 height 10
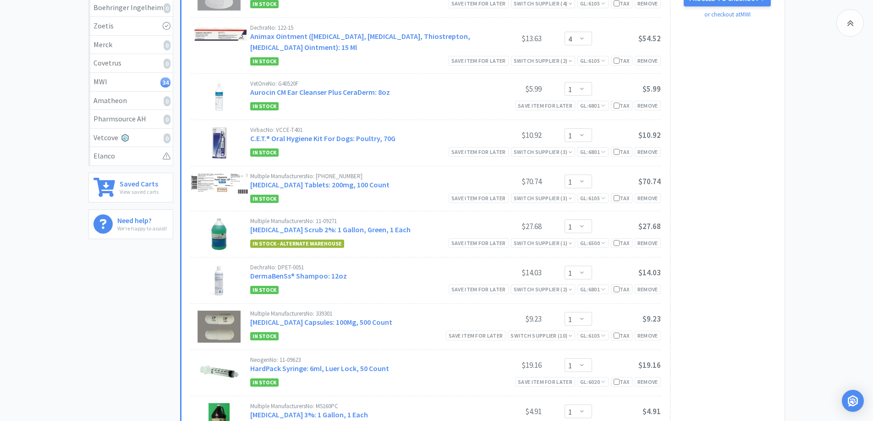
scroll to position [92, 0]
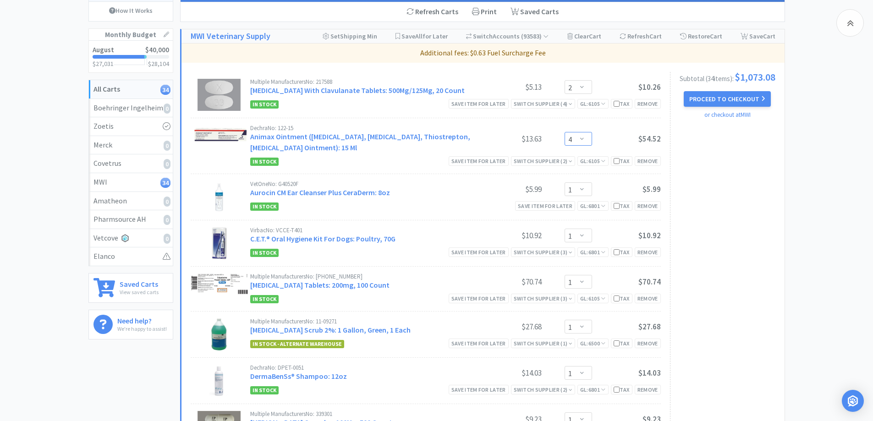
click at [581, 137] on select "Enter Quantity 1 2 3 4 5 6 7 8 9 10 11 12 13 14 15 16 17 18 19 20 Enter Quantity" at bounding box center [577, 139] width 27 height 14
click at [564, 132] on select "Enter Quantity 1 2 3 4 5 6 7 8 9 10 11 12 13 14 15 16 17 18 19 20 Enter Quantity" at bounding box center [577, 139] width 27 height 14
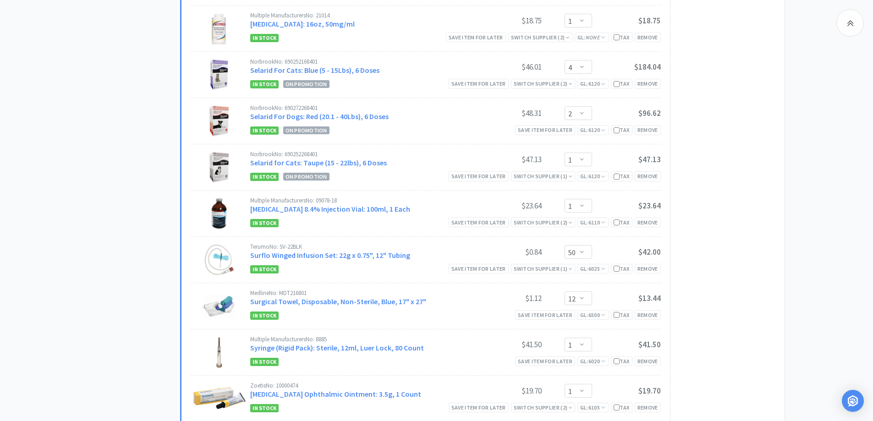
scroll to position [1283, 0]
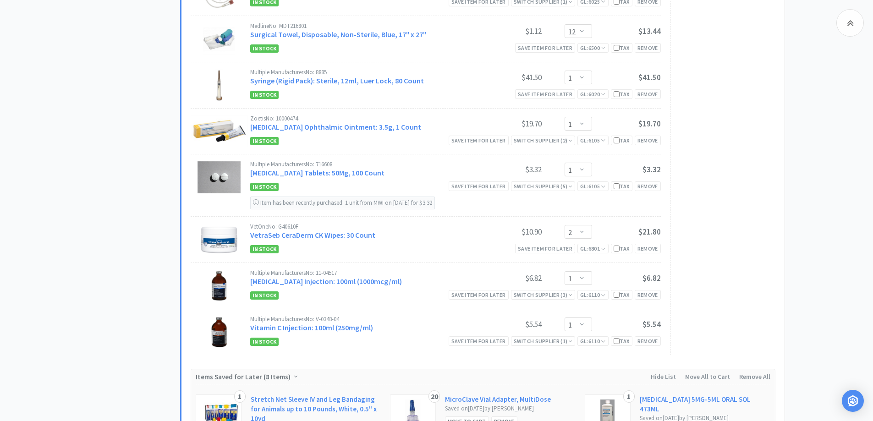
scroll to position [1558, 0]
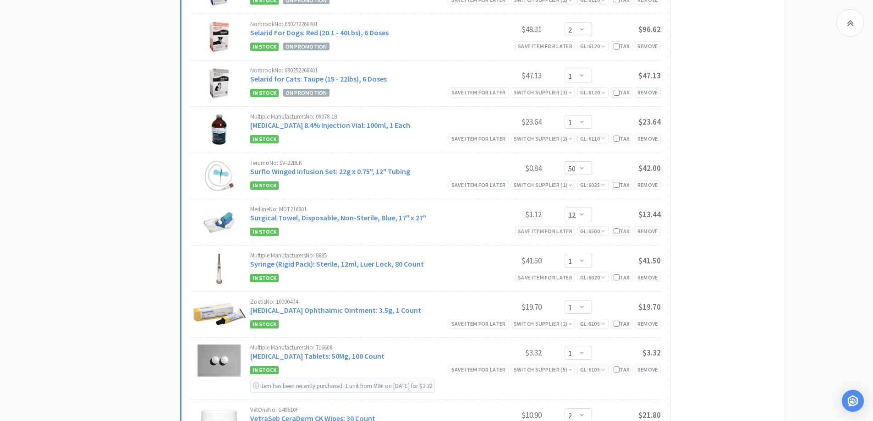
scroll to position [1466, 0]
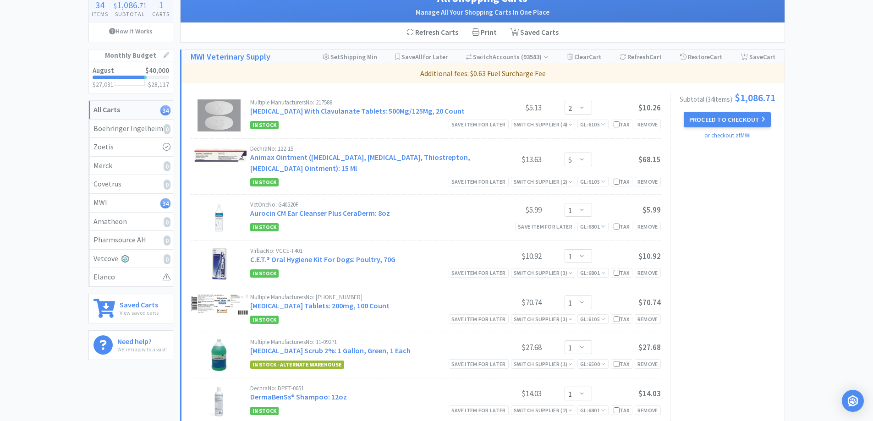
scroll to position [0, 0]
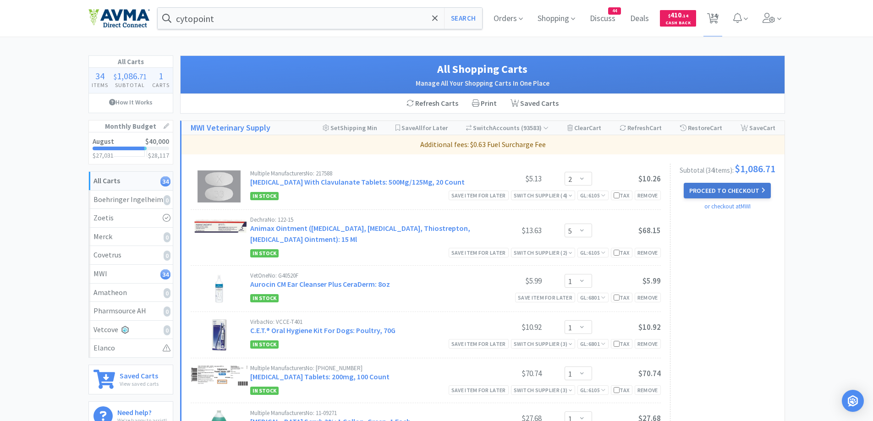
click at [712, 194] on button "Proceed to Checkout" at bounding box center [727, 191] width 87 height 16
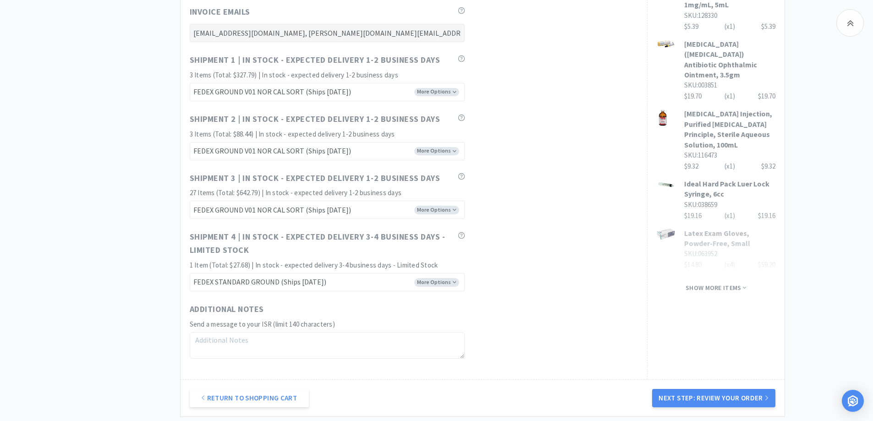
scroll to position [640, 0]
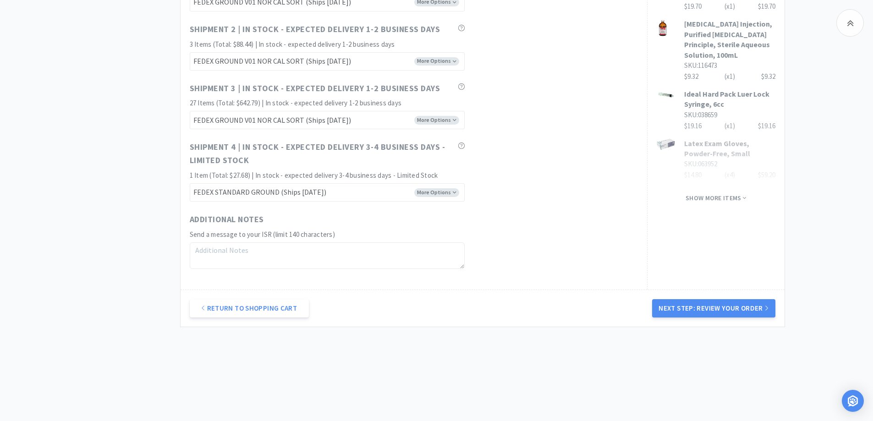
click at [251, 254] on textarea at bounding box center [327, 255] width 275 height 27
click at [692, 303] on button "Next Step: Review Your Order" at bounding box center [713, 308] width 123 height 18
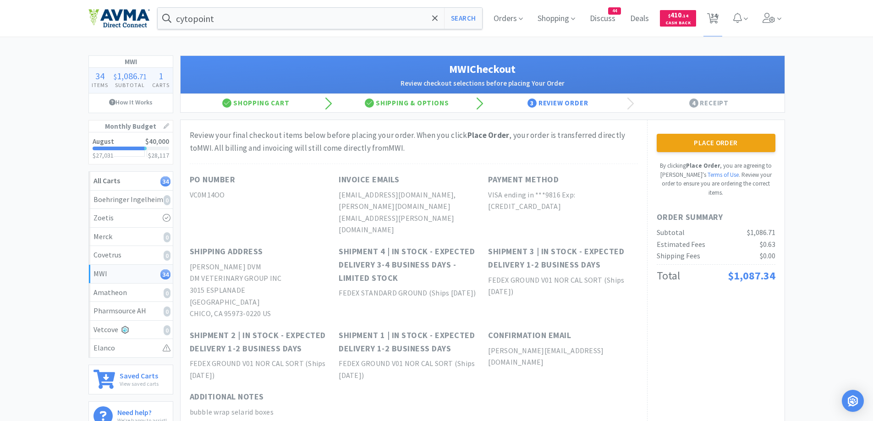
scroll to position [92, 0]
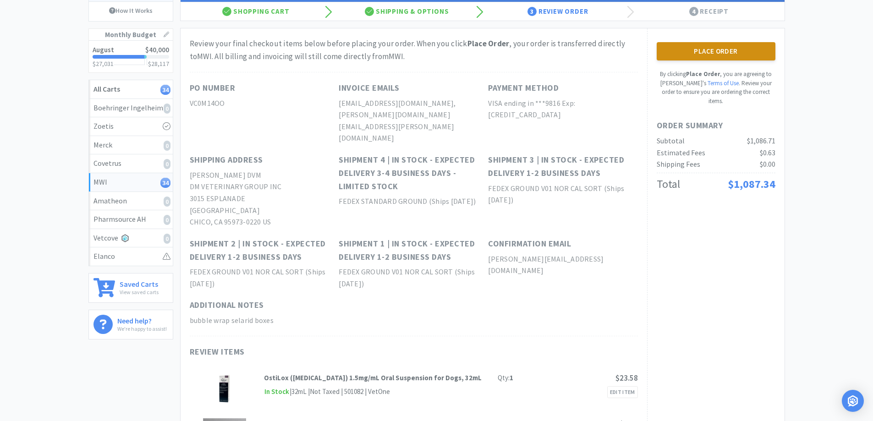
click at [693, 56] on button "Place Order" at bounding box center [716, 51] width 119 height 18
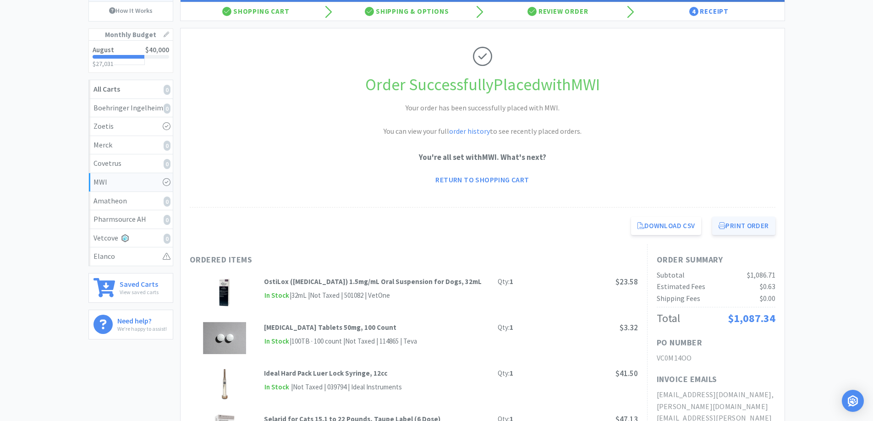
click at [717, 227] on button "Print Order" at bounding box center [743, 226] width 63 height 18
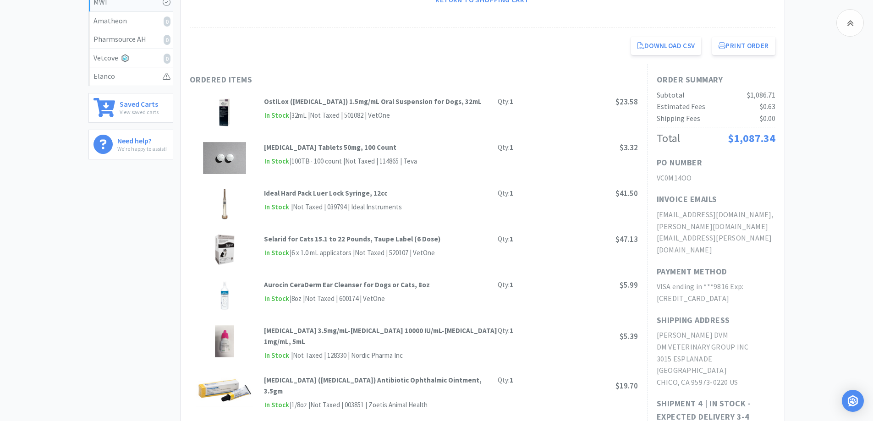
scroll to position [148, 0]
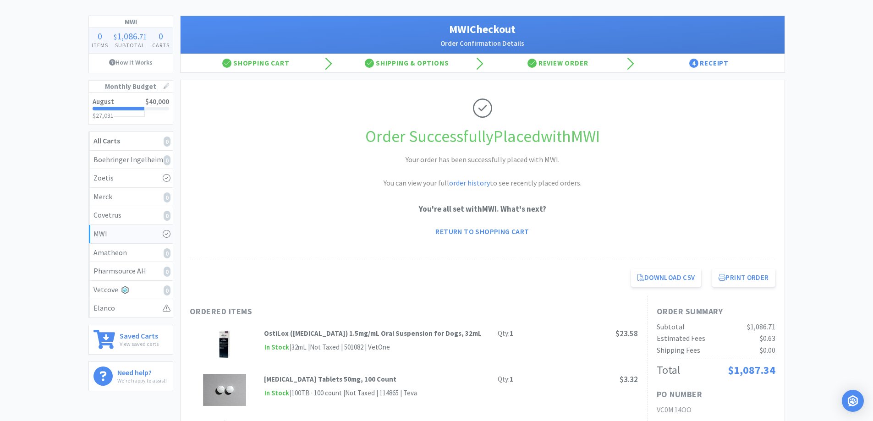
scroll to position [0, 0]
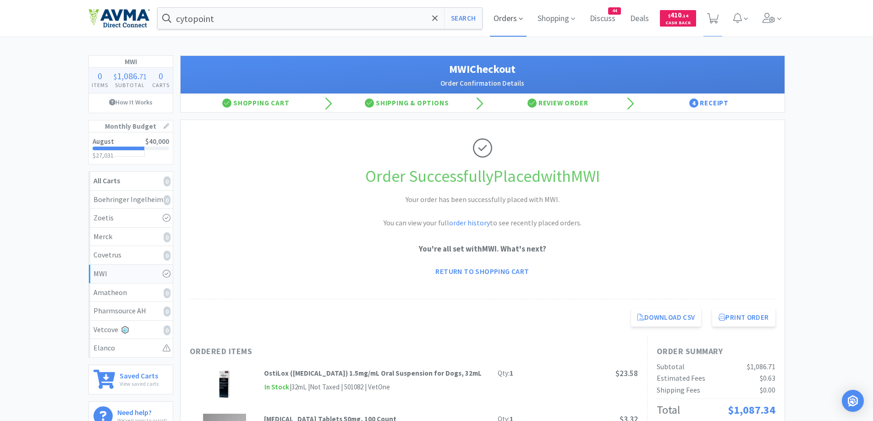
click at [502, 22] on span "Orders" at bounding box center [508, 18] width 37 height 37
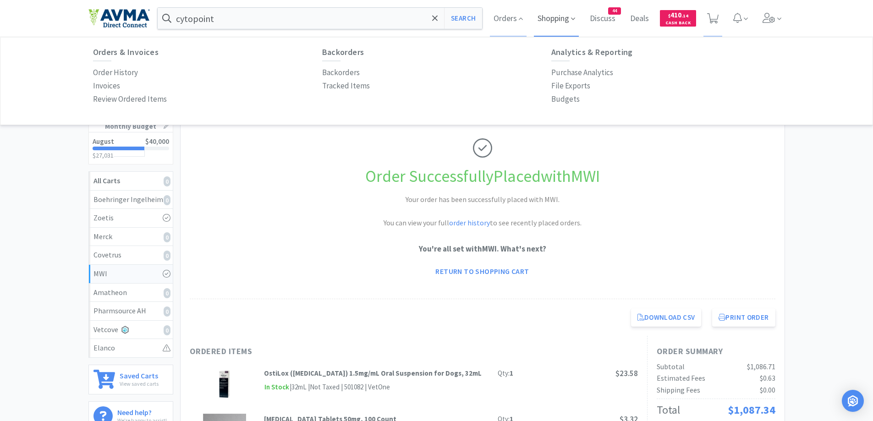
click at [562, 22] on span "Shopping" at bounding box center [556, 18] width 45 height 37
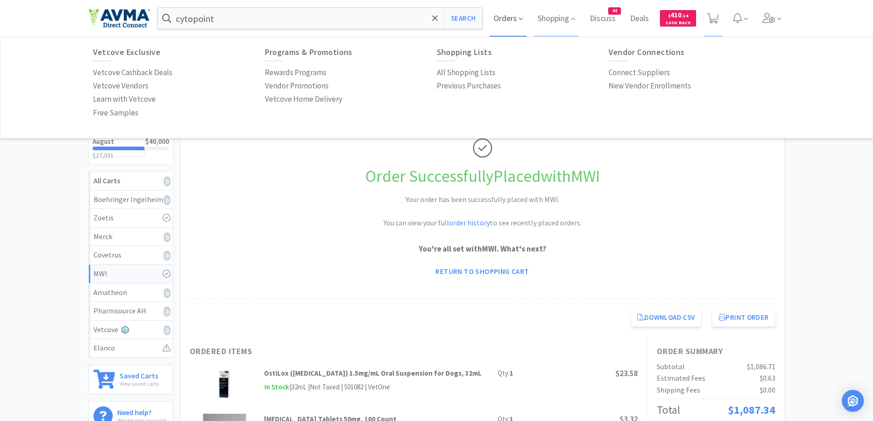
click at [509, 26] on span "Orders" at bounding box center [508, 18] width 37 height 37
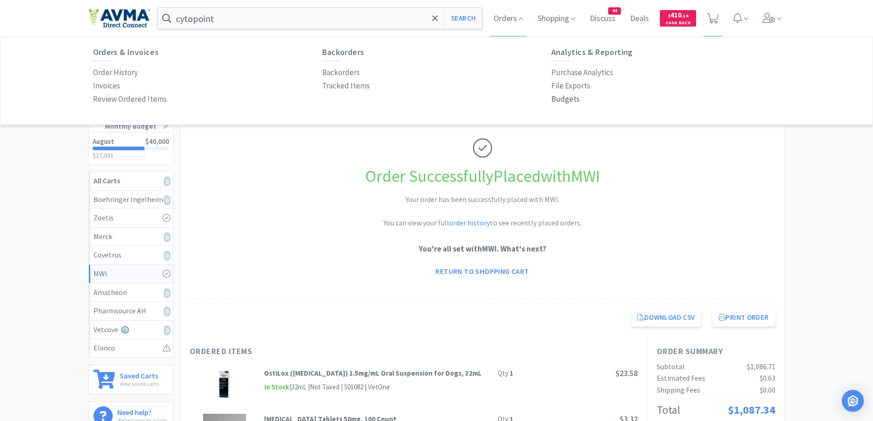
click at [567, 97] on p "Budgets" at bounding box center [565, 99] width 28 height 12
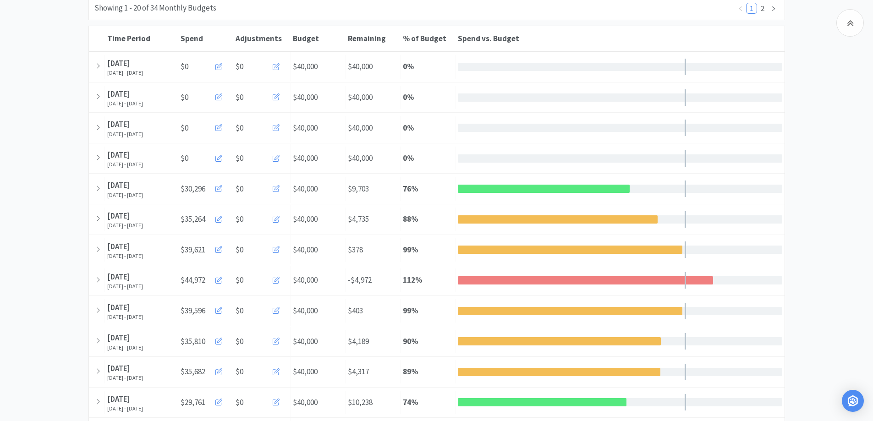
scroll to position [183, 0]
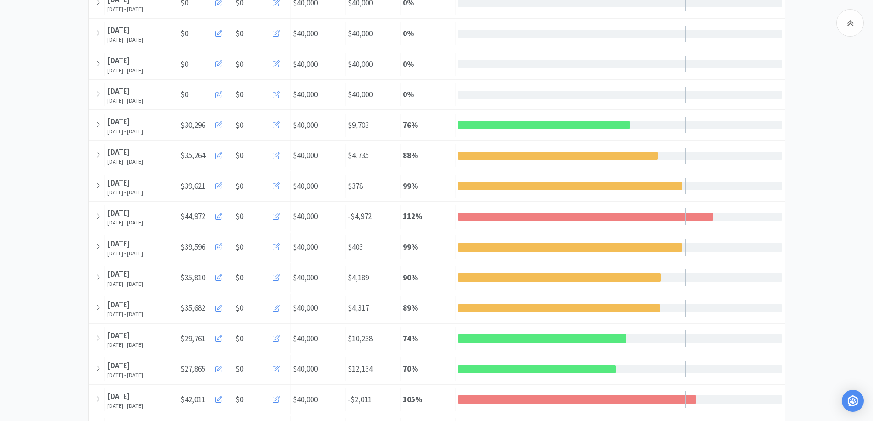
click at [833, 114] on div "Monthly Budgets Weekly Monthly Manage Monthly Budgets Showing 1 - 20 of 34 Mont…" at bounding box center [436, 266] width 873 height 730
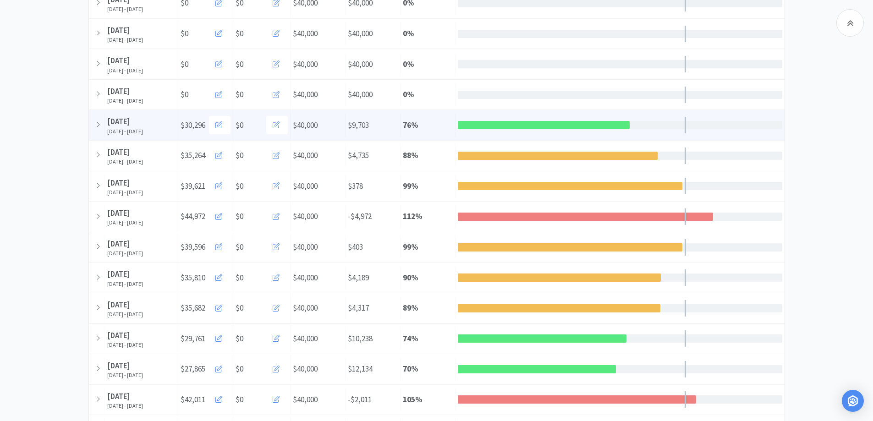
click at [441, 137] on div "% of Budget 76 %" at bounding box center [427, 125] width 55 height 23
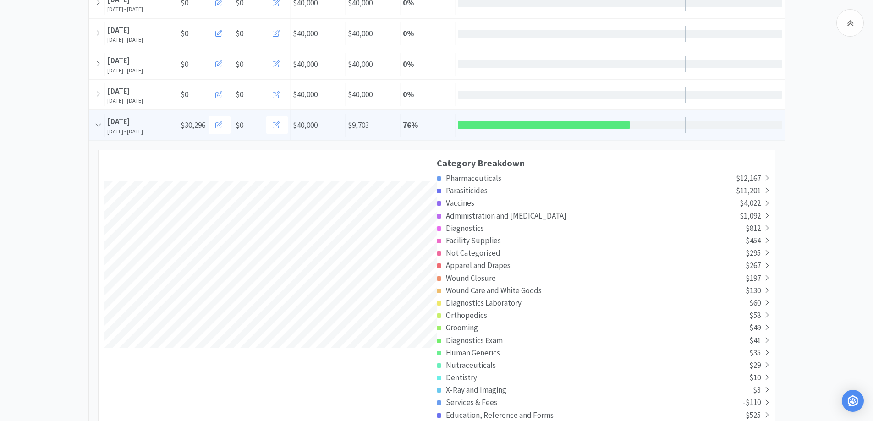
scroll to position [1766, 696]
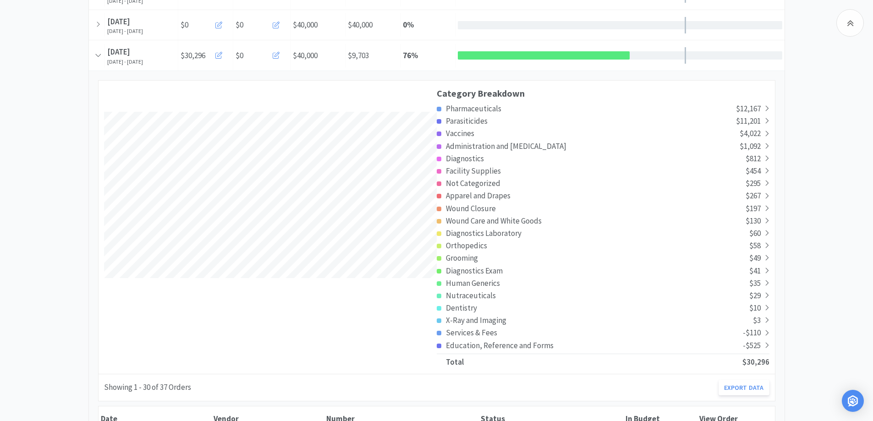
scroll to position [275, 0]
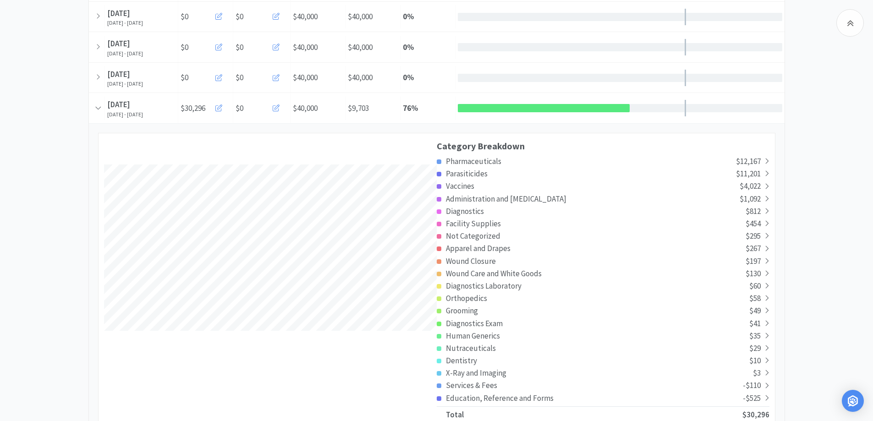
scroll to position [183, 0]
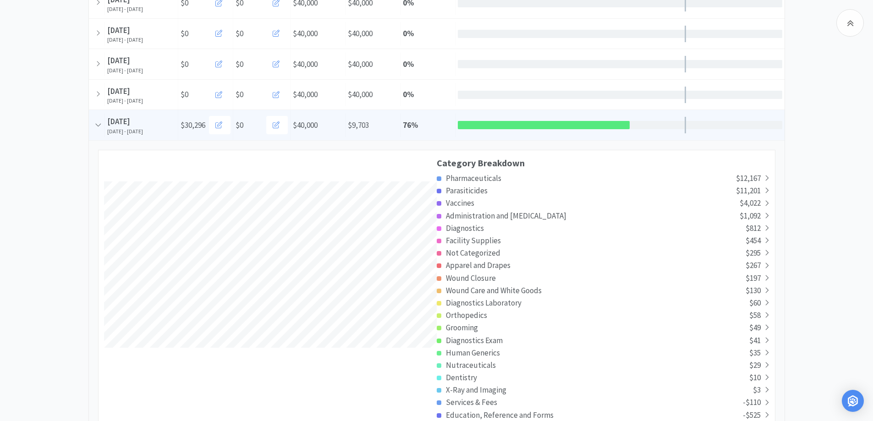
click at [367, 127] on span "$9,703" at bounding box center [358, 125] width 21 height 10
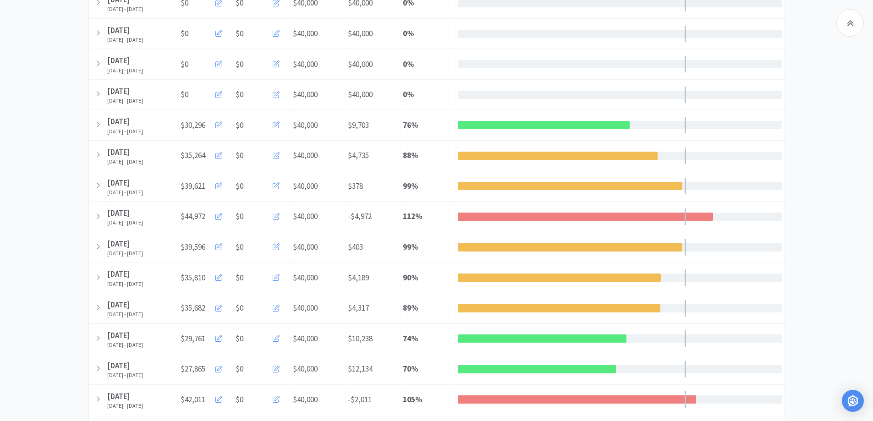
click at [842, 183] on div "Monthly Budgets Weekly Monthly Manage Monthly Budgets Showing 1 - 20 of 34 Mont…" at bounding box center [436, 266] width 873 height 730
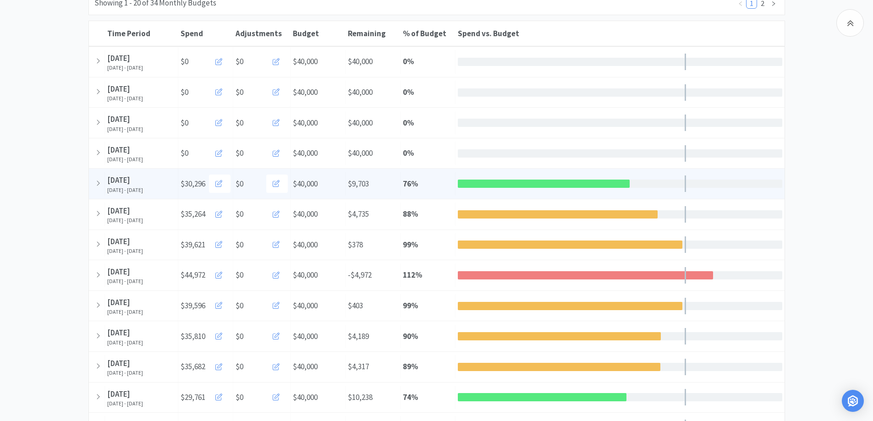
scroll to position [144, 0]
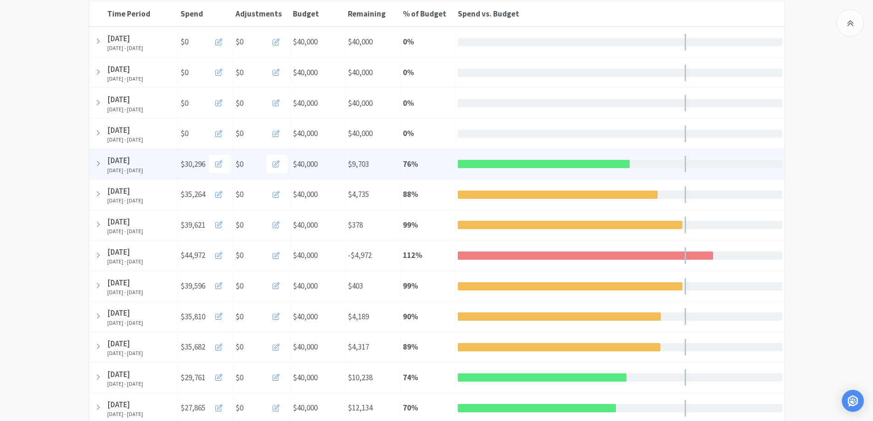
click at [623, 170] on div "Spend vs. Budget" at bounding box center [619, 164] width 329 height 20
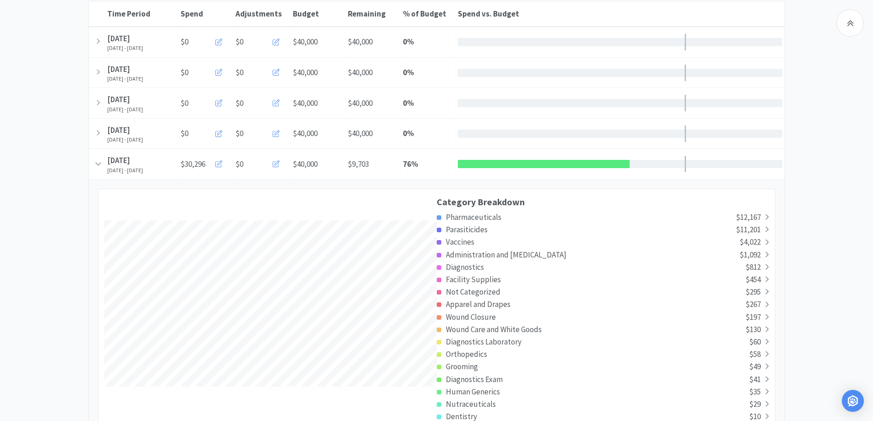
scroll to position [1766, 696]
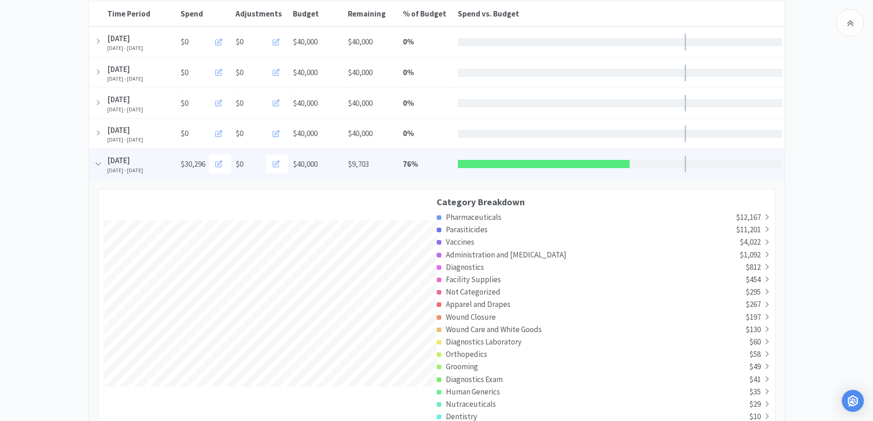
click at [425, 150] on div "Time Period August [DATE], 2025 - [DATE] Spend $30,296 $0 Budget $40,000 Remain…" at bounding box center [437, 164] width 696 height 30
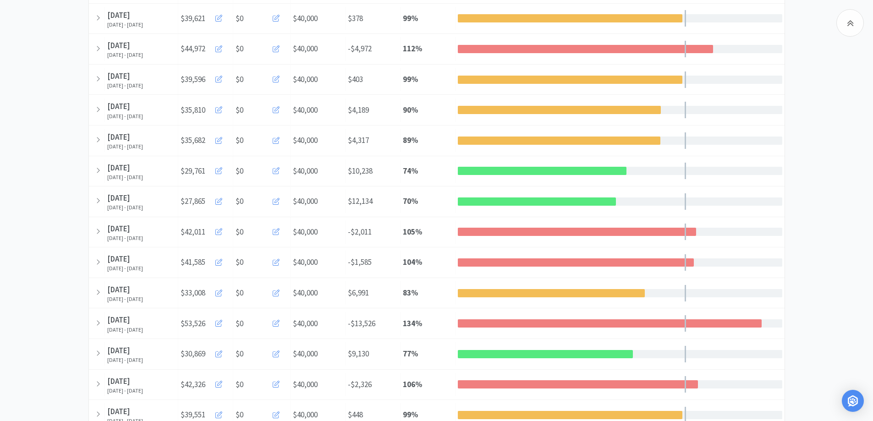
scroll to position [237, 0]
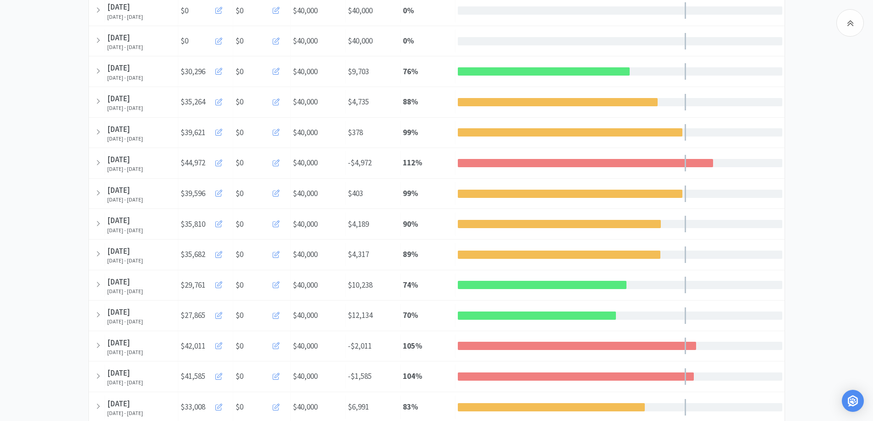
click at [786, 138] on div "Monthly Budgets Weekly Monthly Manage Monthly Budgets Showing 1 - 20 of 34 Mont…" at bounding box center [436, 212] width 873 height 730
click at [812, 159] on div "Monthly Budgets Weekly Monthly Manage Monthly Budgets Showing 1 - 20 of 34 Mont…" at bounding box center [436, 212] width 873 height 730
drag, startPoint x: 817, startPoint y: 173, endPoint x: 822, endPoint y: 165, distance: 9.0
click at [817, 173] on div "Monthly Budgets Weekly Monthly Manage Monthly Budgets Showing 1 - 20 of 34 Mont…" at bounding box center [436, 212] width 873 height 730
click at [376, 105] on div "Remaining $4,735" at bounding box center [372, 101] width 55 height 23
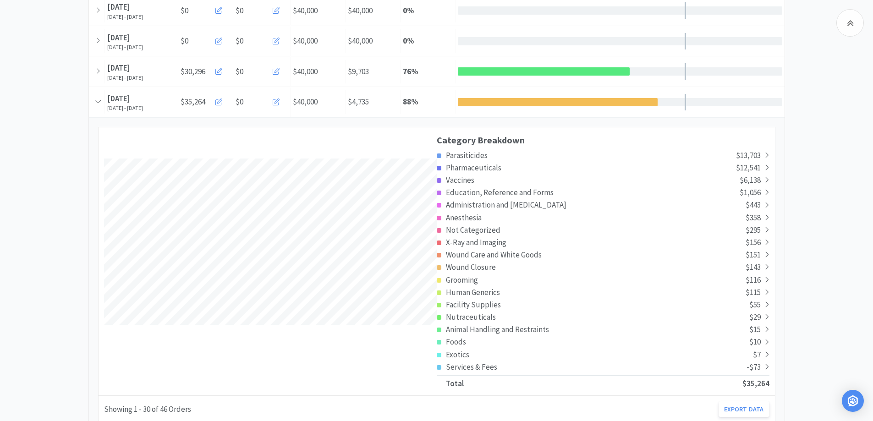
scroll to position [1742, 696]
click at [428, 107] on div "% of Budget 88 %" at bounding box center [427, 101] width 55 height 23
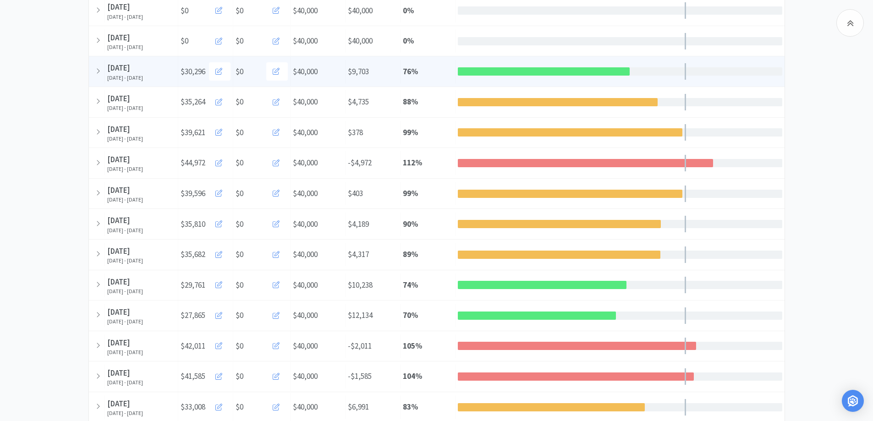
click at [408, 77] on div "% of Budget 76 %" at bounding box center [427, 71] width 55 height 23
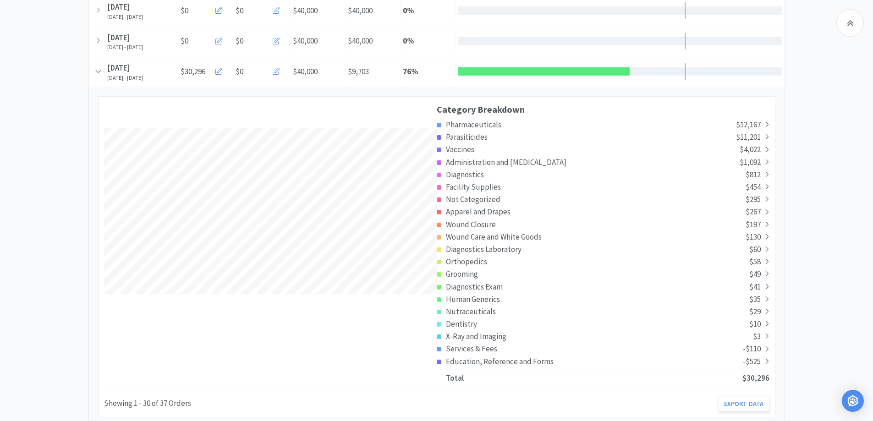
scroll to position [1766, 696]
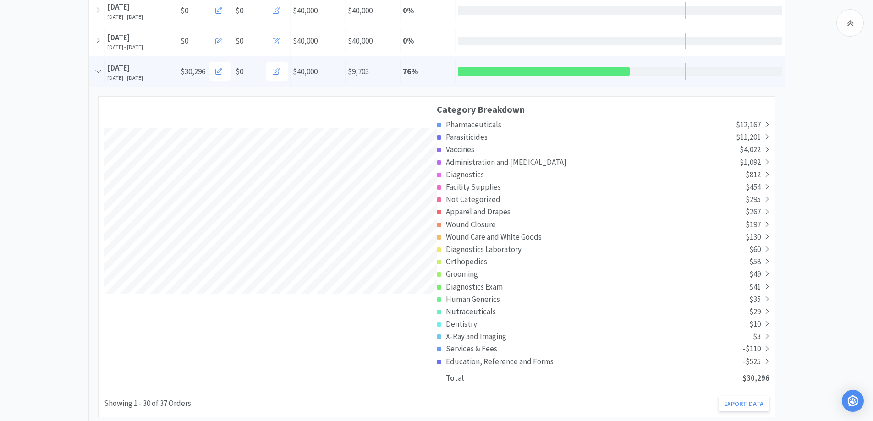
click at [422, 73] on div "% of Budget 76 %" at bounding box center [427, 71] width 55 height 23
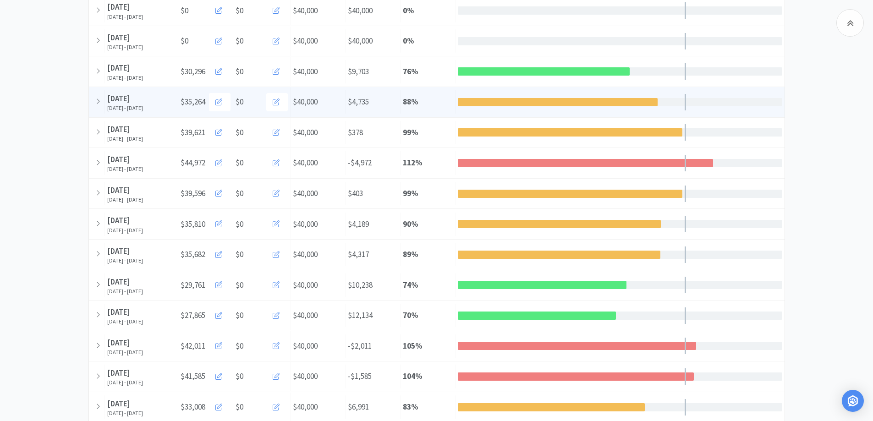
drag, startPoint x: 422, startPoint y: 104, endPoint x: 463, endPoint y: 111, distance: 42.0
click at [422, 104] on div "% of Budget 88 %" at bounding box center [427, 101] width 55 height 23
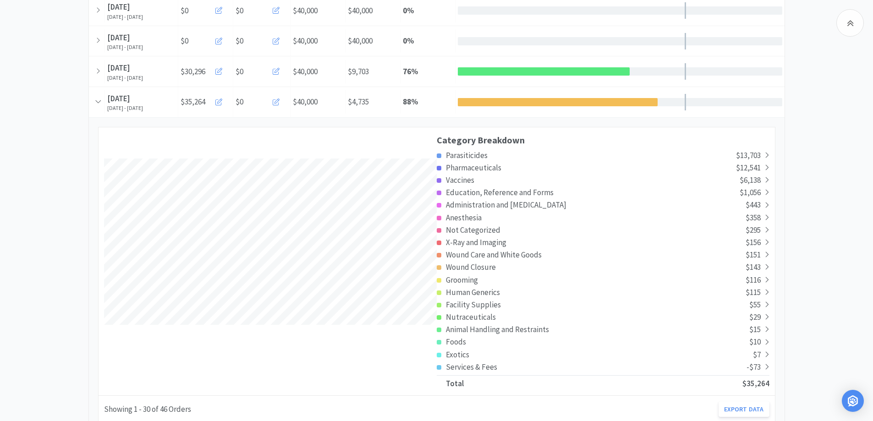
scroll to position [1742, 696]
click at [438, 99] on div "% of Budget 88 %" at bounding box center [427, 101] width 55 height 23
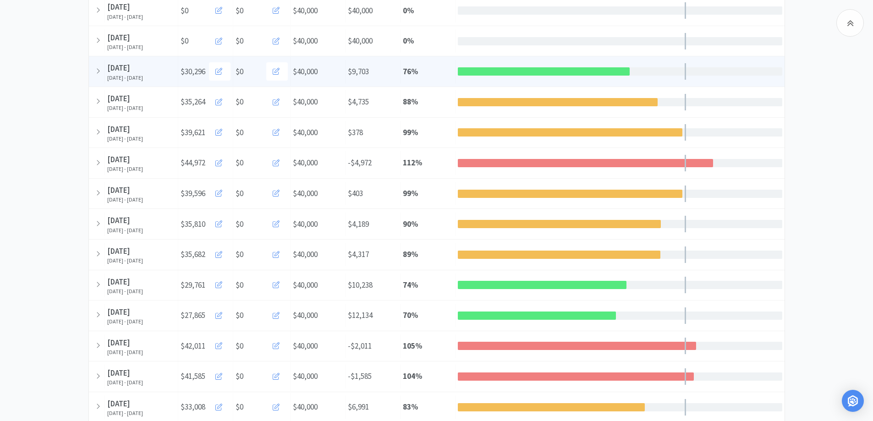
click at [425, 64] on div "% of Budget 76 %" at bounding box center [427, 71] width 55 height 23
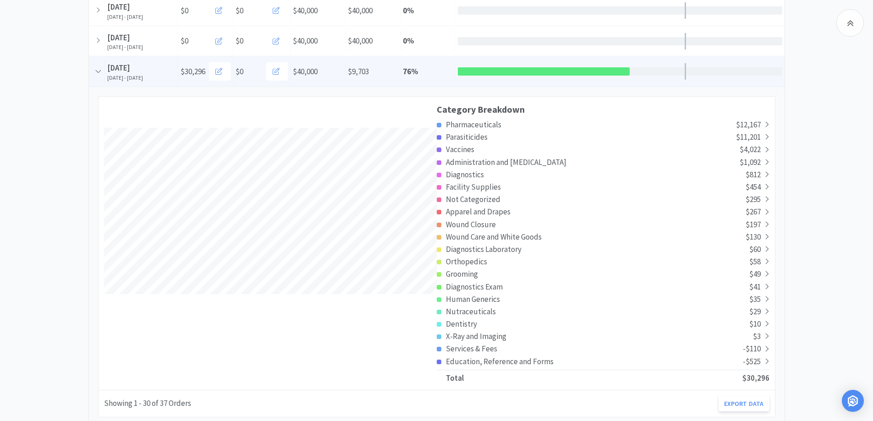
scroll to position [1766, 696]
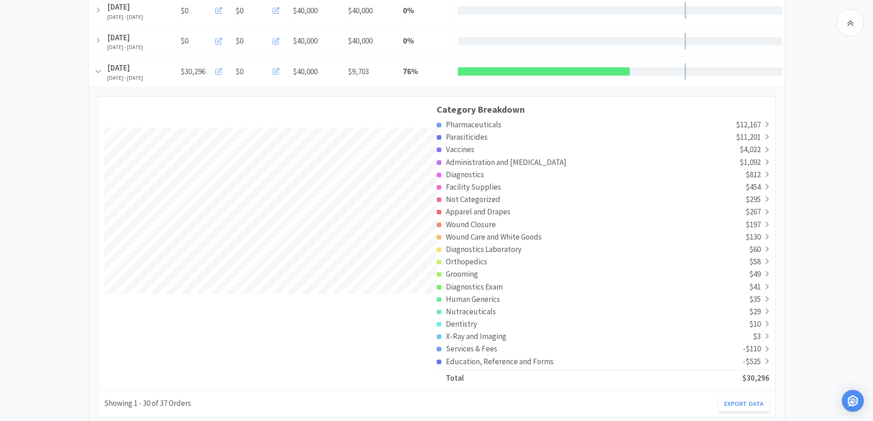
click at [466, 135] on span "Parasiticides" at bounding box center [467, 137] width 42 height 10
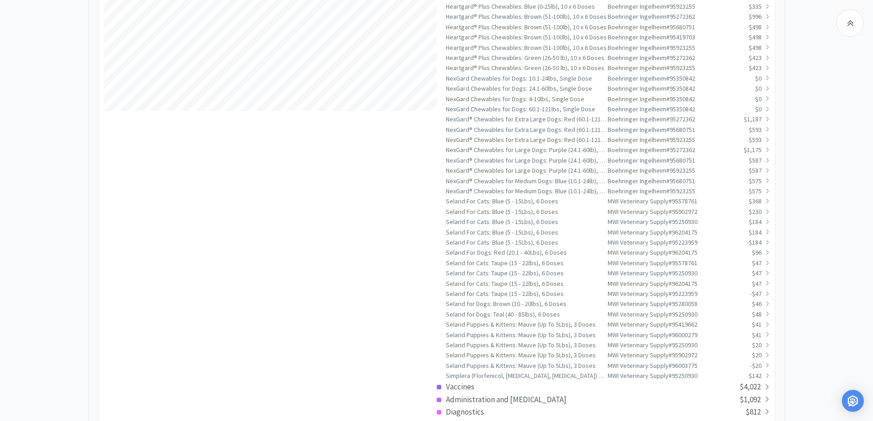
scroll to position [329, 0]
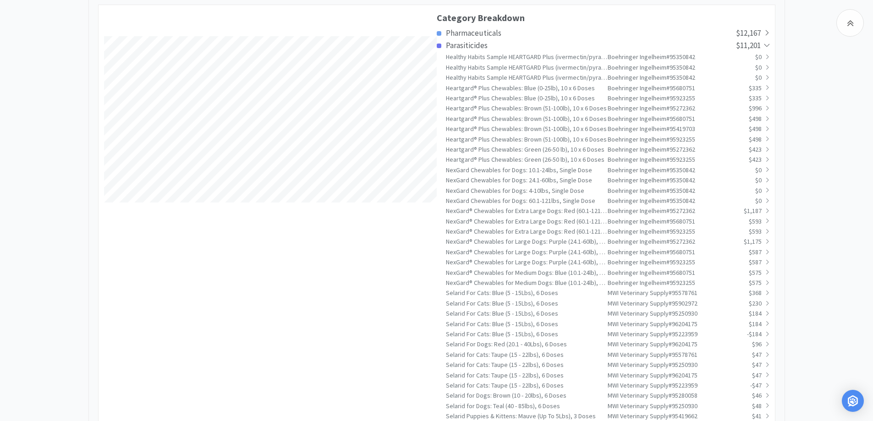
click at [466, 42] on span "Parasiticides" at bounding box center [467, 45] width 42 height 10
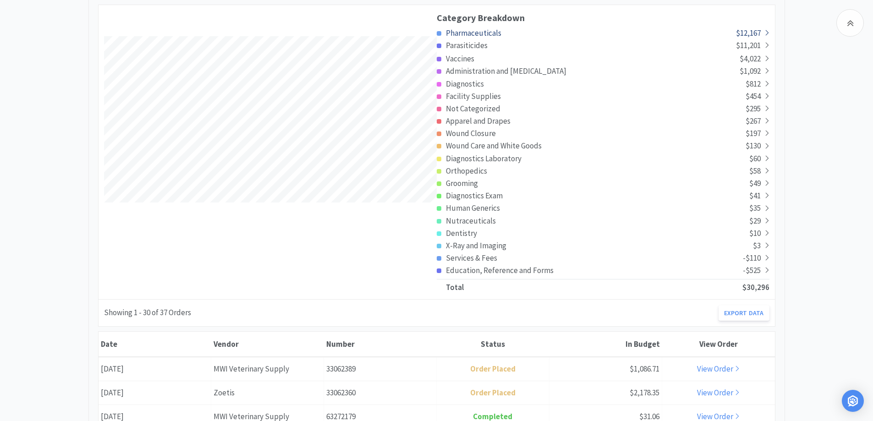
scroll to position [456415, 457487]
click at [475, 33] on span "Pharmaceuticals" at bounding box center [473, 33] width 55 height 10
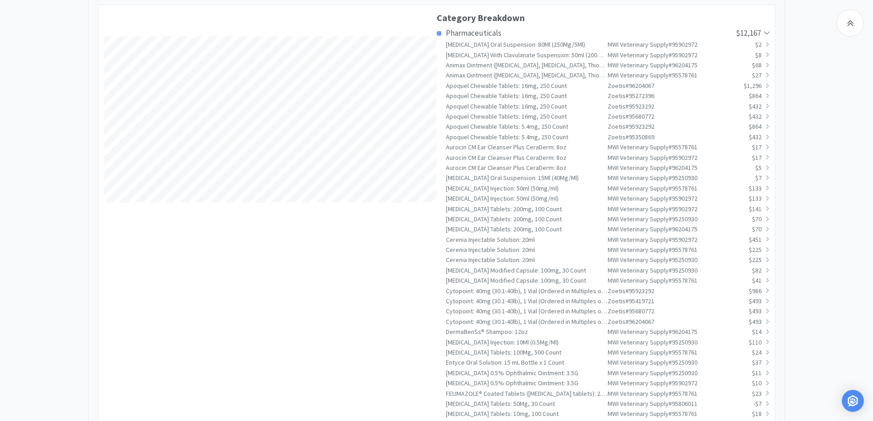
scroll to position [0, 0]
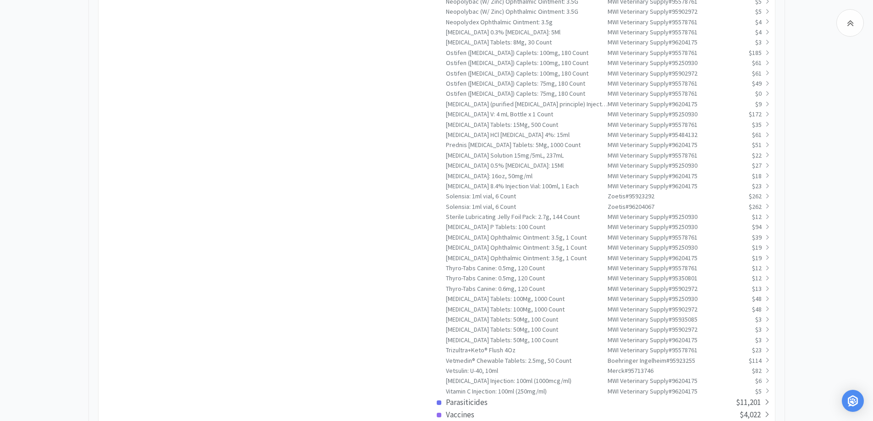
scroll to position [1042, 0]
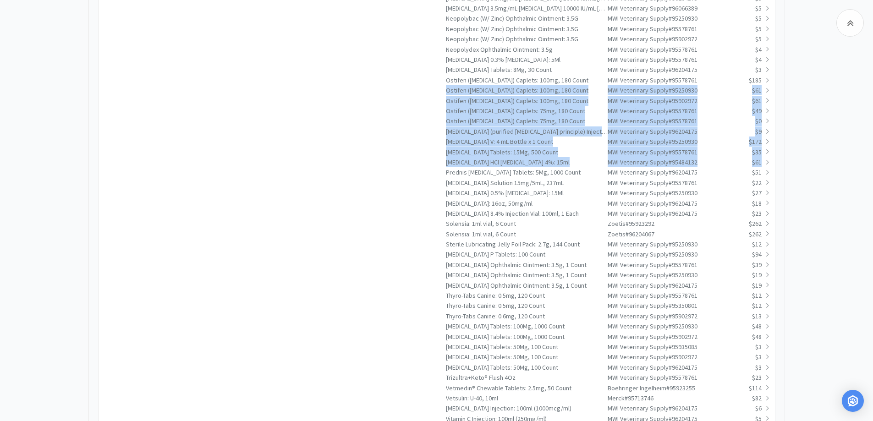
drag, startPoint x: 871, startPoint y: 162, endPoint x: 877, endPoint y: 84, distance: 78.1
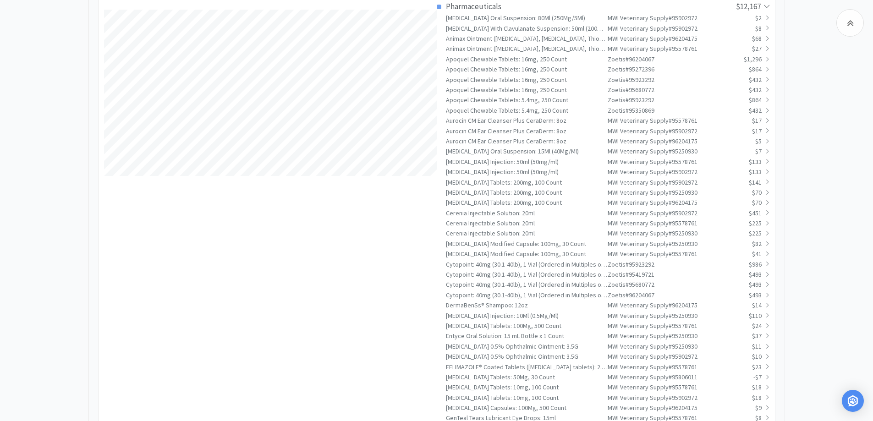
scroll to position [222, 0]
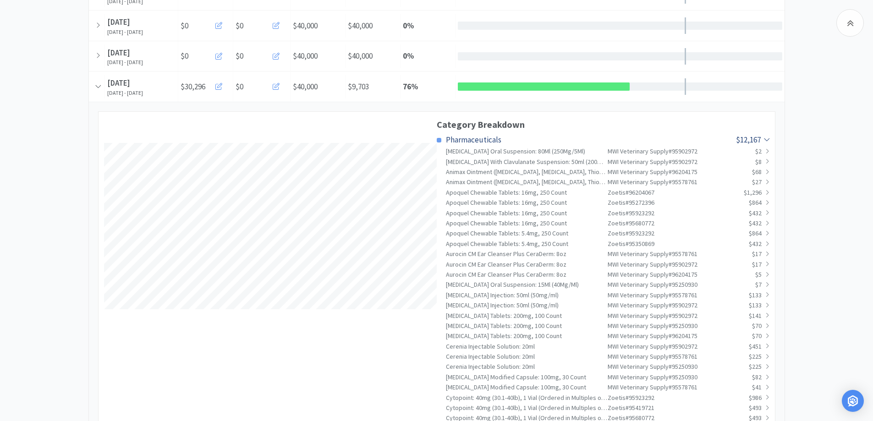
click at [491, 140] on span "Pharmaceuticals" at bounding box center [473, 140] width 55 height 10
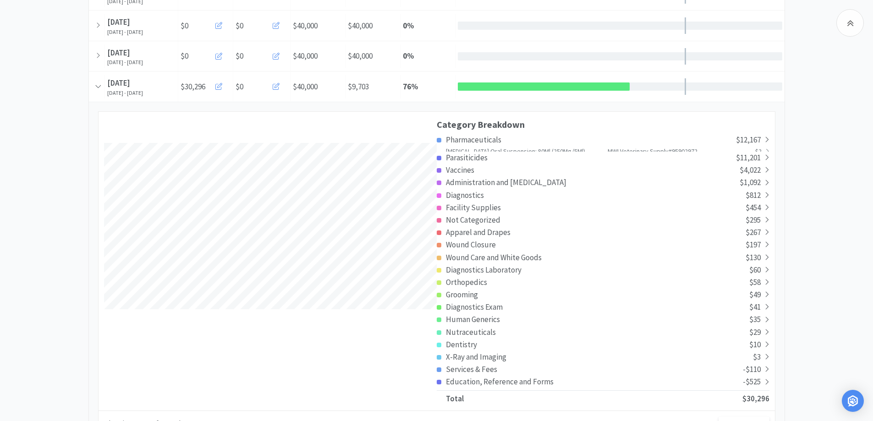
scroll to position [456412, 457487]
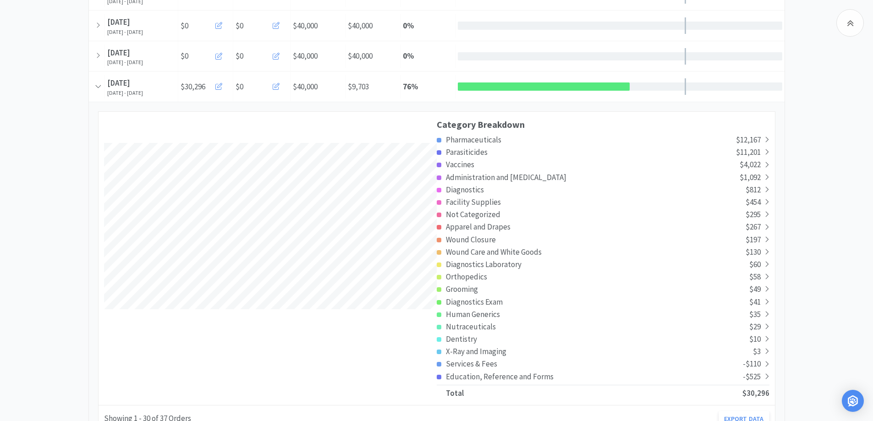
drag, startPoint x: 47, startPoint y: 161, endPoint x: 42, endPoint y: 162, distance: 4.8
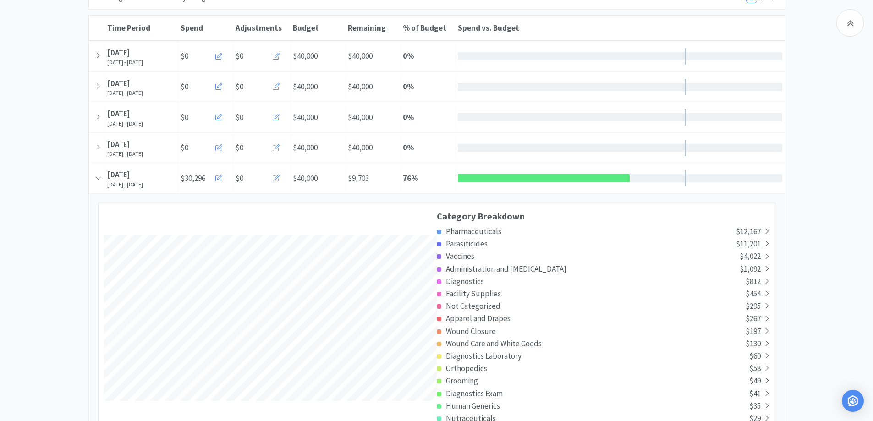
scroll to position [215, 0]
